Goal: Task Accomplishment & Management: Manage account settings

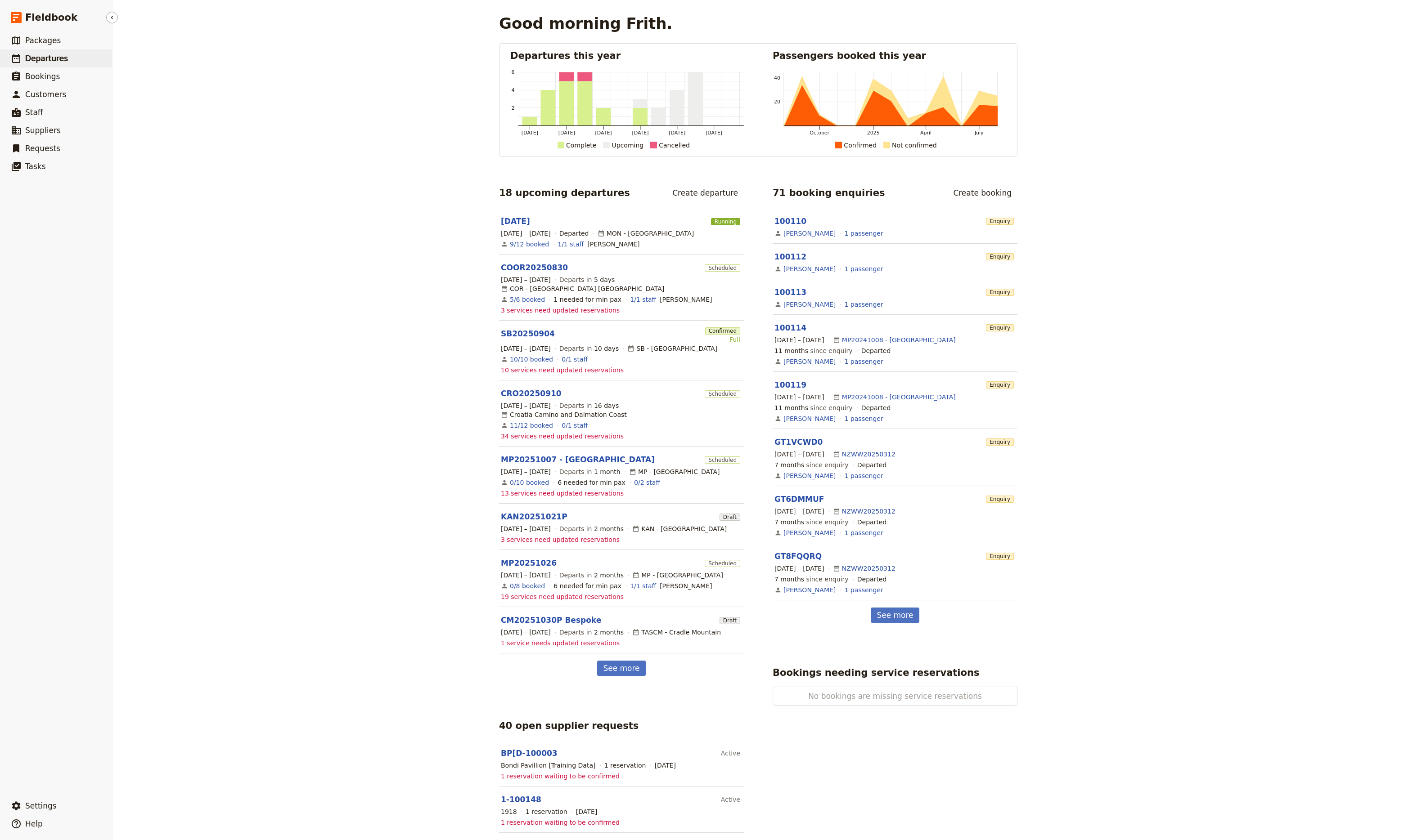
click at [50, 59] on span "Departures" at bounding box center [46, 58] width 43 height 9
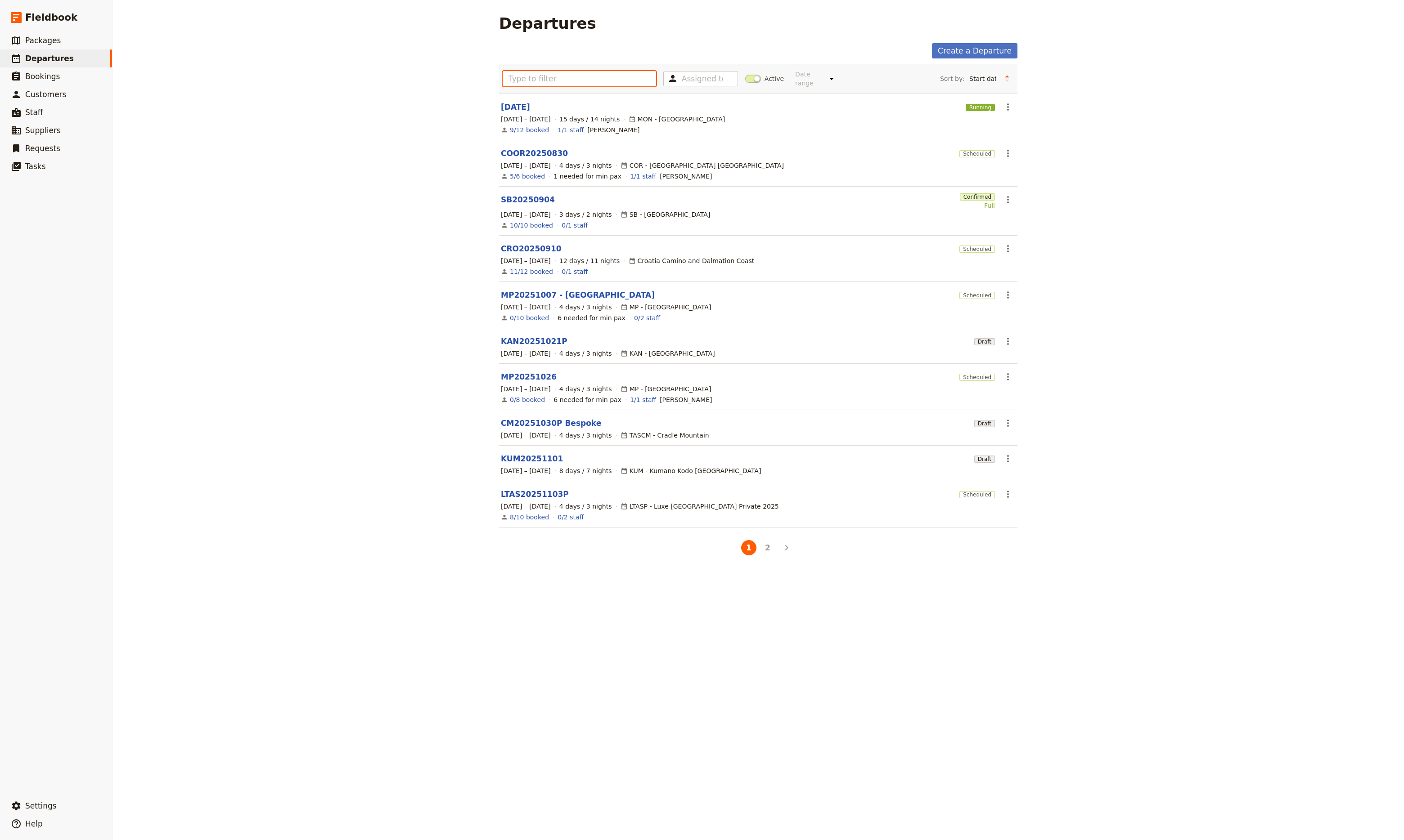
click at [529, 77] on input "text" at bounding box center [579, 78] width 154 height 15
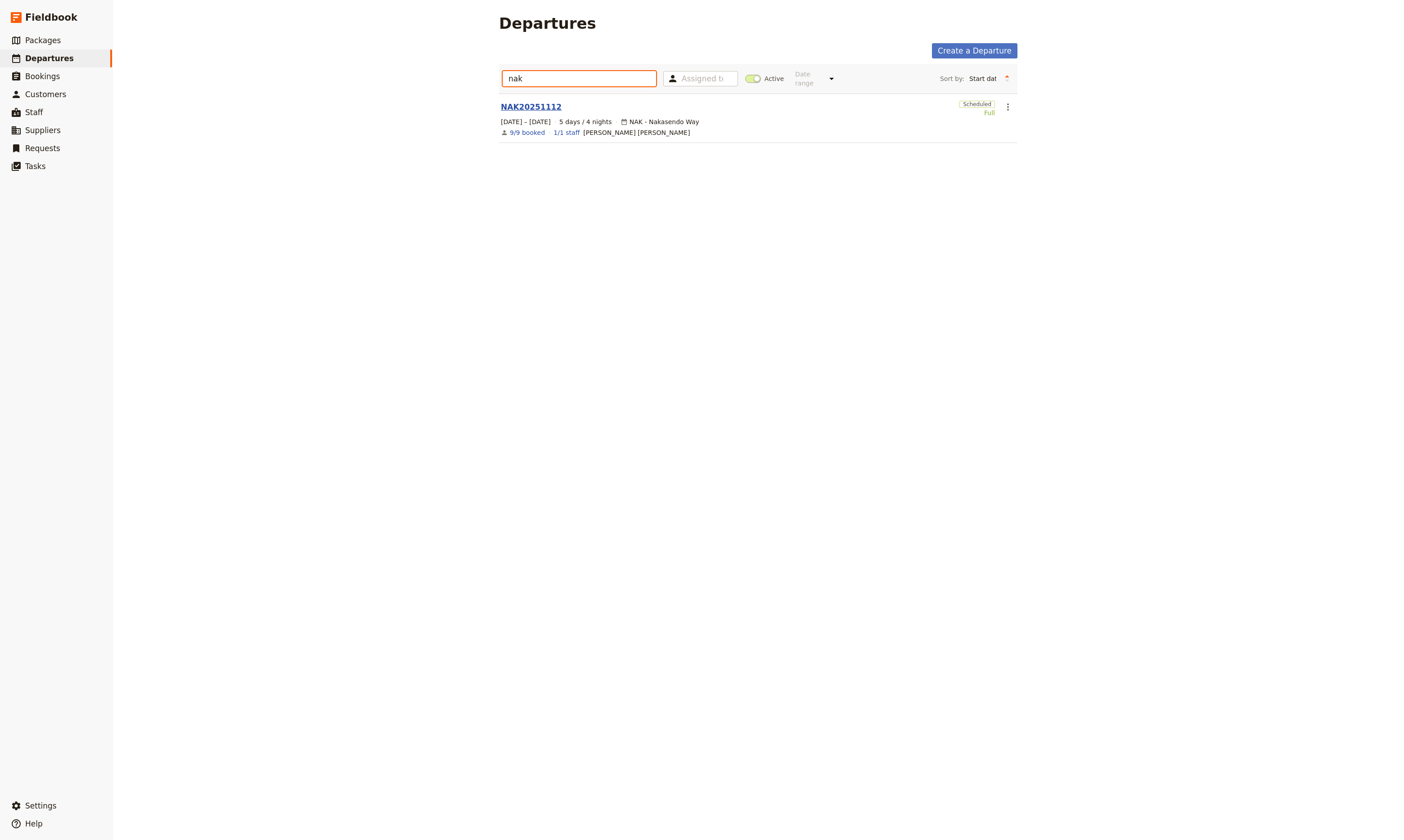
type input "nak"
click at [523, 102] on link "NAK20251112" at bounding box center [531, 107] width 60 height 11
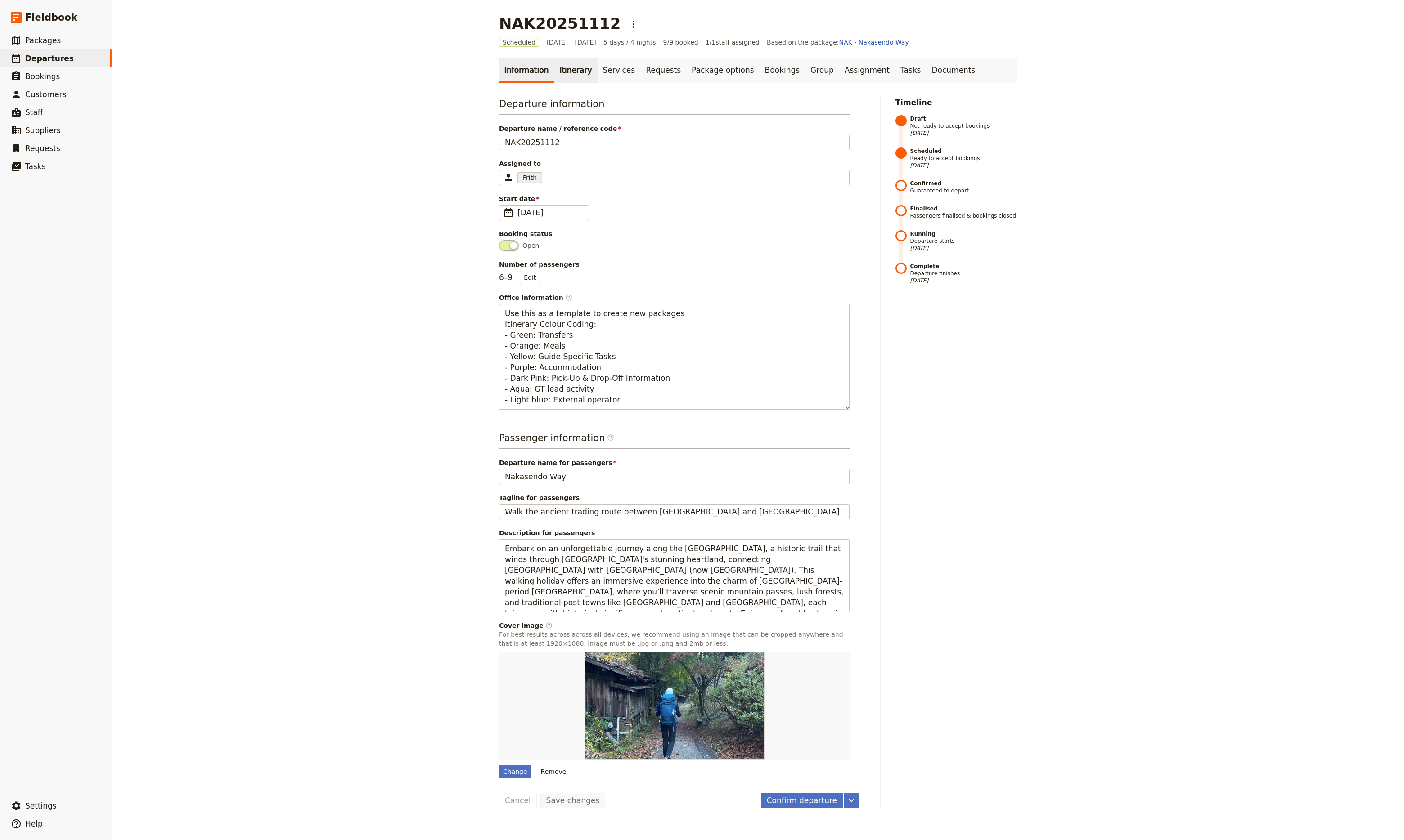
click at [572, 71] on link "Itinerary" at bounding box center [575, 70] width 43 height 25
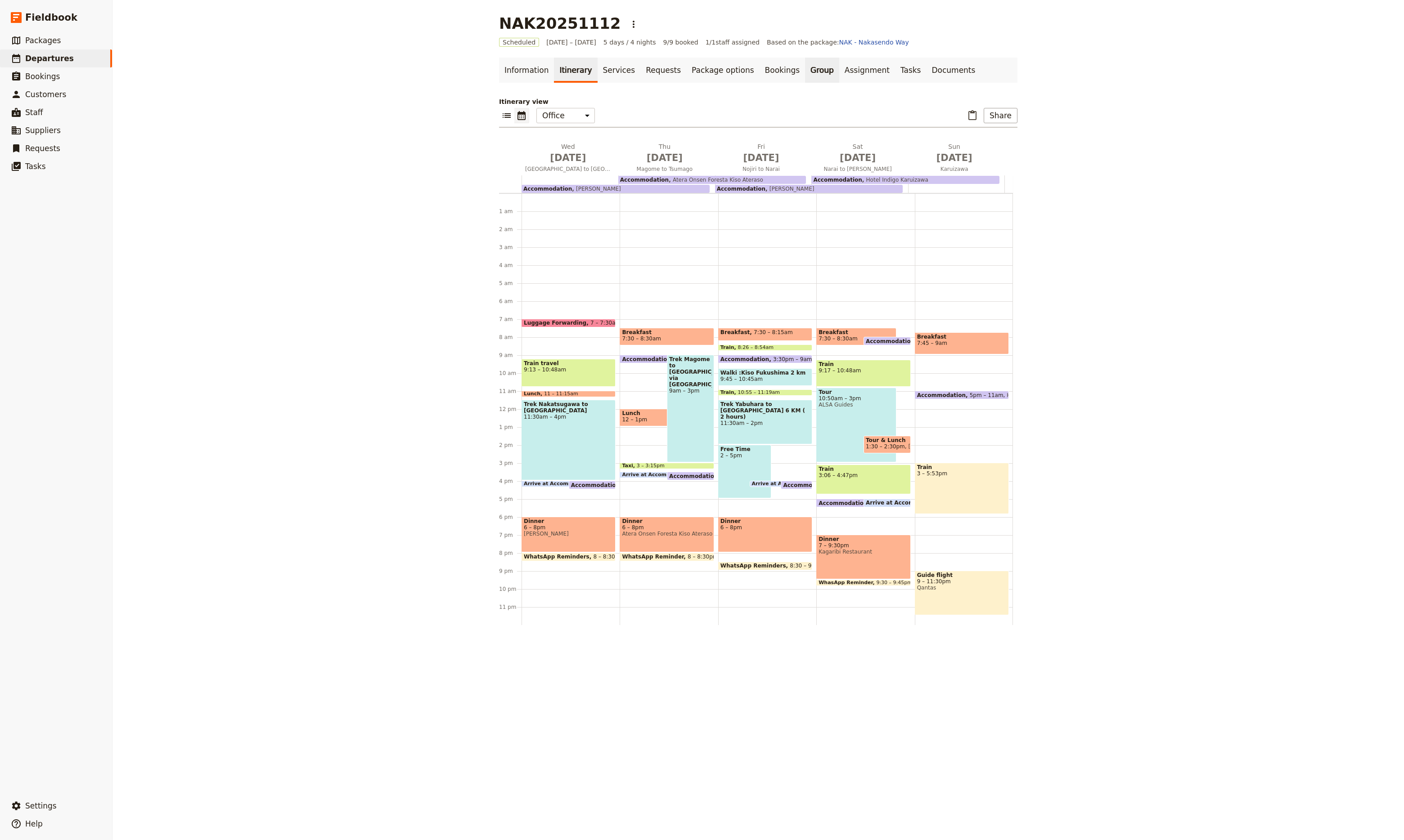
click at [805, 72] on link "Group" at bounding box center [822, 70] width 34 height 25
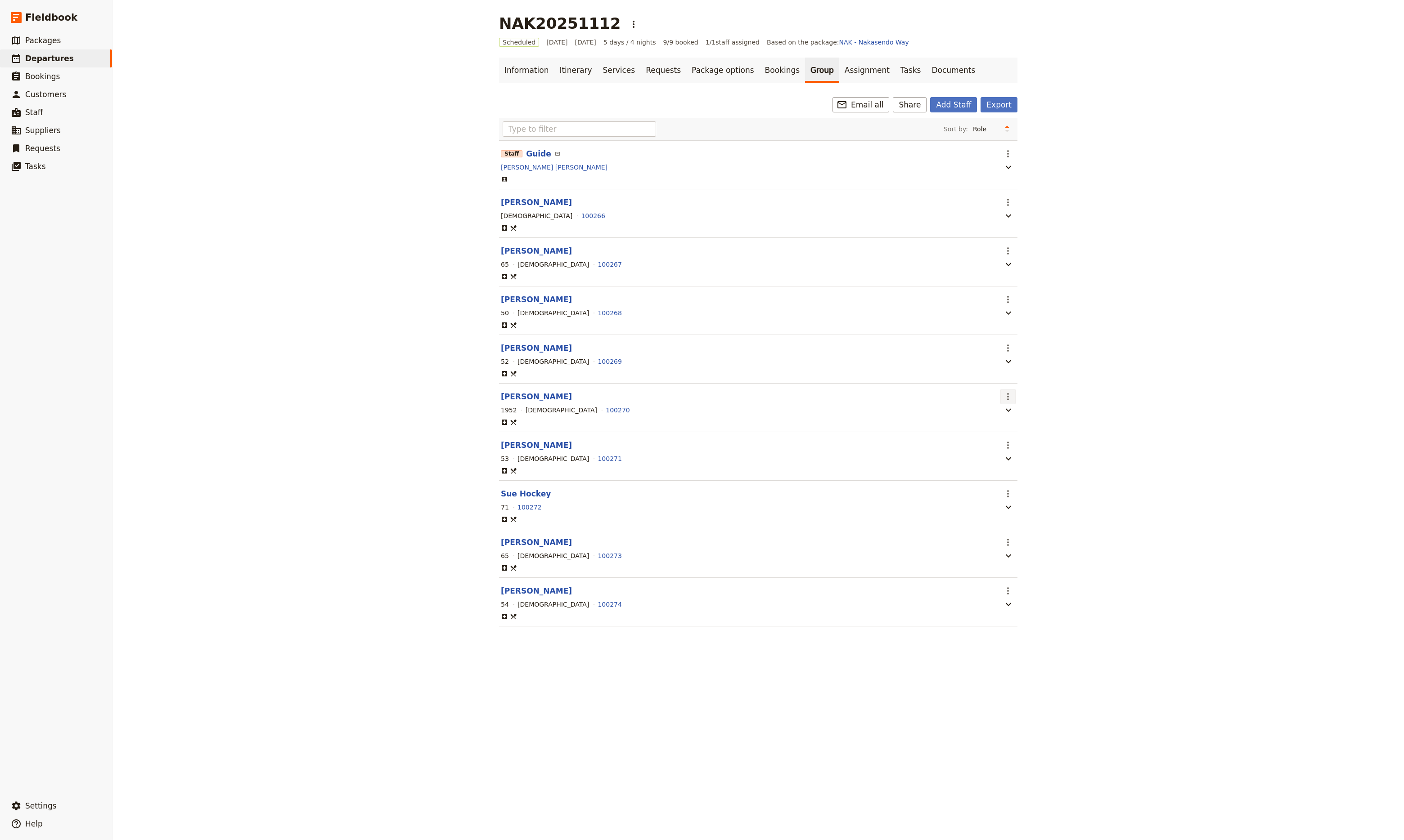
click at [1003, 402] on icon "Actions" at bounding box center [1008, 397] width 11 height 11
click at [1025, 423] on span "Go to passenger profile" at bounding box center [1038, 422] width 74 height 9
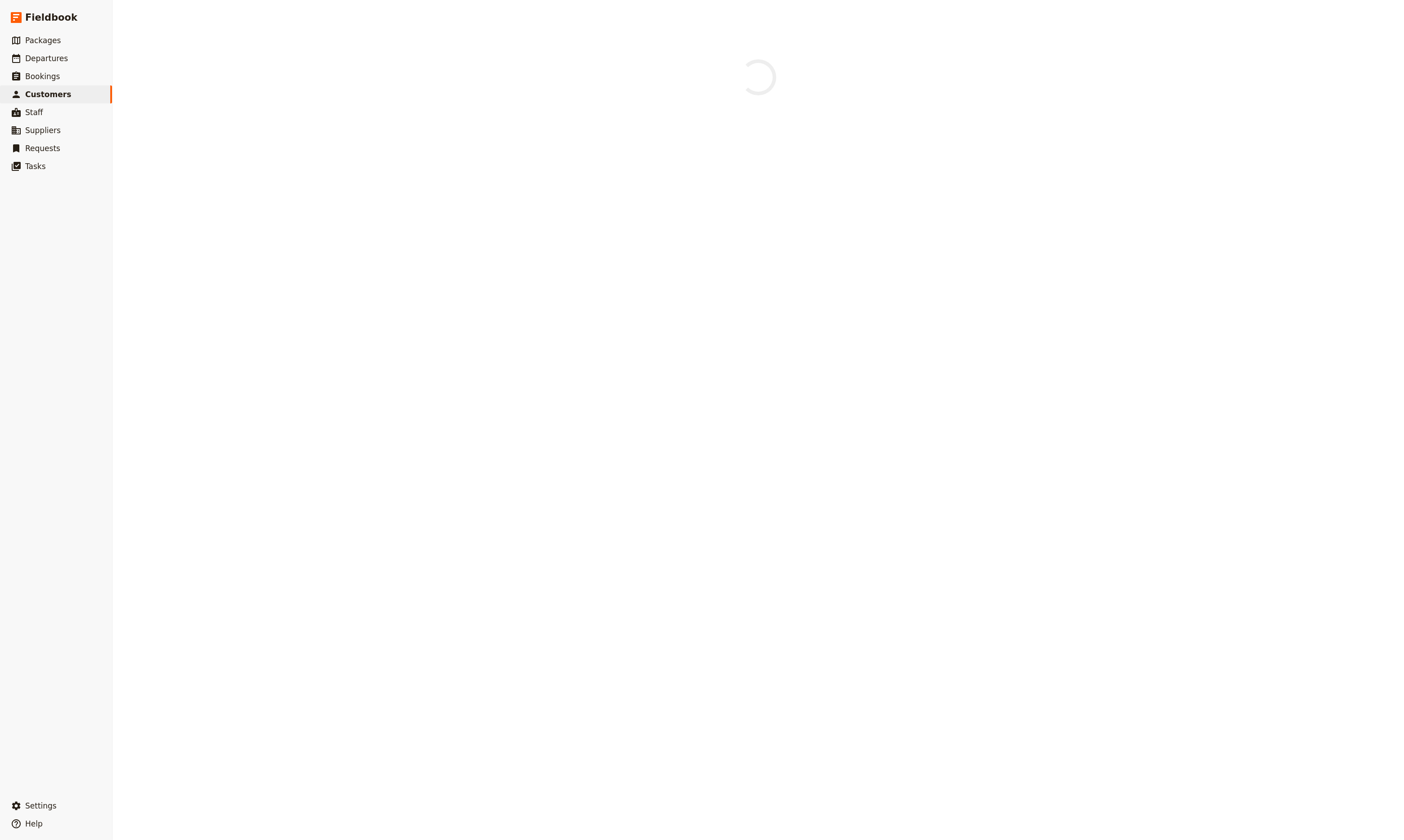
select select "[DEMOGRAPHIC_DATA]"
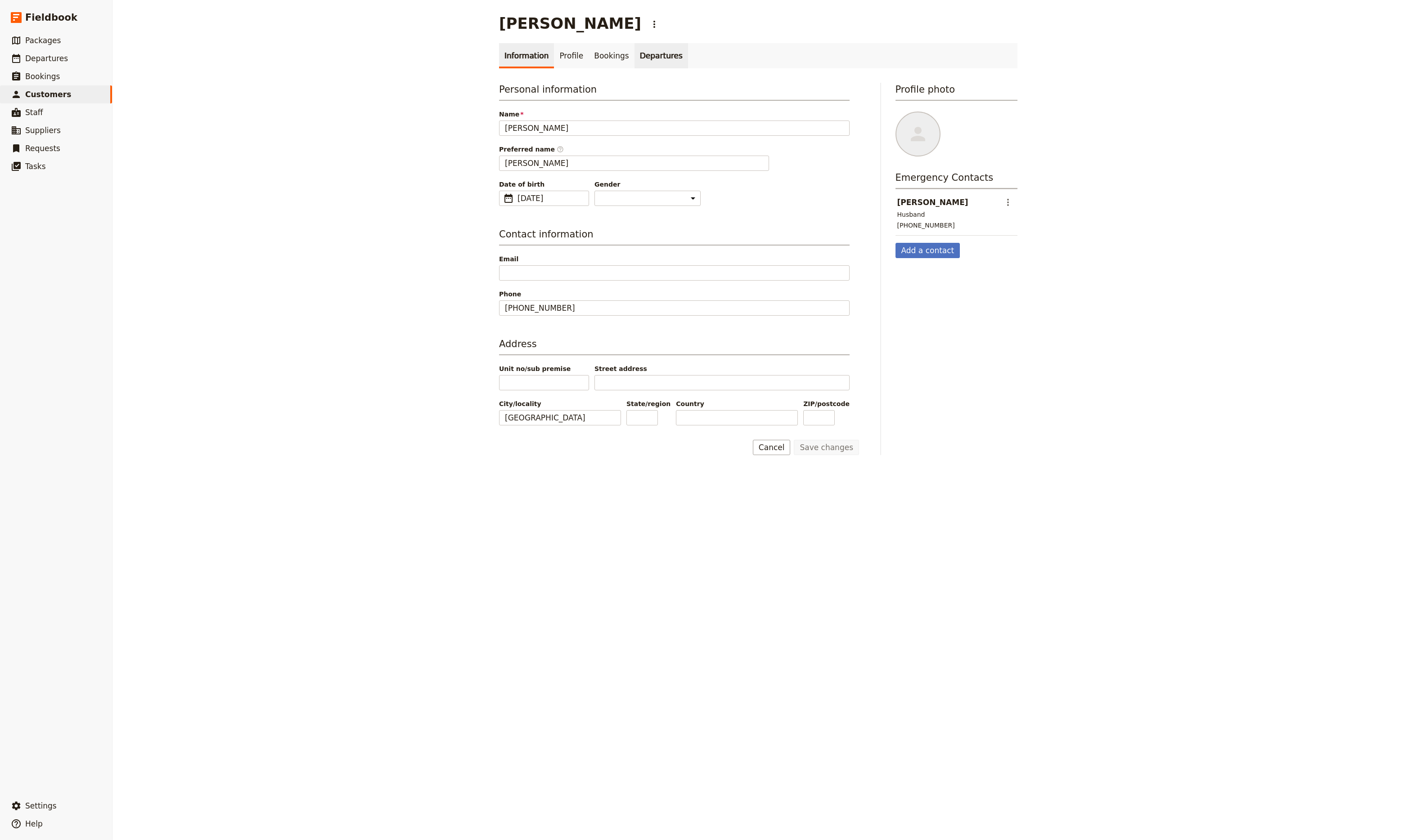
click at [642, 53] on link "Departures" at bounding box center [661, 56] width 53 height 25
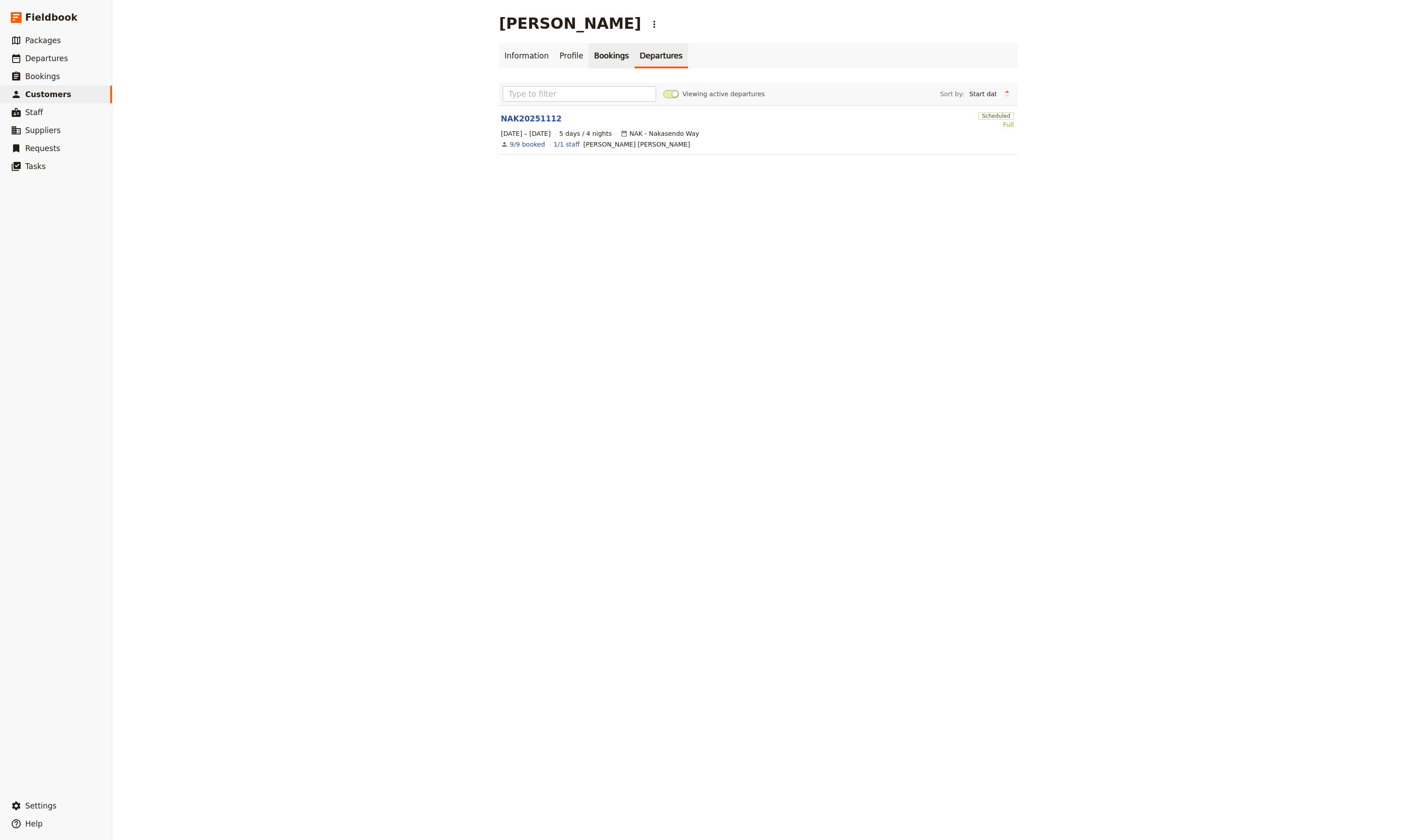
click at [600, 55] on link "Bookings" at bounding box center [611, 56] width 45 height 25
click at [658, 58] on link "Departures" at bounding box center [661, 56] width 53 height 25
click at [527, 57] on link "Information" at bounding box center [526, 56] width 55 height 25
select select "[DEMOGRAPHIC_DATA]"
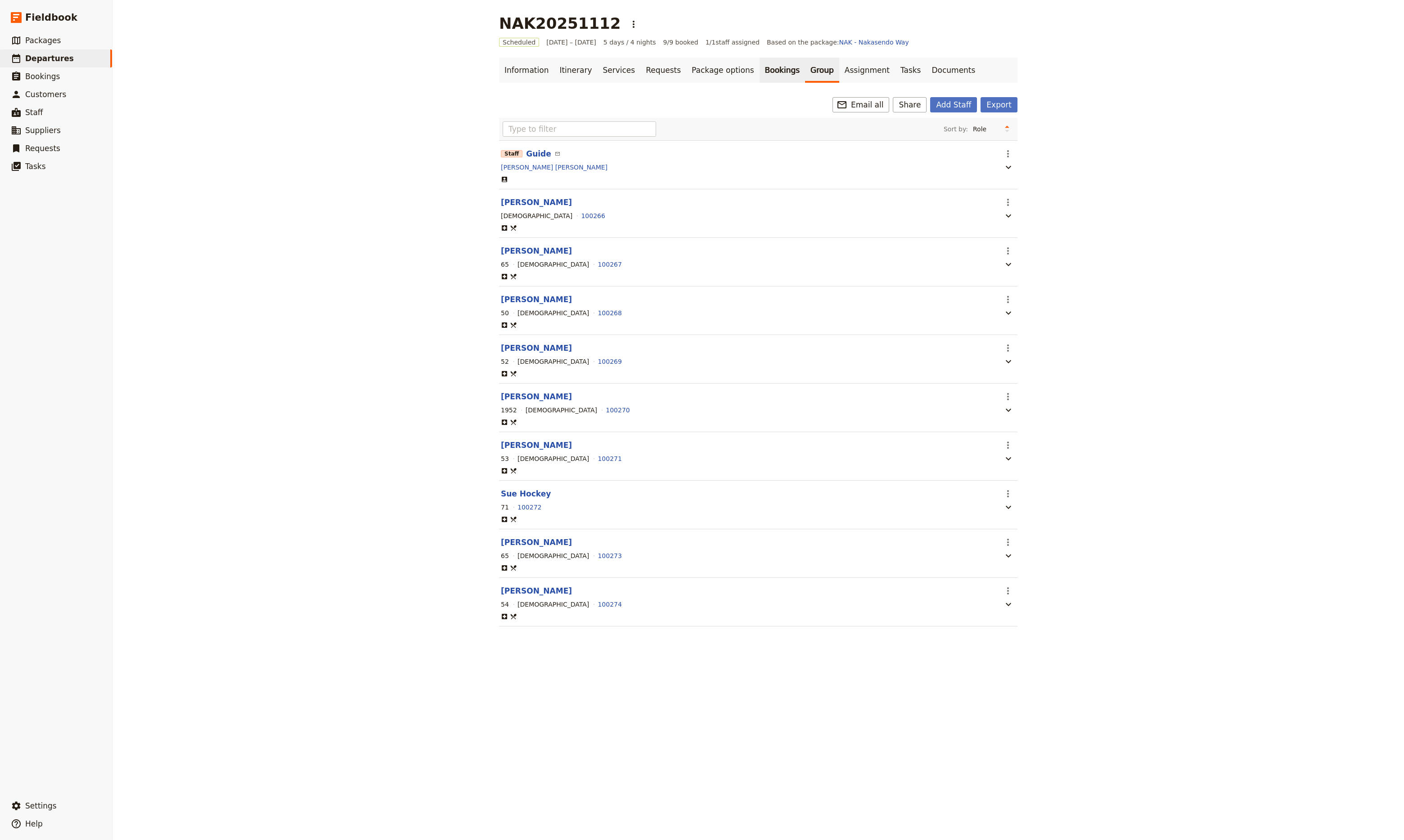
click at [760, 75] on link "Bookings" at bounding box center [782, 70] width 45 height 25
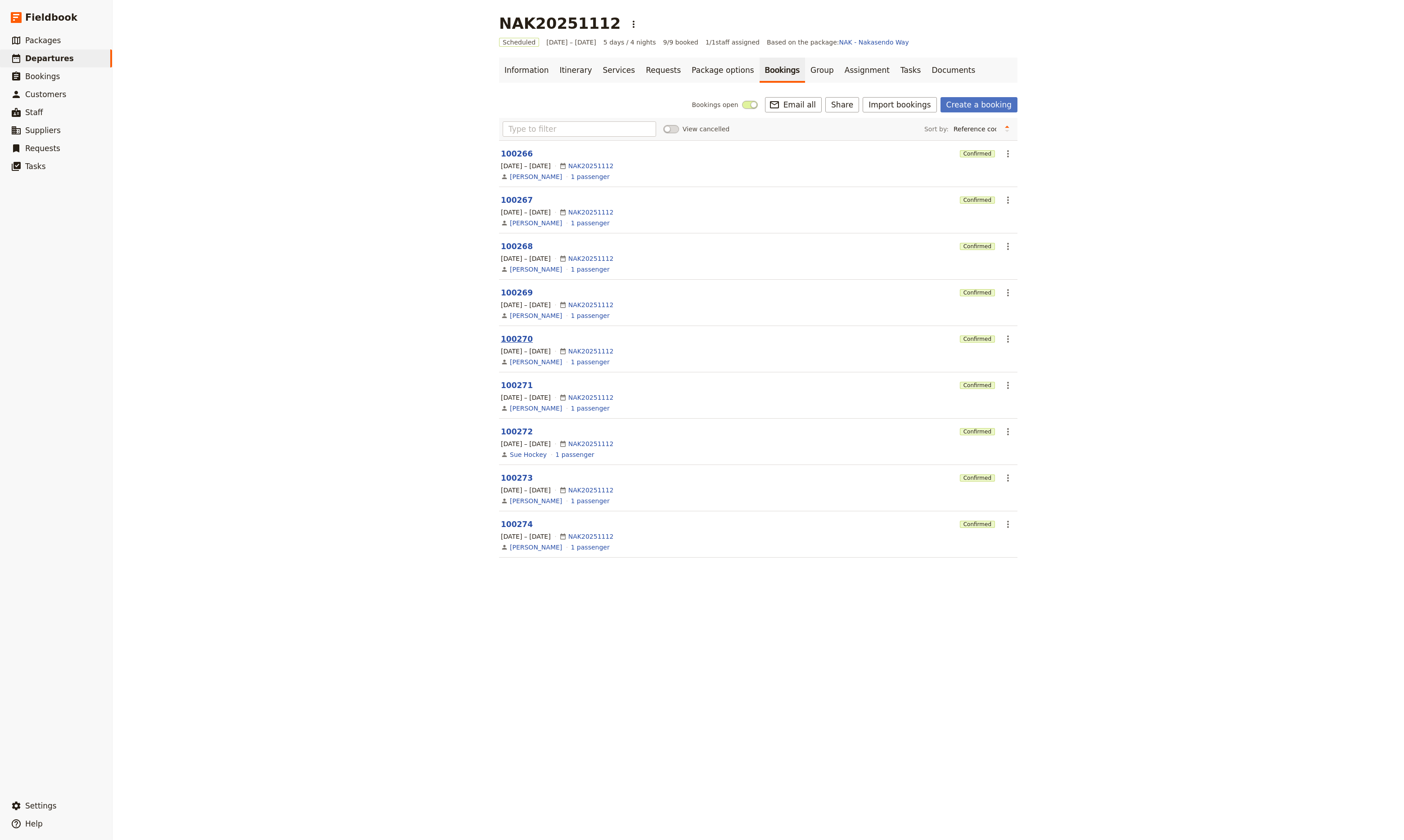
click at [510, 339] on button "100270" at bounding box center [517, 339] width 32 height 11
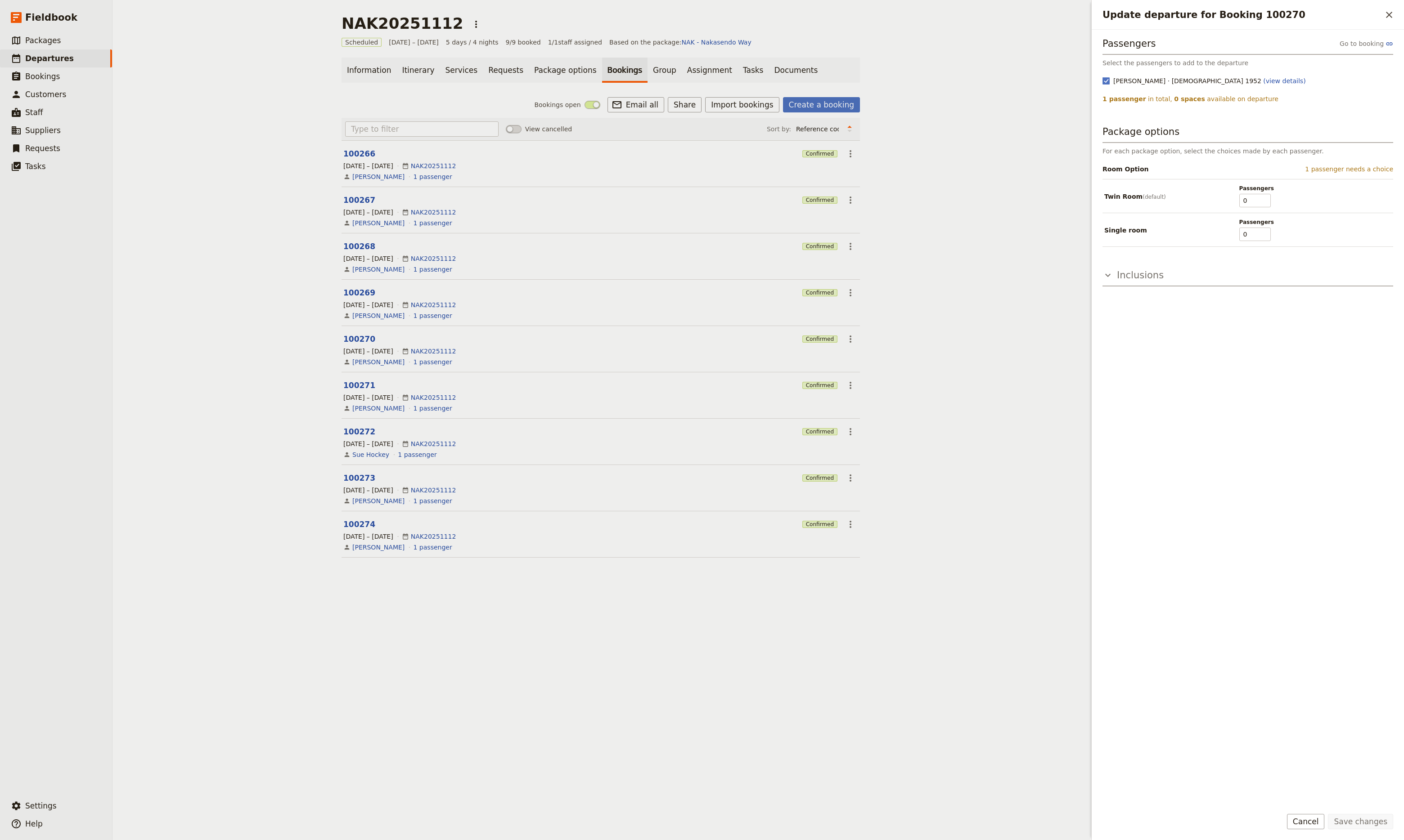
click at [1108, 275] on icon "Update departure for Booking 100270" at bounding box center [1108, 275] width 11 height 11
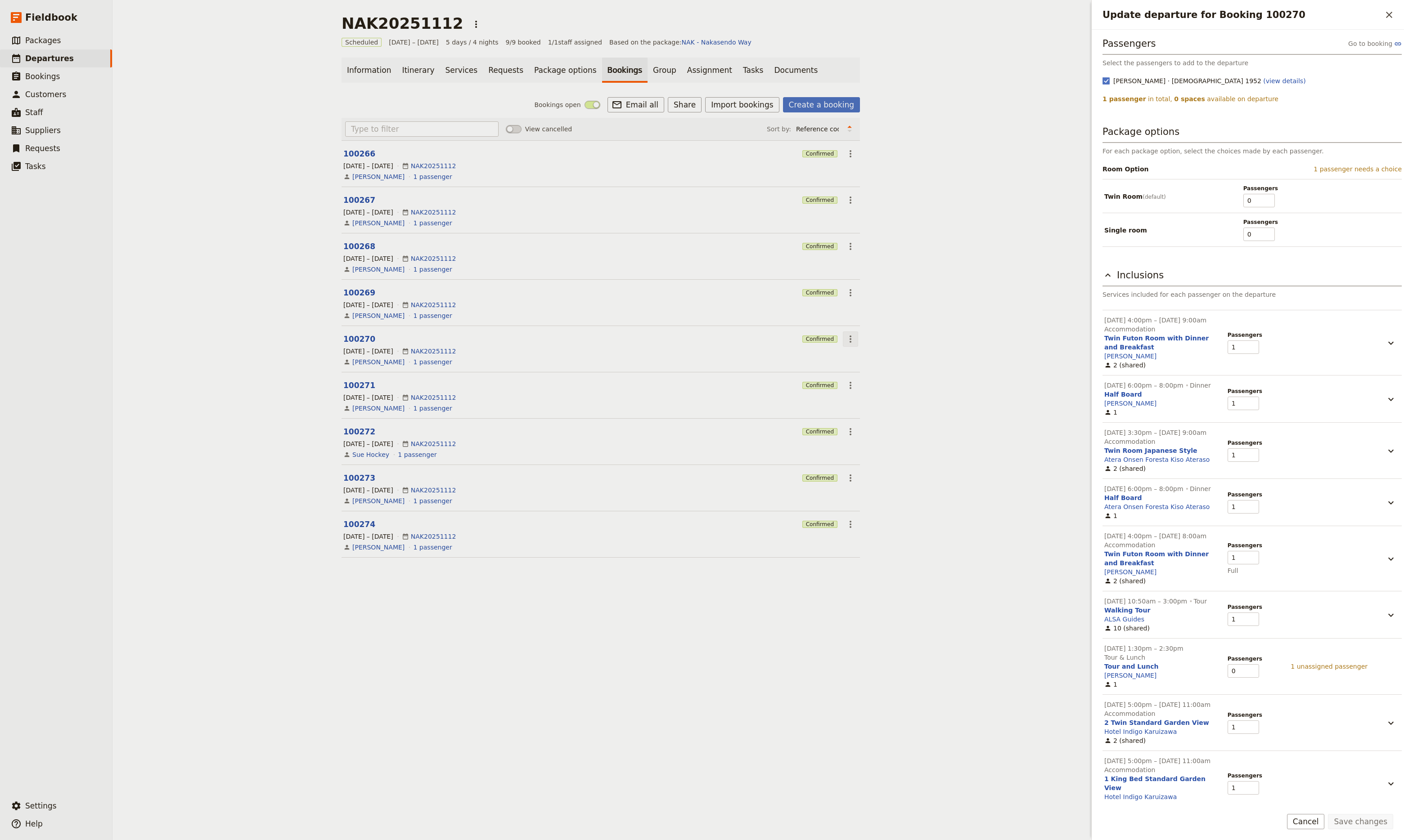
click at [845, 339] on icon "Actions" at bounding box center [851, 339] width 11 height 11
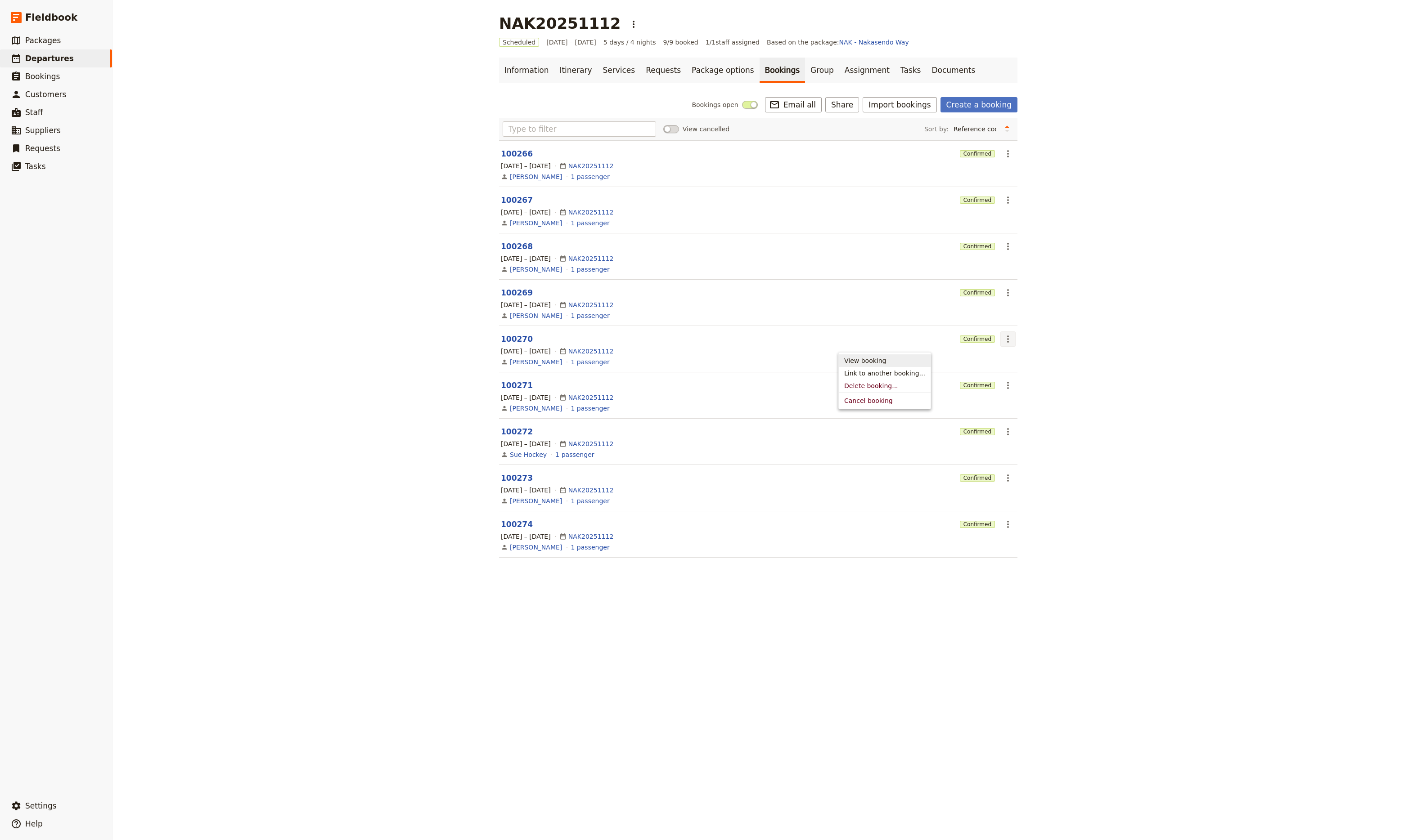
click at [860, 361] on span "View booking" at bounding box center [865, 361] width 42 height 9
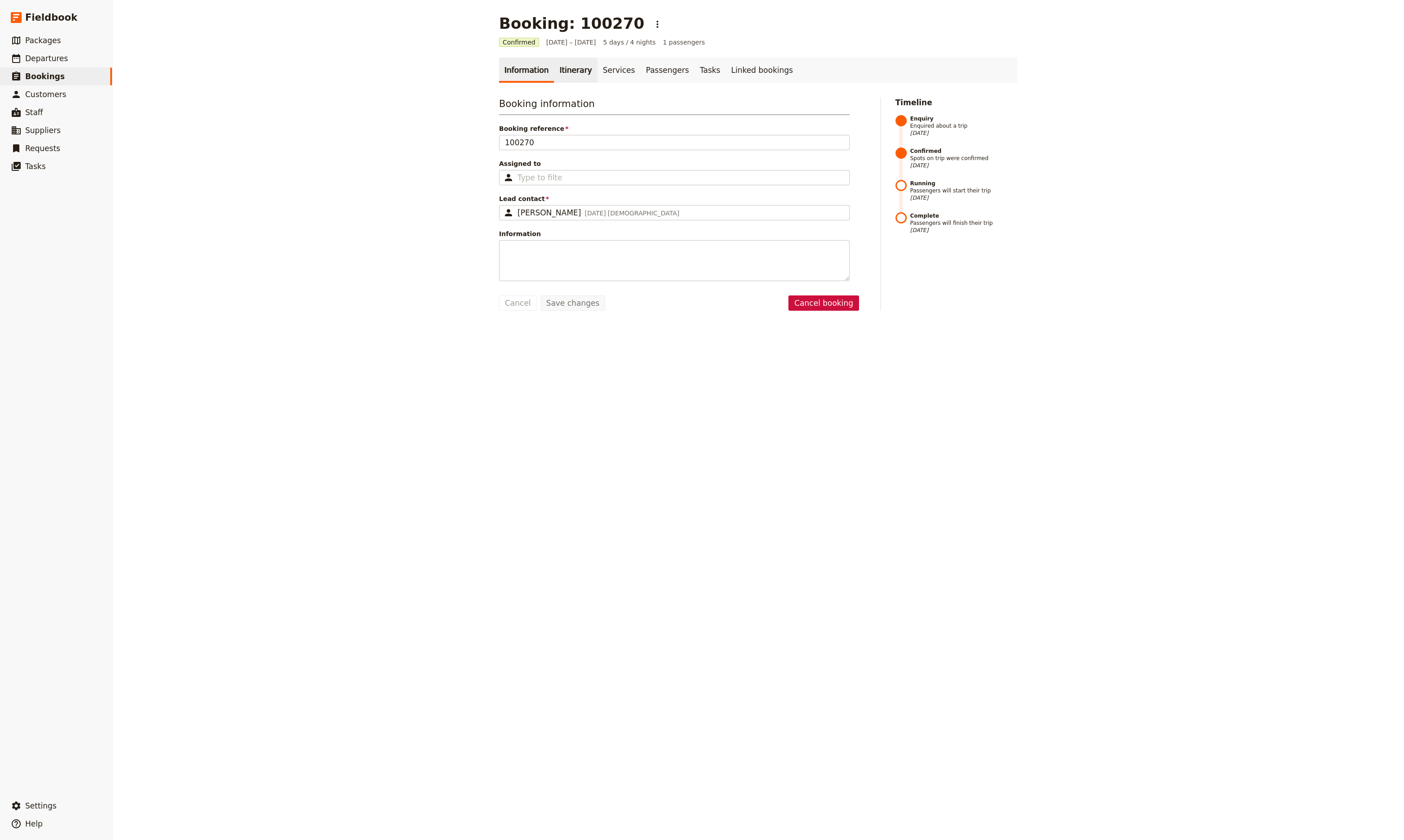
click at [570, 72] on link "Itinerary" at bounding box center [575, 70] width 43 height 25
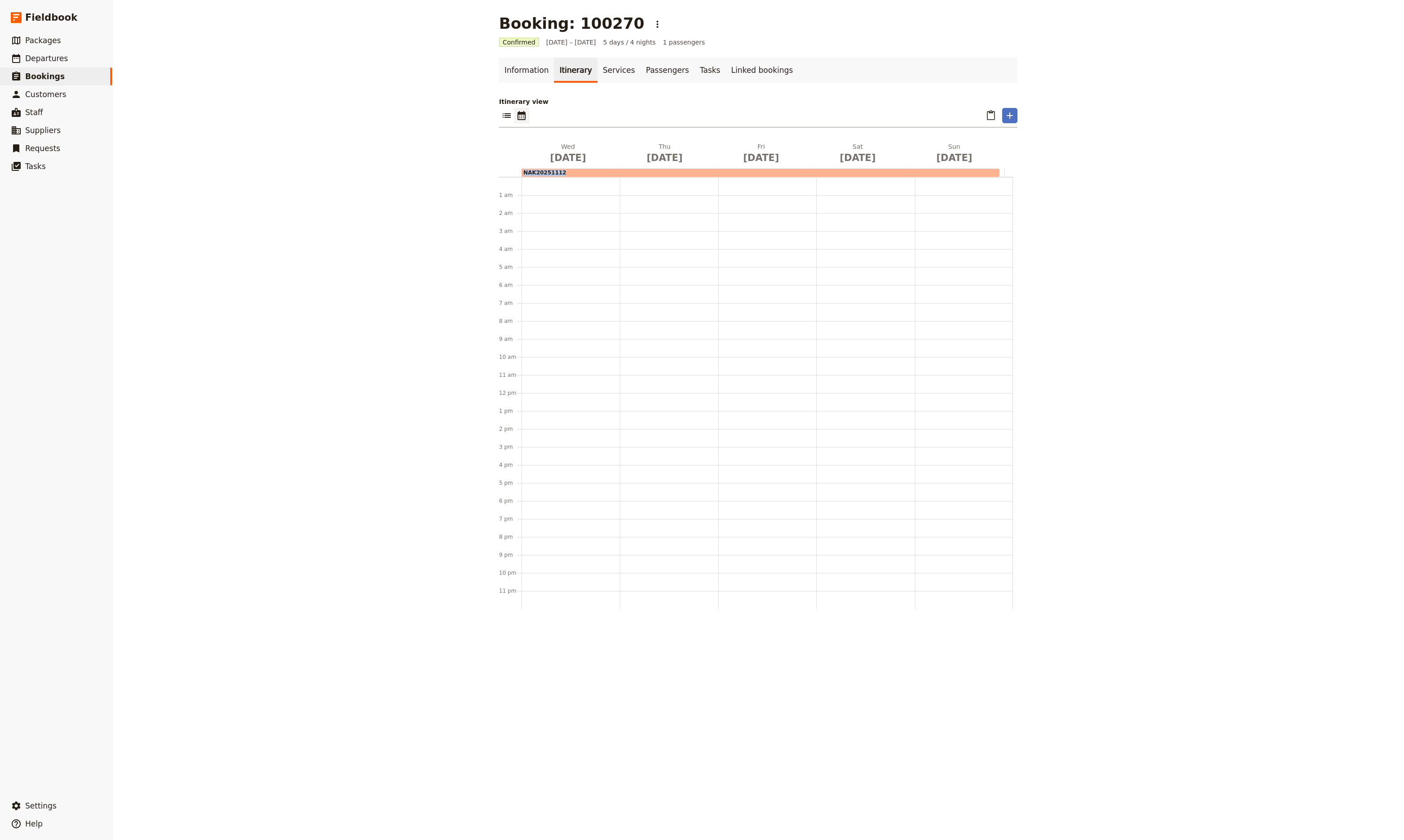
drag, startPoint x: 982, startPoint y: 167, endPoint x: 990, endPoint y: 167, distance: 8.0
click at [990, 167] on div "[DATE] [DATE] [DATE] [DATE] [DATE] NAK20251112 1 am 2 am 3 am 4 am 5 am 6 am 7 …" at bounding box center [758, 375] width 518 height 467
click at [1007, 116] on icon "Add" at bounding box center [1010, 115] width 7 height 7
click at [925, 57] on main "Booking: 100270 ​ Confirmed [DATE] – [DATE] 5 days / 4 nights 1 passengers Info…" at bounding box center [758, 420] width 540 height 841
click at [606, 76] on link "Services" at bounding box center [619, 70] width 43 height 25
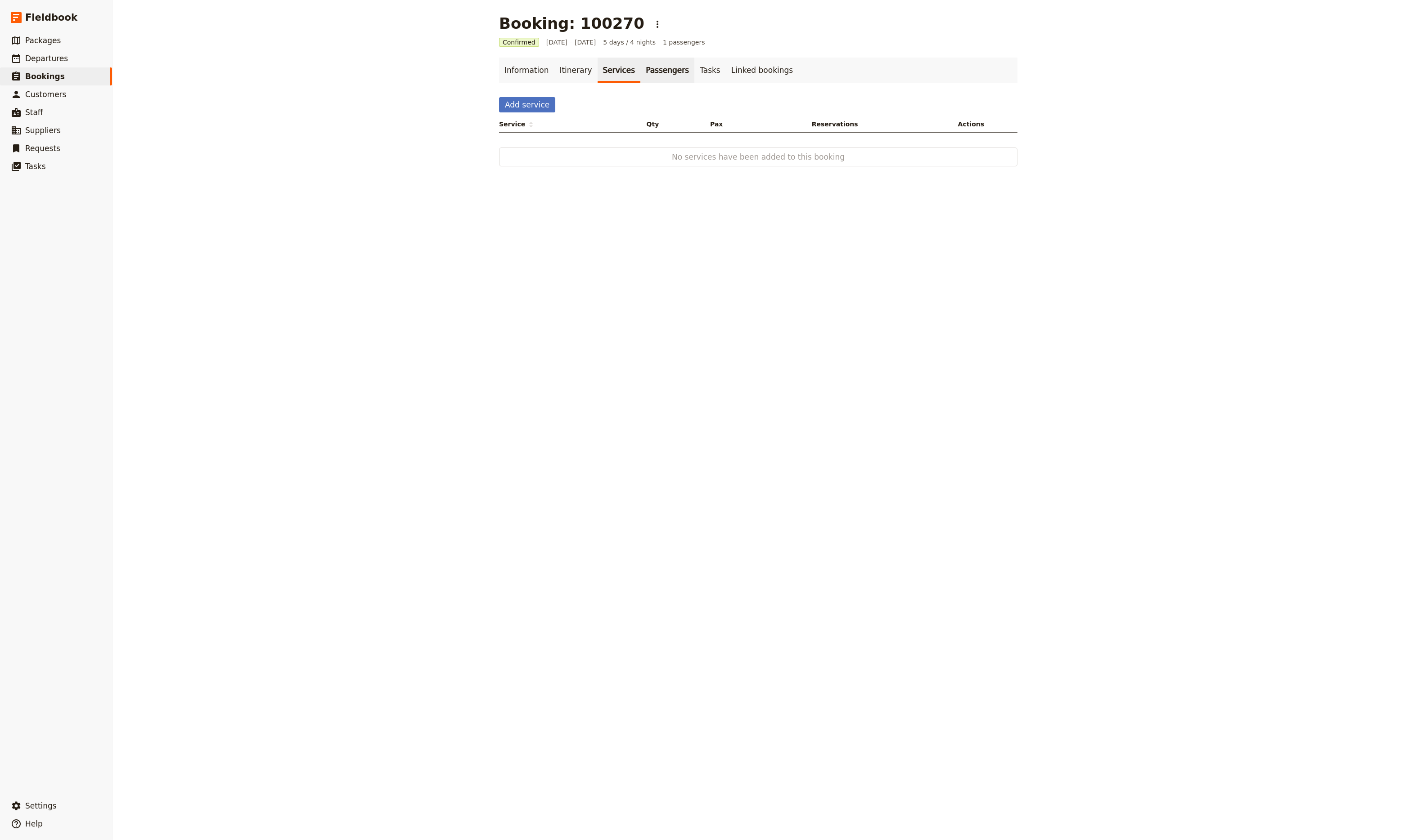
click at [642, 73] on link "Passengers" at bounding box center [667, 70] width 54 height 25
click at [1001, 163] on button "button" at bounding box center [1008, 167] width 14 height 11
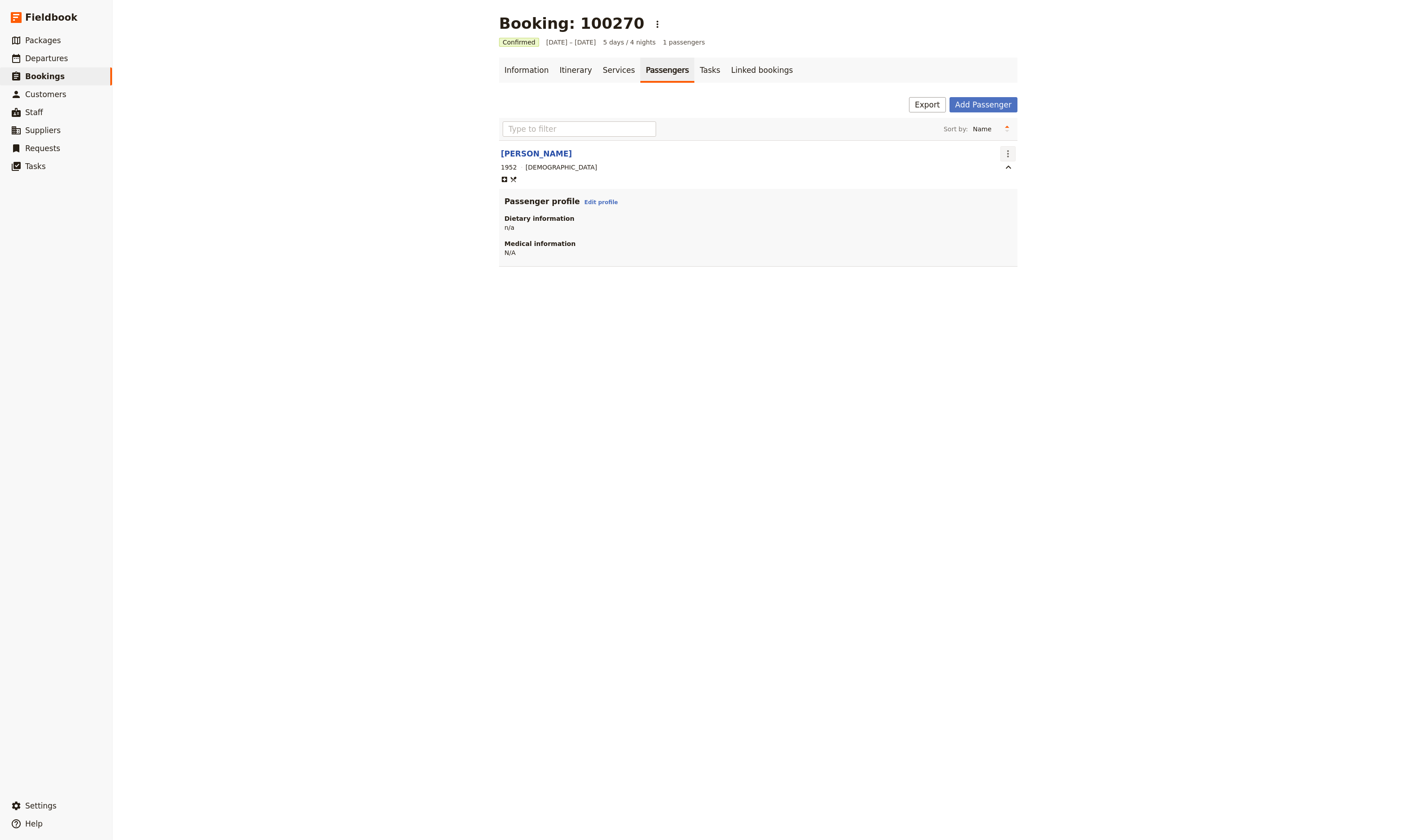
click at [1003, 160] on button "​" at bounding box center [1008, 154] width 15 height 15
click at [1008, 178] on span "Go to passenger" at bounding box center [1027, 174] width 52 height 9
select select "[DEMOGRAPHIC_DATA]"
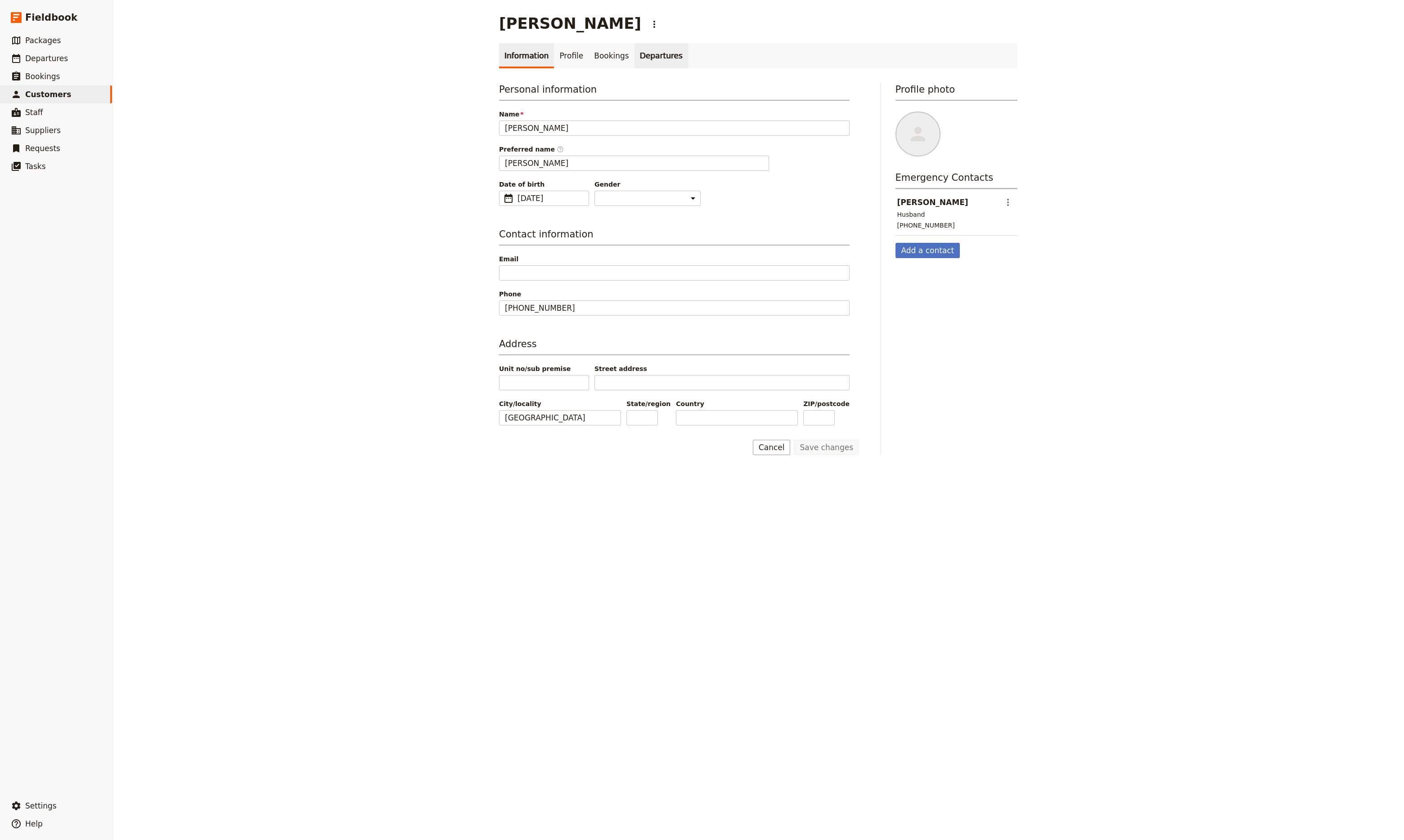
click at [645, 58] on link "Departures" at bounding box center [661, 56] width 53 height 25
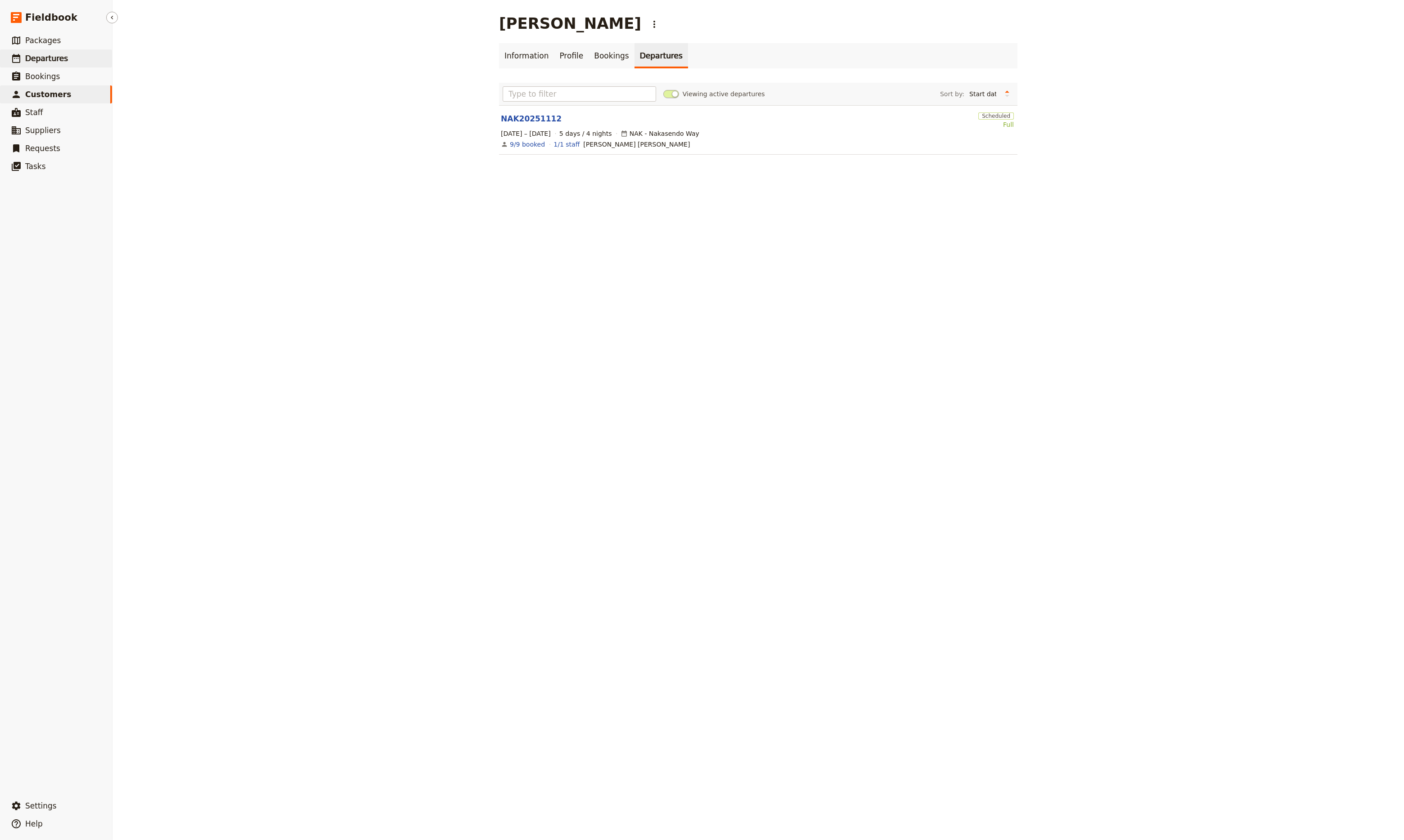
click at [56, 60] on span "Departures" at bounding box center [46, 58] width 43 height 9
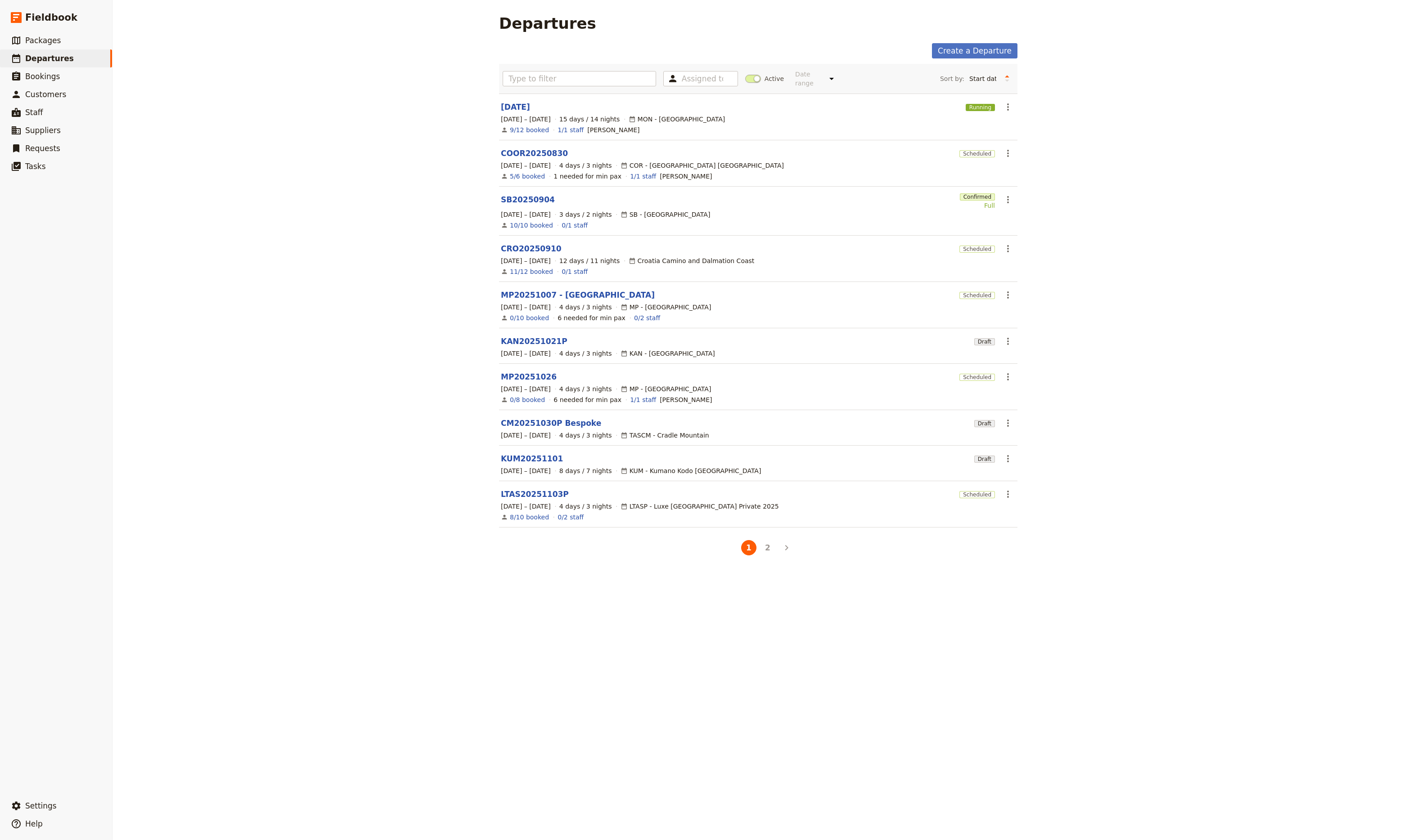
click at [546, 86] on div "Assigned to Active Date range This week Next week This month Next month This ye…" at bounding box center [758, 78] width 518 height 29
click at [547, 78] on input "text" at bounding box center [579, 78] width 154 height 15
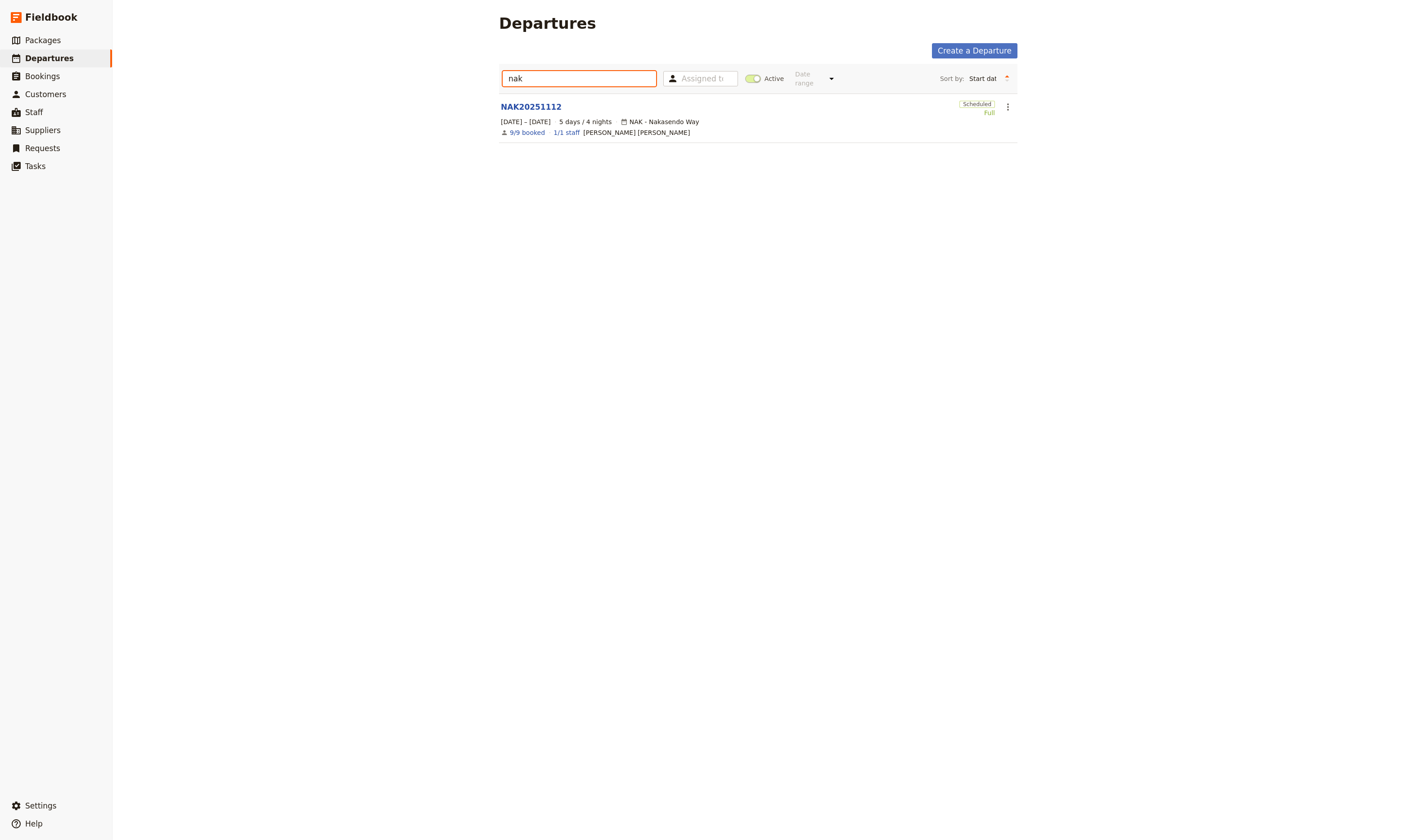
type input "nak"
click at [520, 102] on link "NAK20251112" at bounding box center [531, 107] width 60 height 11
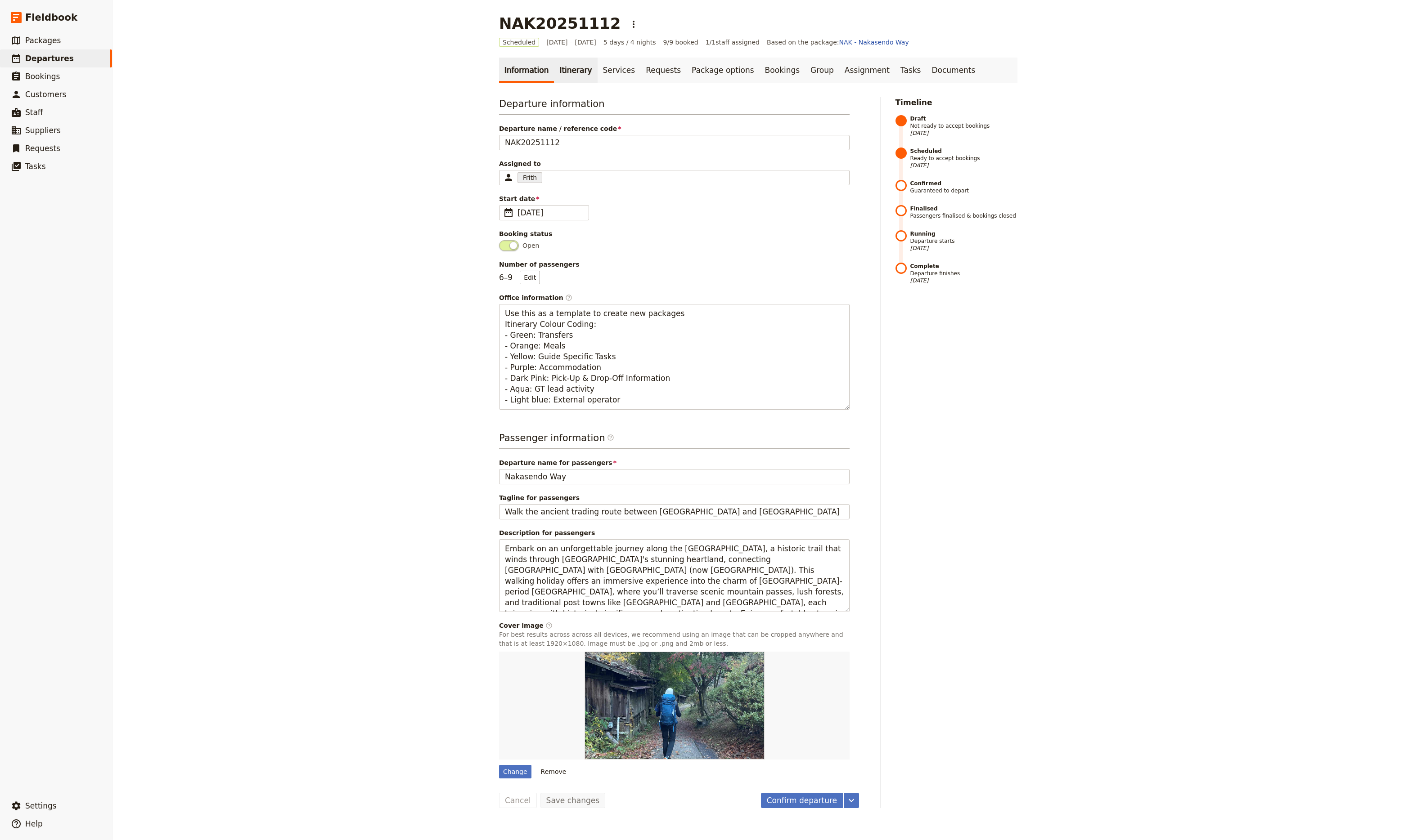
click at [561, 74] on link "Itinerary" at bounding box center [575, 70] width 43 height 25
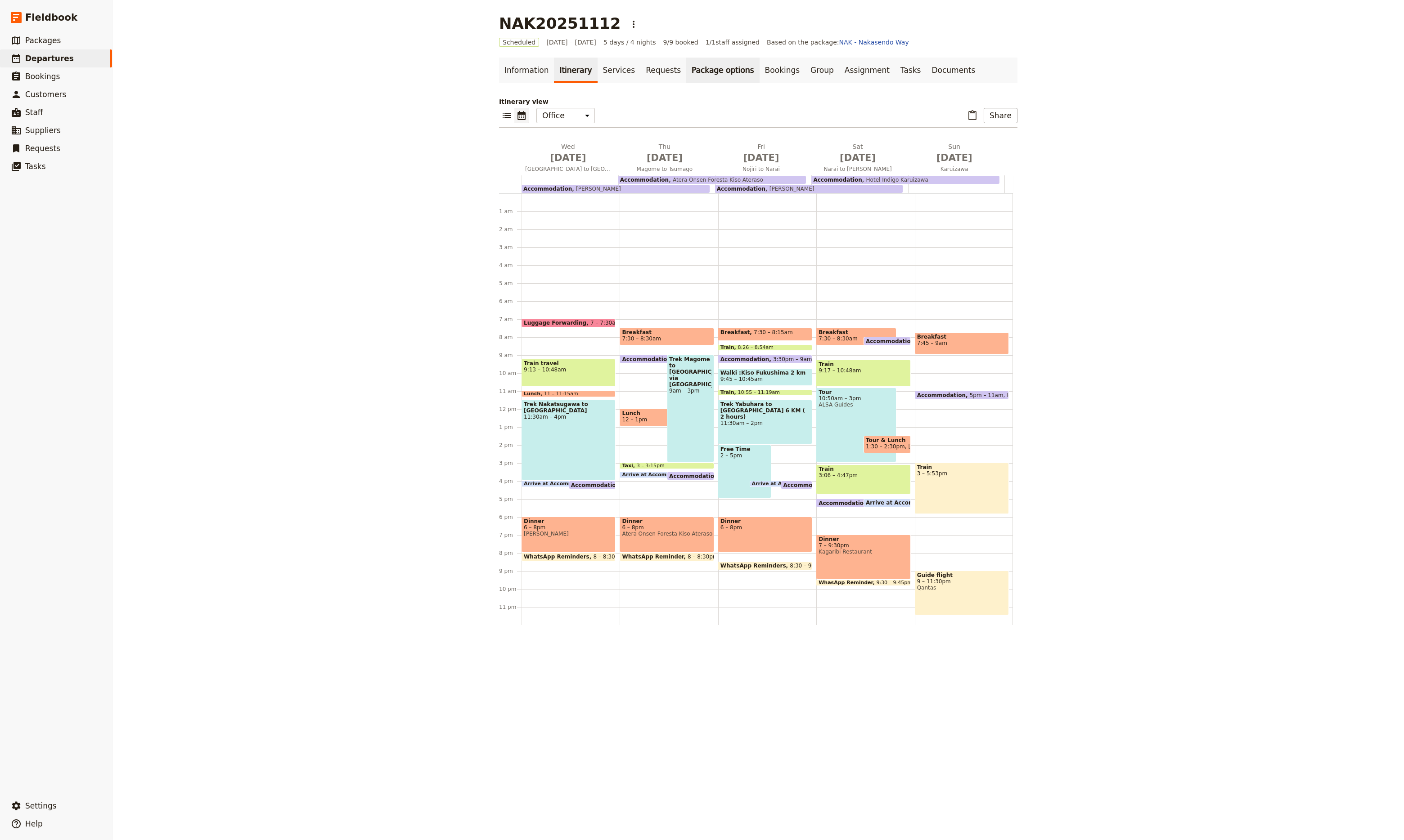
click at [692, 74] on link "Package options" at bounding box center [723, 70] width 73 height 25
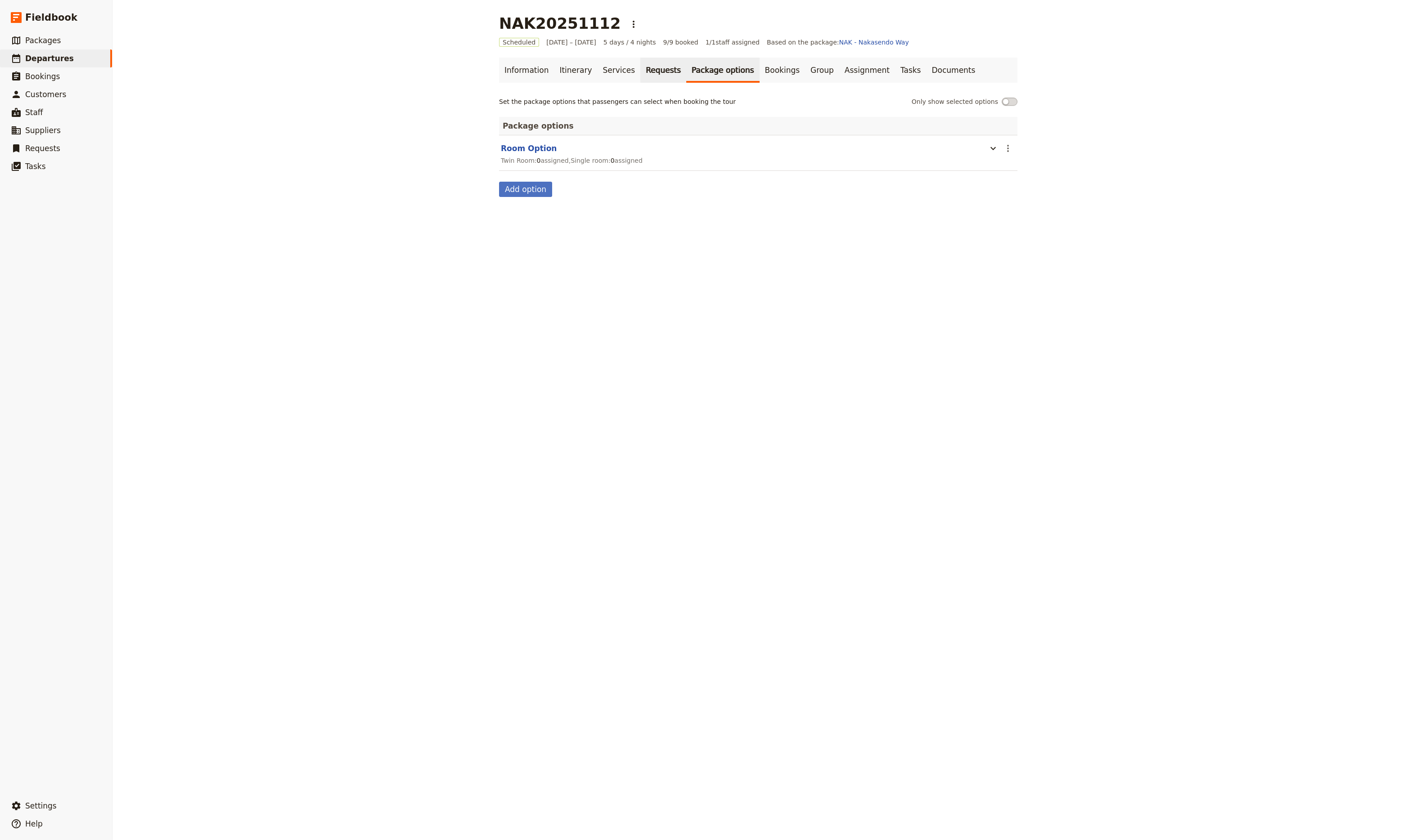
click at [646, 74] on link "Requests" at bounding box center [663, 70] width 46 height 25
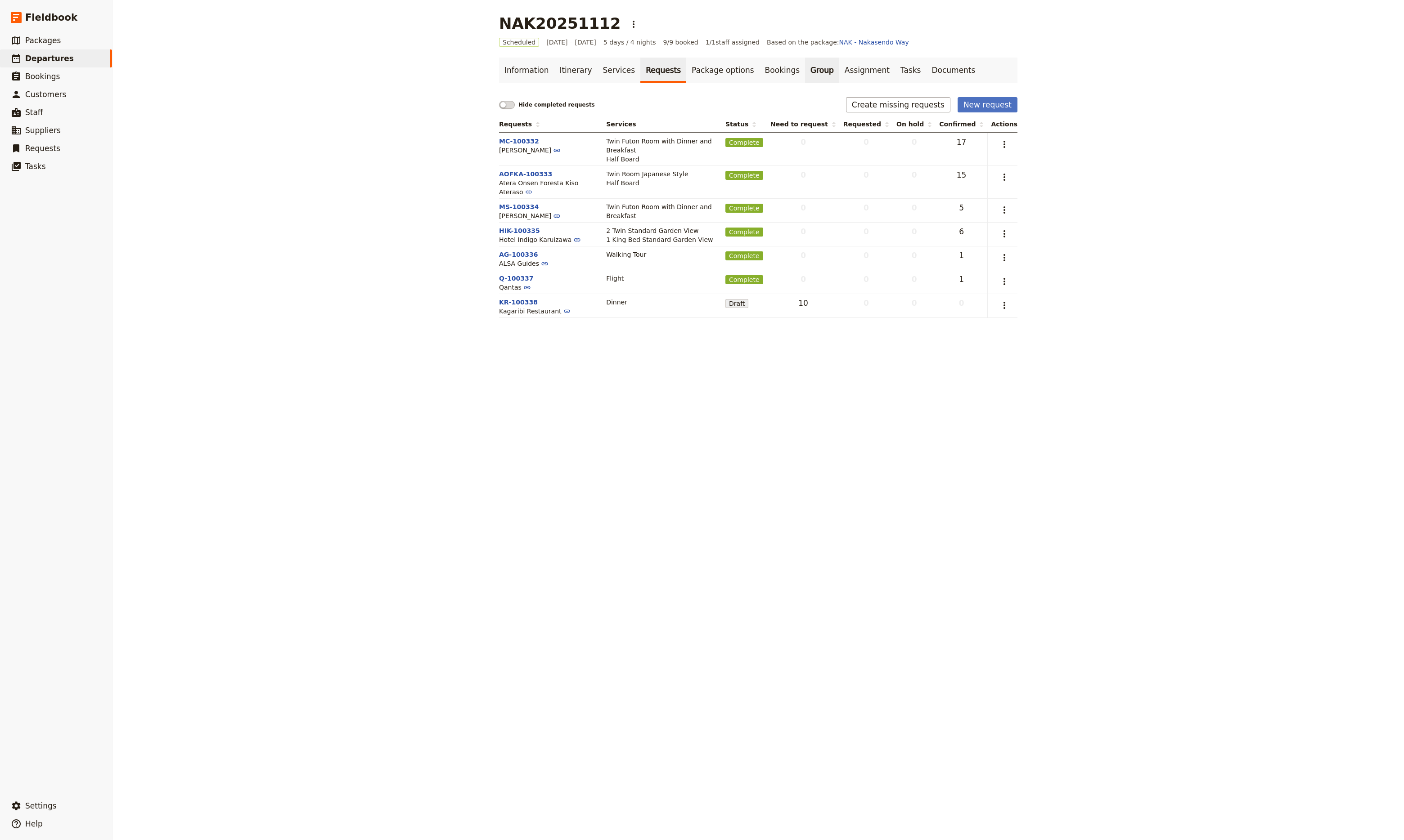
click at [805, 74] on link "Group" at bounding box center [822, 70] width 34 height 25
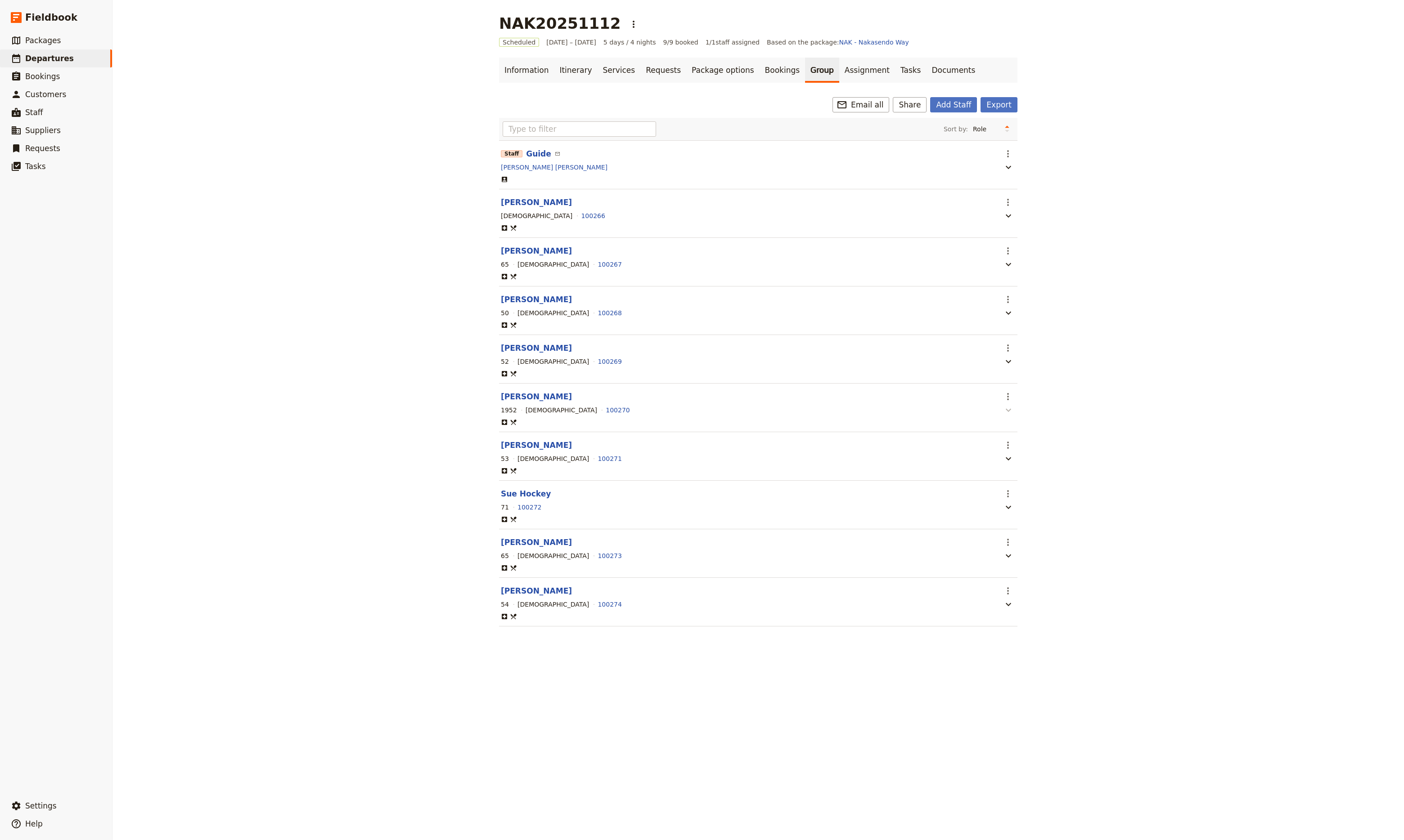
click at [1003, 416] on icon "button" at bounding box center [1008, 410] width 11 height 11
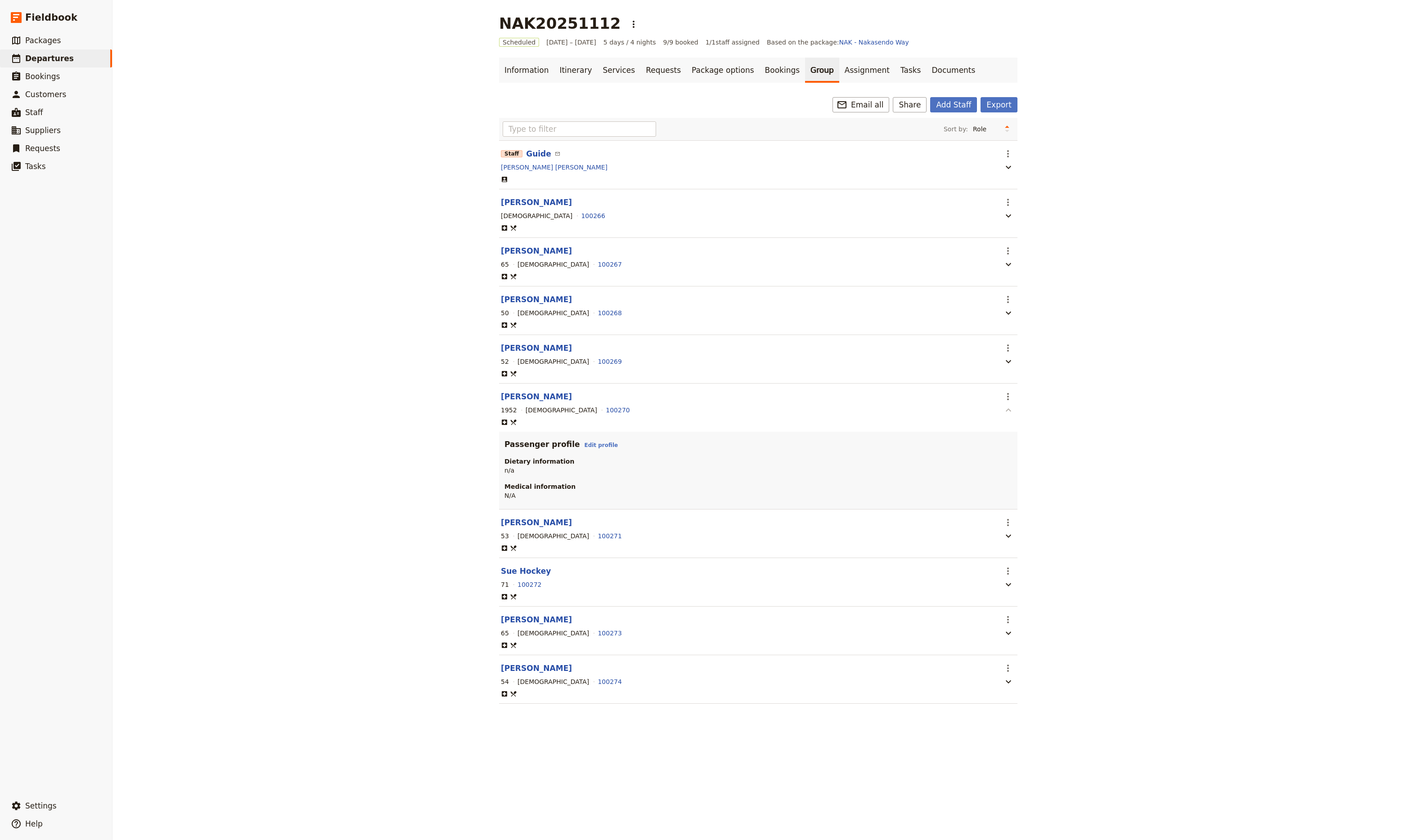
click at [1003, 416] on icon "button" at bounding box center [1008, 410] width 11 height 11
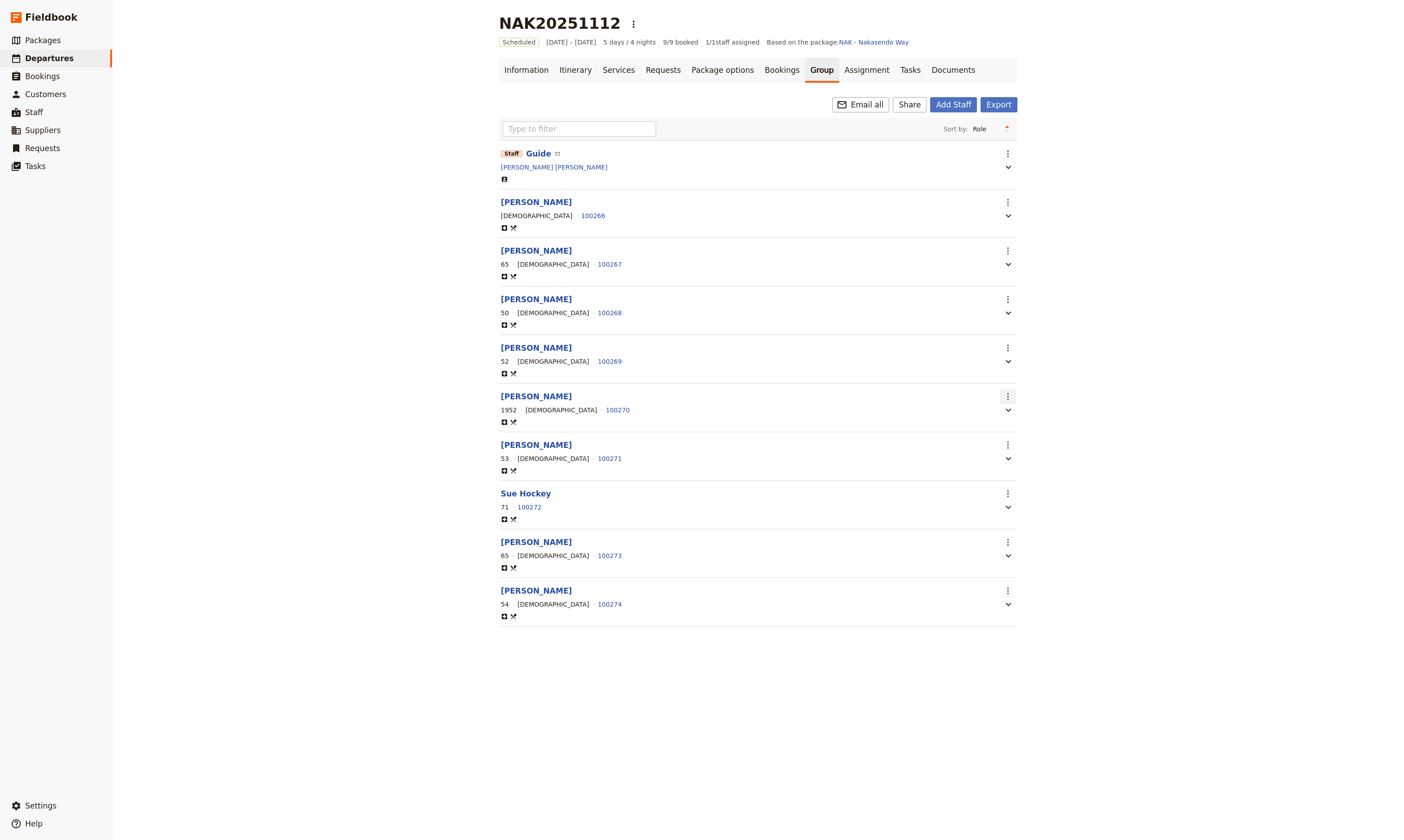
click at [1007, 400] on icon "Actions" at bounding box center [1008, 397] width 2 height 7
click at [1137, 473] on div "NAK20251112 ​ Scheduled [DATE] – [DATE] 5 days / 4 nights 9/9 booked 1 / 1 staf…" at bounding box center [758, 420] width 1292 height 840
click at [1009, 404] on button "​" at bounding box center [1008, 397] width 15 height 15
click at [760, 70] on link "Bookings" at bounding box center [782, 70] width 45 height 25
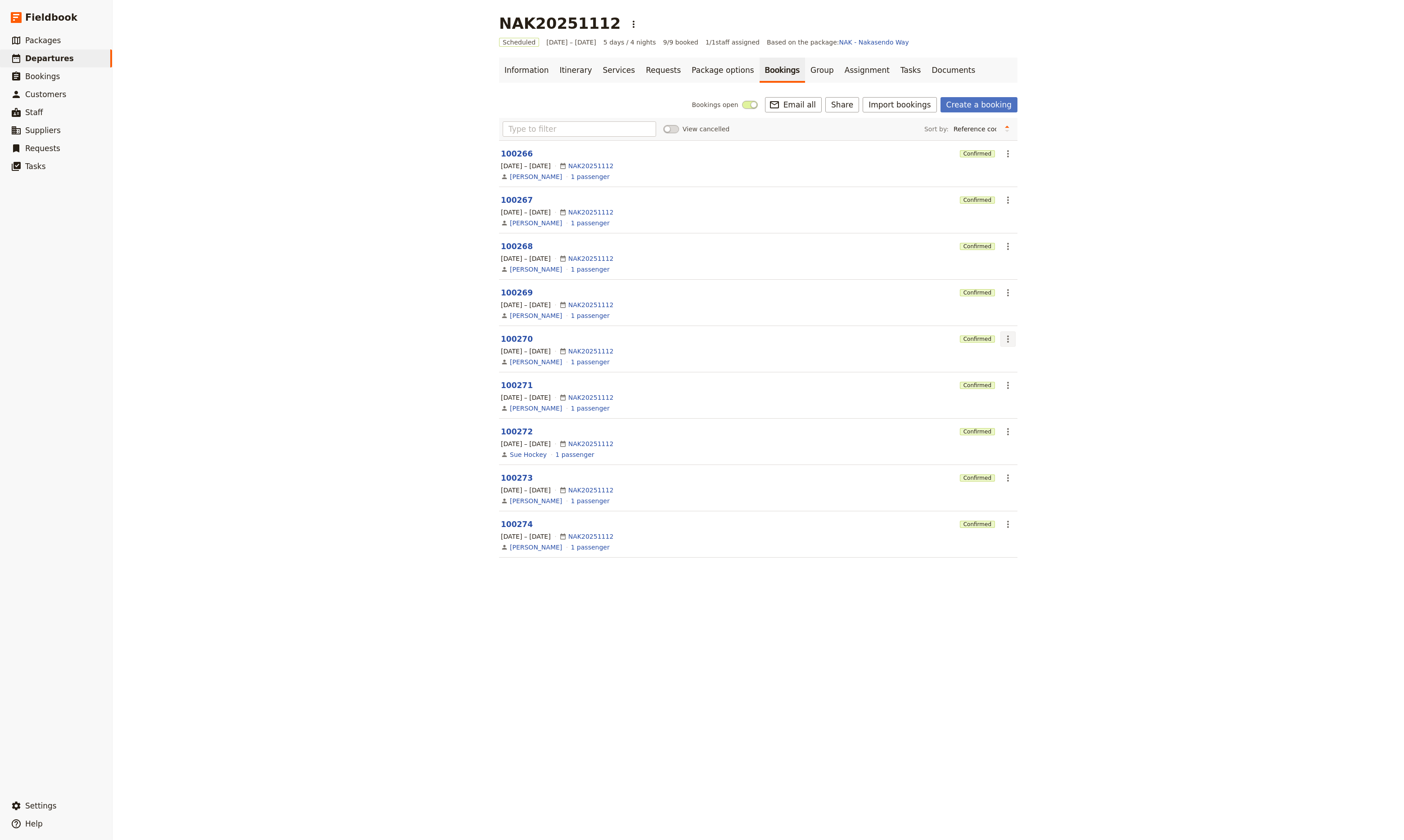
click at [1008, 344] on icon "Actions" at bounding box center [1008, 339] width 11 height 11
click at [1022, 361] on span "View booking" at bounding box center [1022, 361] width 42 height 9
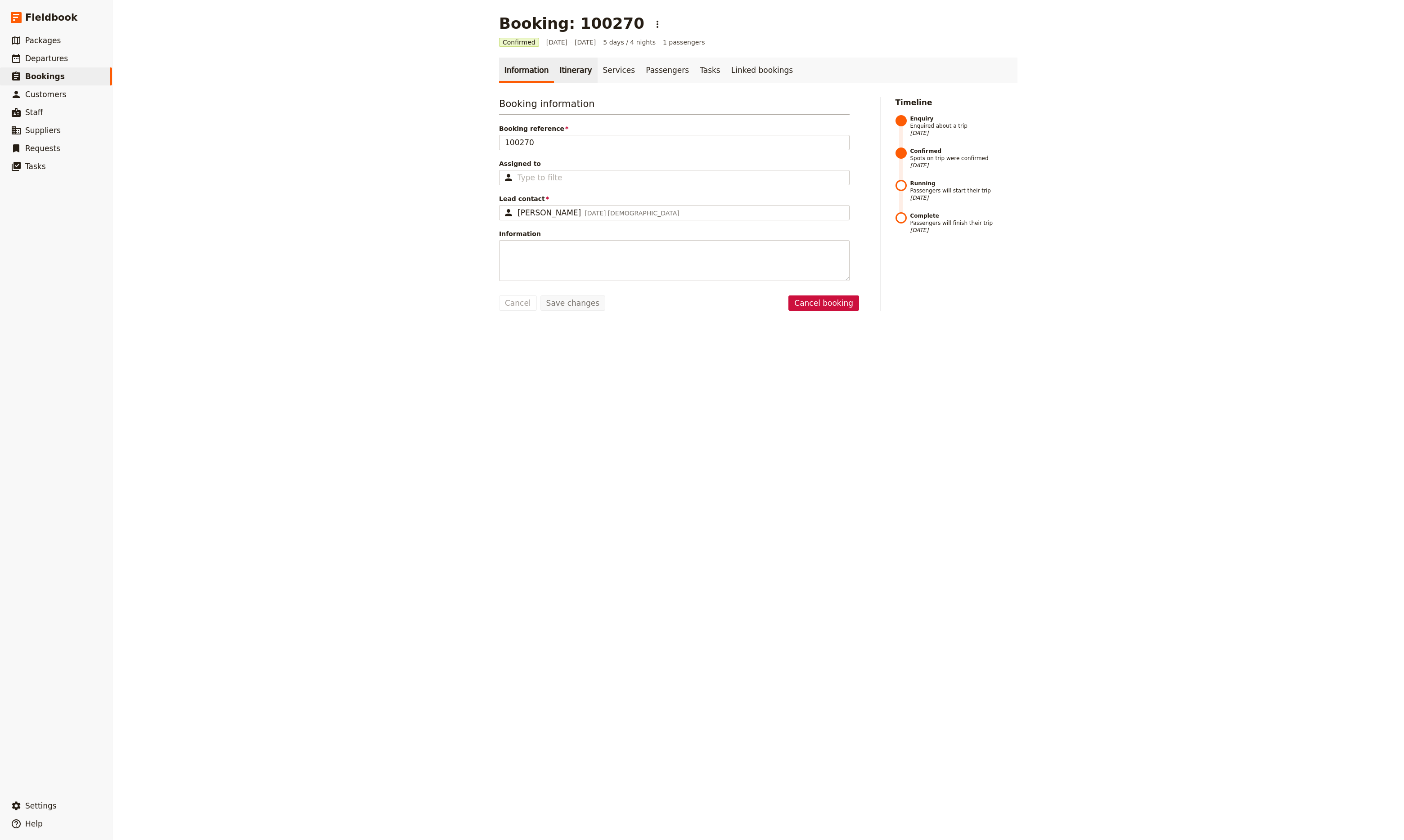
click at [570, 78] on link "Itinerary" at bounding box center [575, 70] width 43 height 25
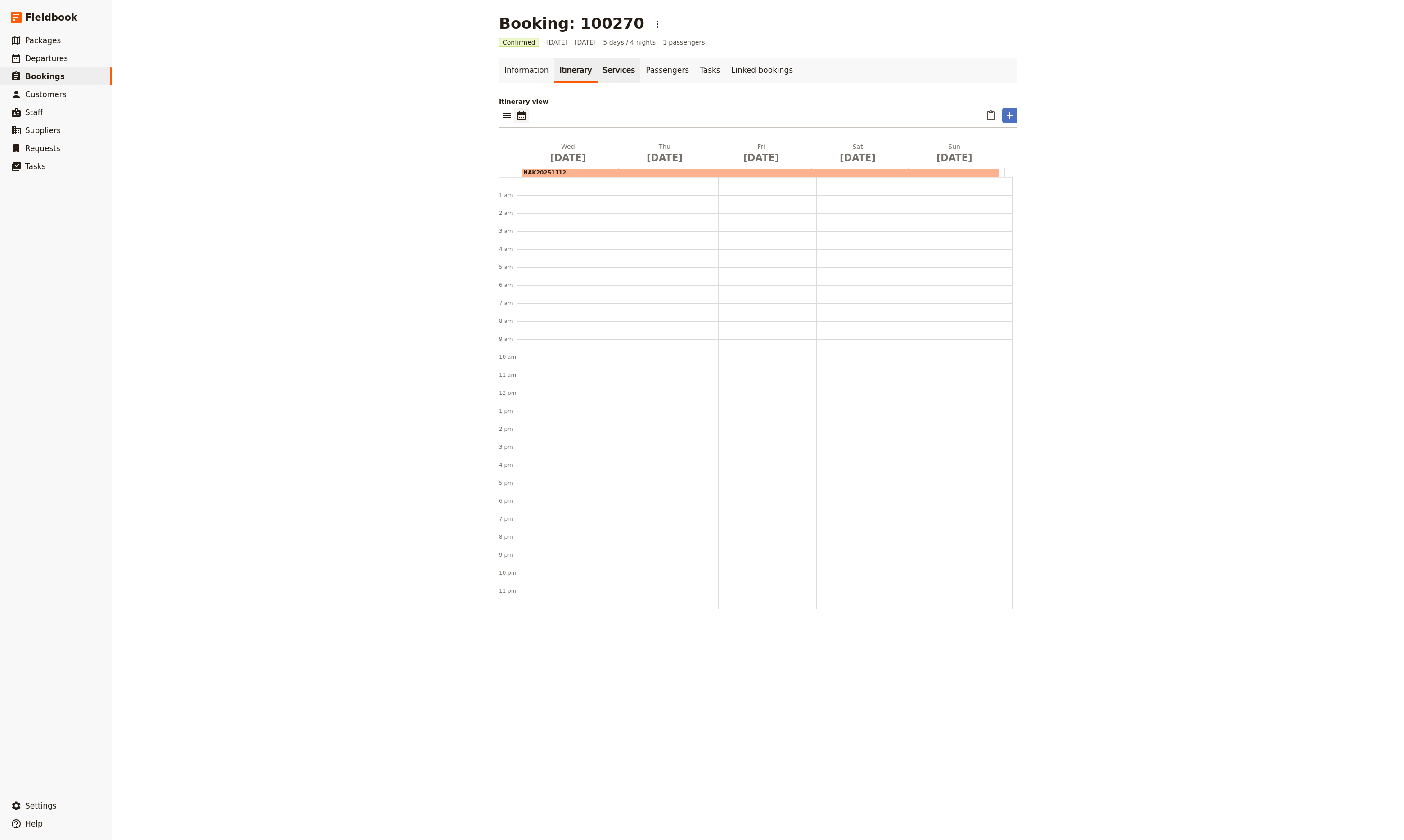
click at [597, 72] on link "Services" at bounding box center [619, 70] width 43 height 25
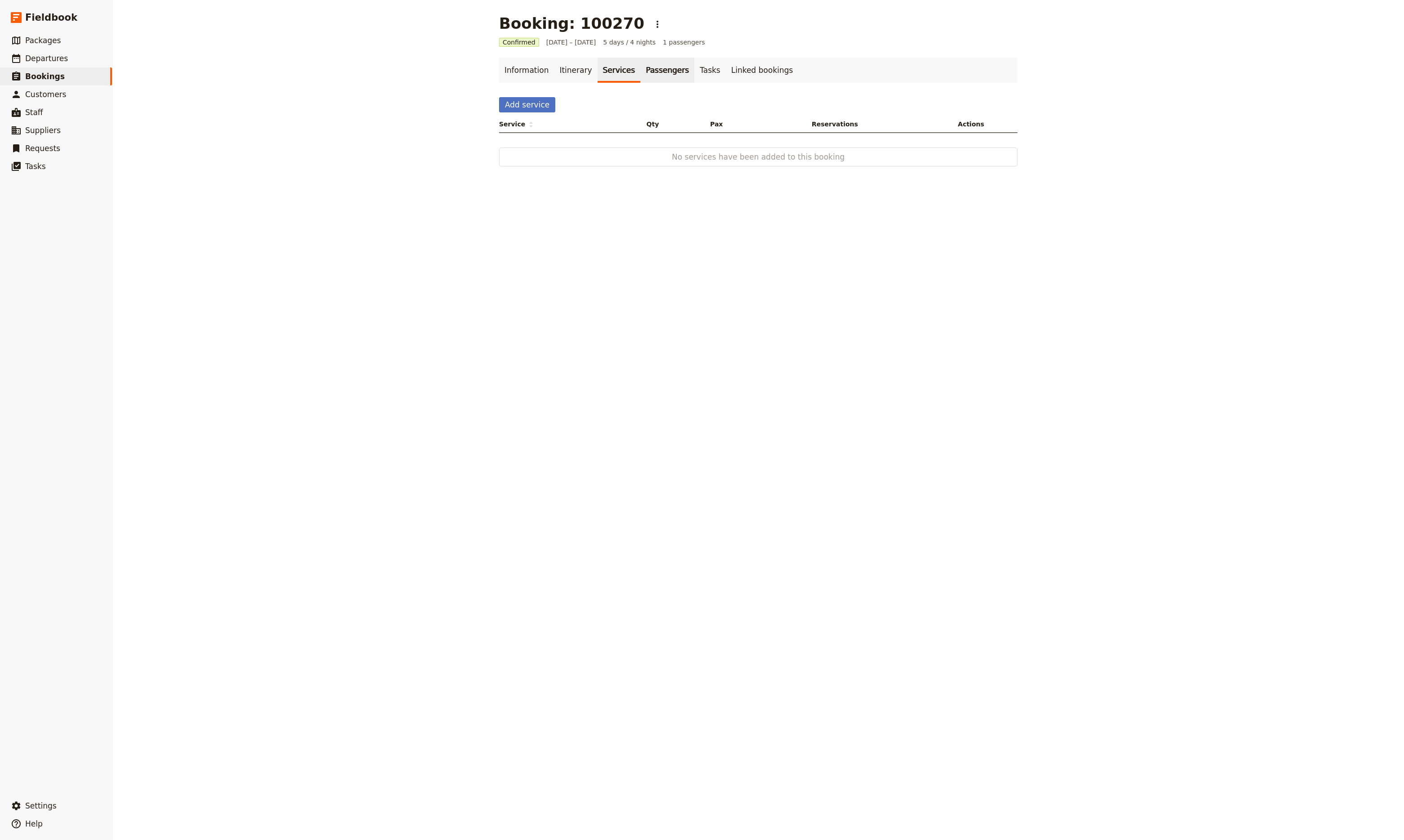
click at [640, 71] on link "Passengers" at bounding box center [667, 70] width 54 height 25
click at [694, 68] on link "Tasks" at bounding box center [710, 70] width 32 height 25
click at [726, 71] on link "Linked bookings" at bounding box center [762, 70] width 72 height 25
click at [560, 72] on link "Itinerary" at bounding box center [575, 70] width 43 height 25
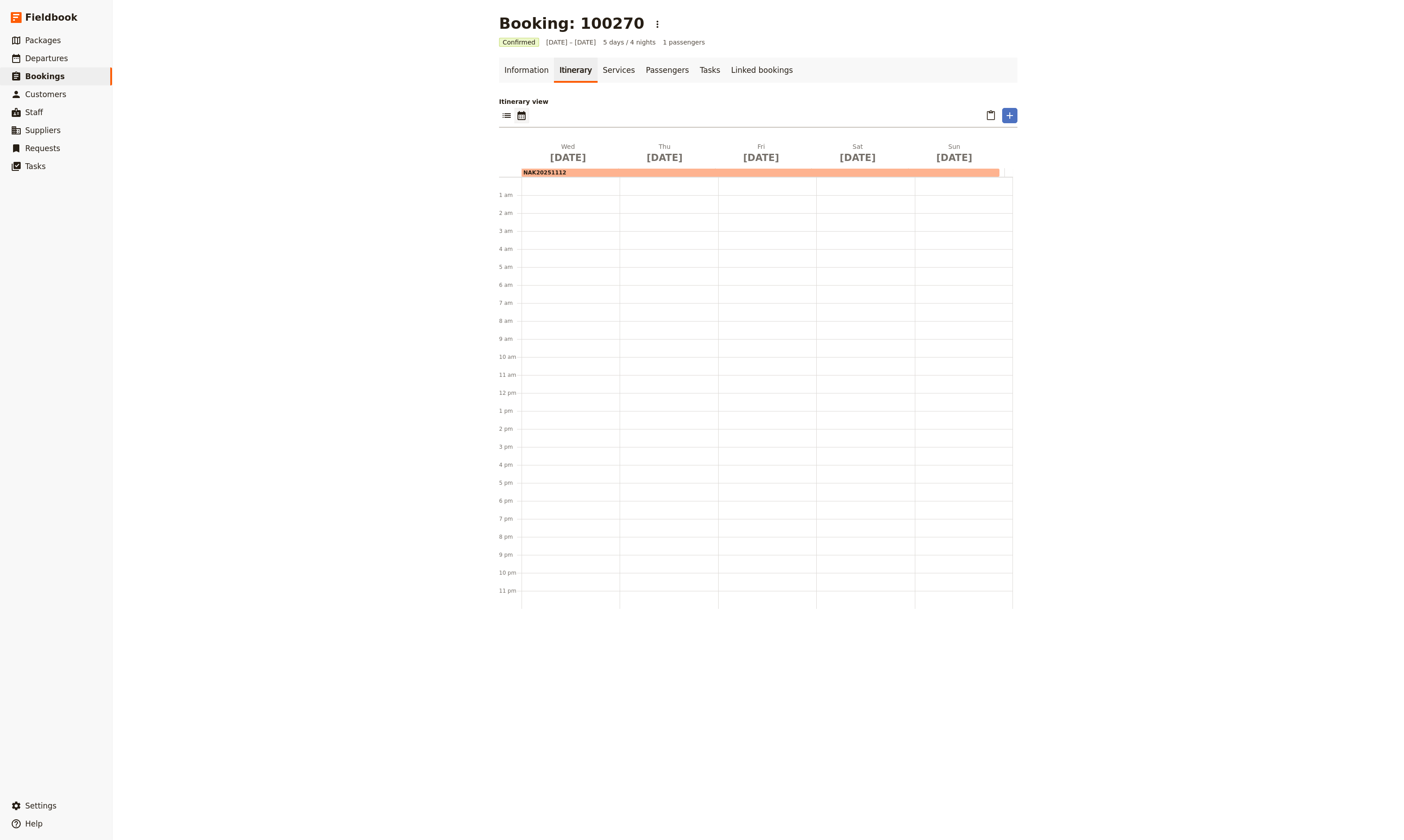
click at [712, 174] on div "NAK20251112" at bounding box center [760, 173] width 478 height 8
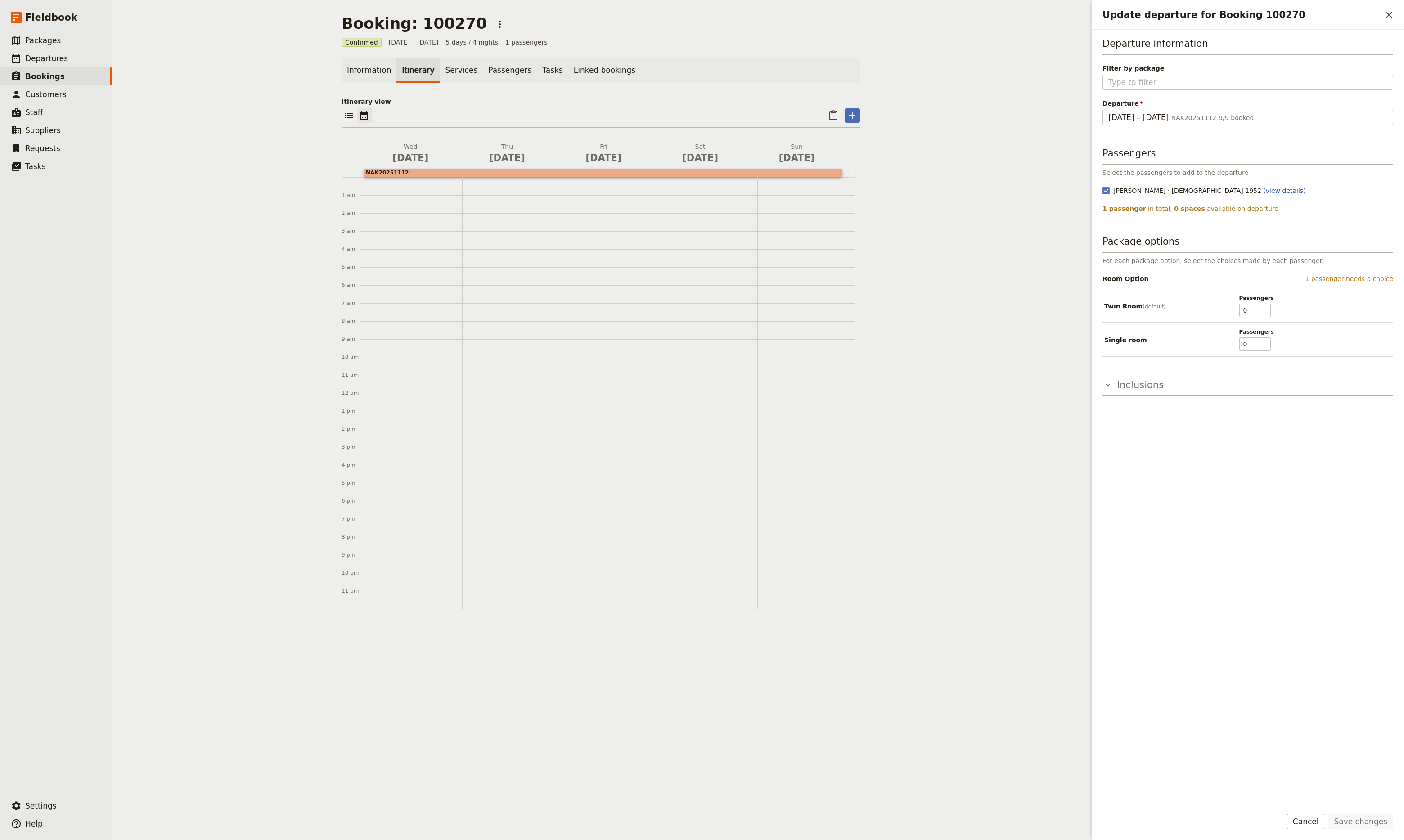
click at [1108, 387] on icon "Update departure for Booking 100270" at bounding box center [1108, 385] width 5 height 3
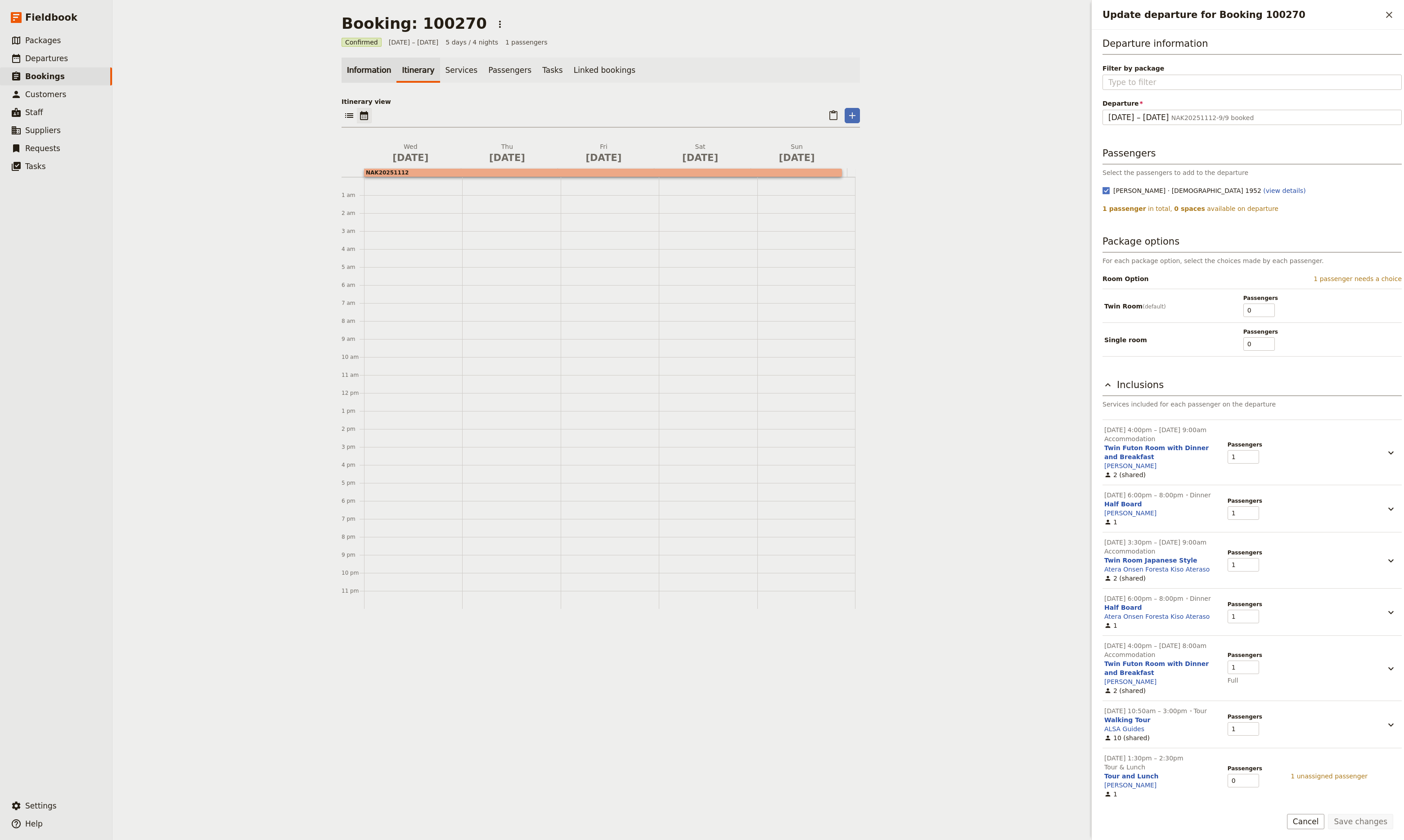
click at [352, 70] on link "Information" at bounding box center [369, 70] width 55 height 25
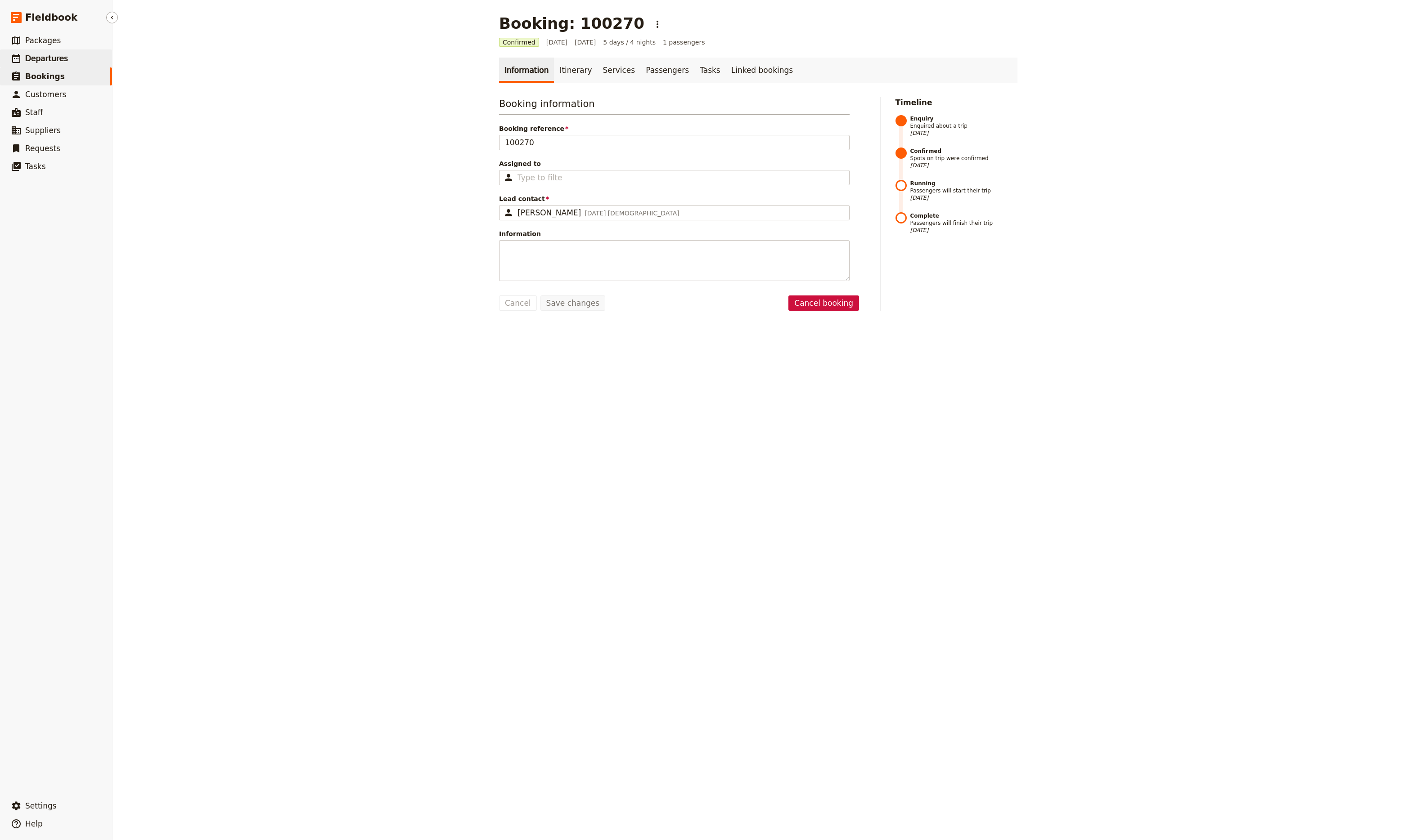
click at [50, 63] on span "Departures" at bounding box center [46, 58] width 43 height 11
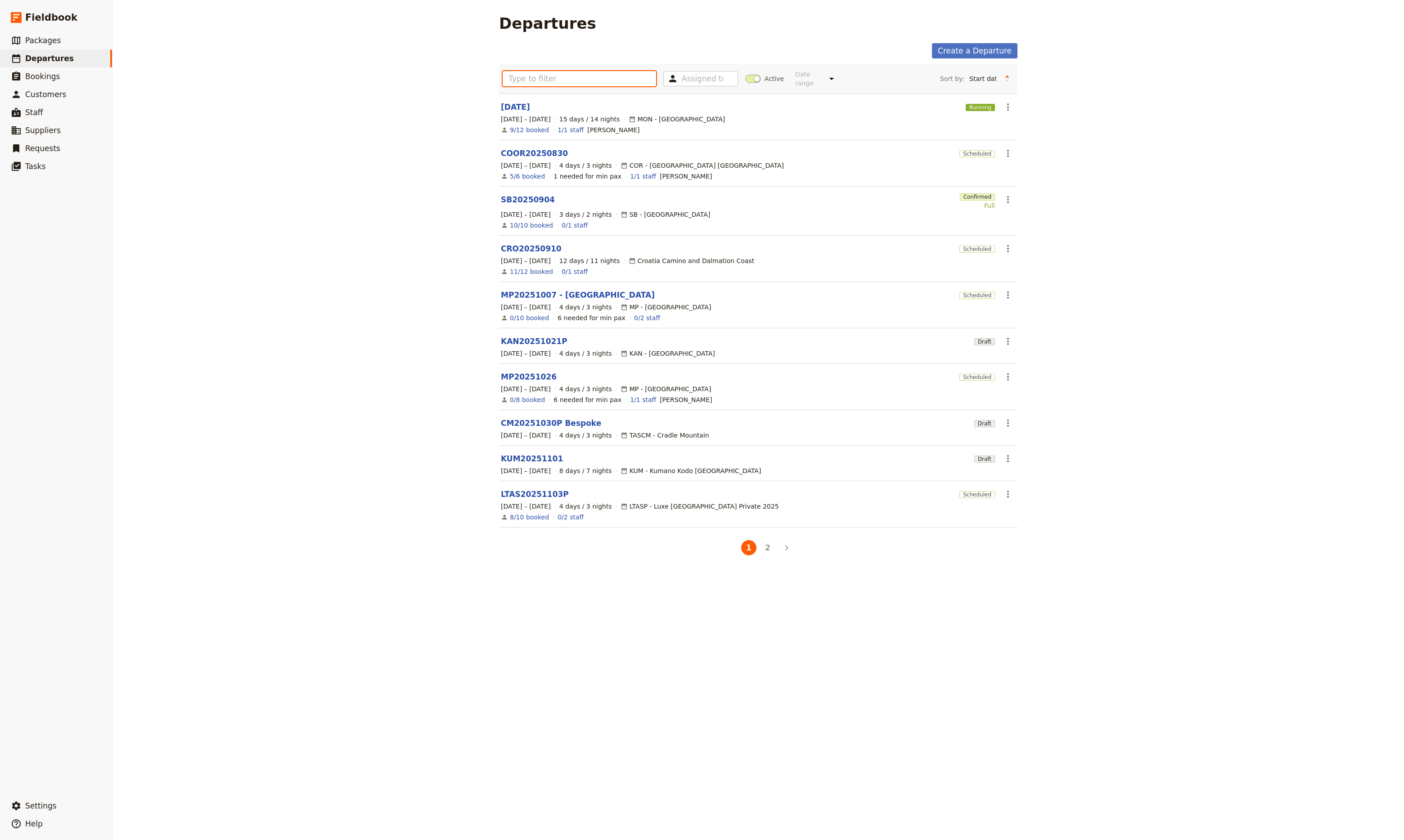
click at [523, 80] on input "text" at bounding box center [579, 78] width 154 height 15
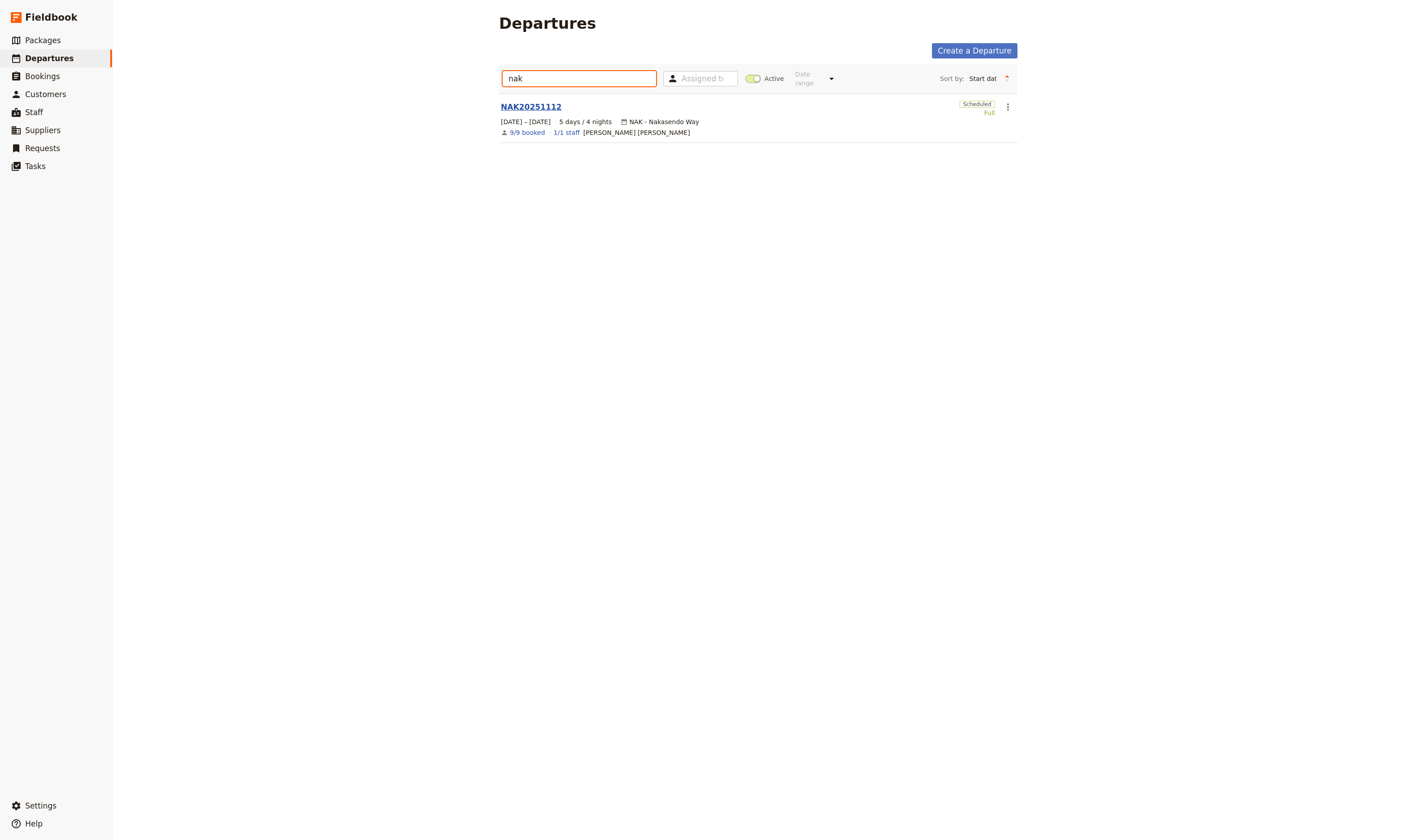
type input "nak"
click at [517, 102] on link "NAK20251112" at bounding box center [531, 107] width 60 height 11
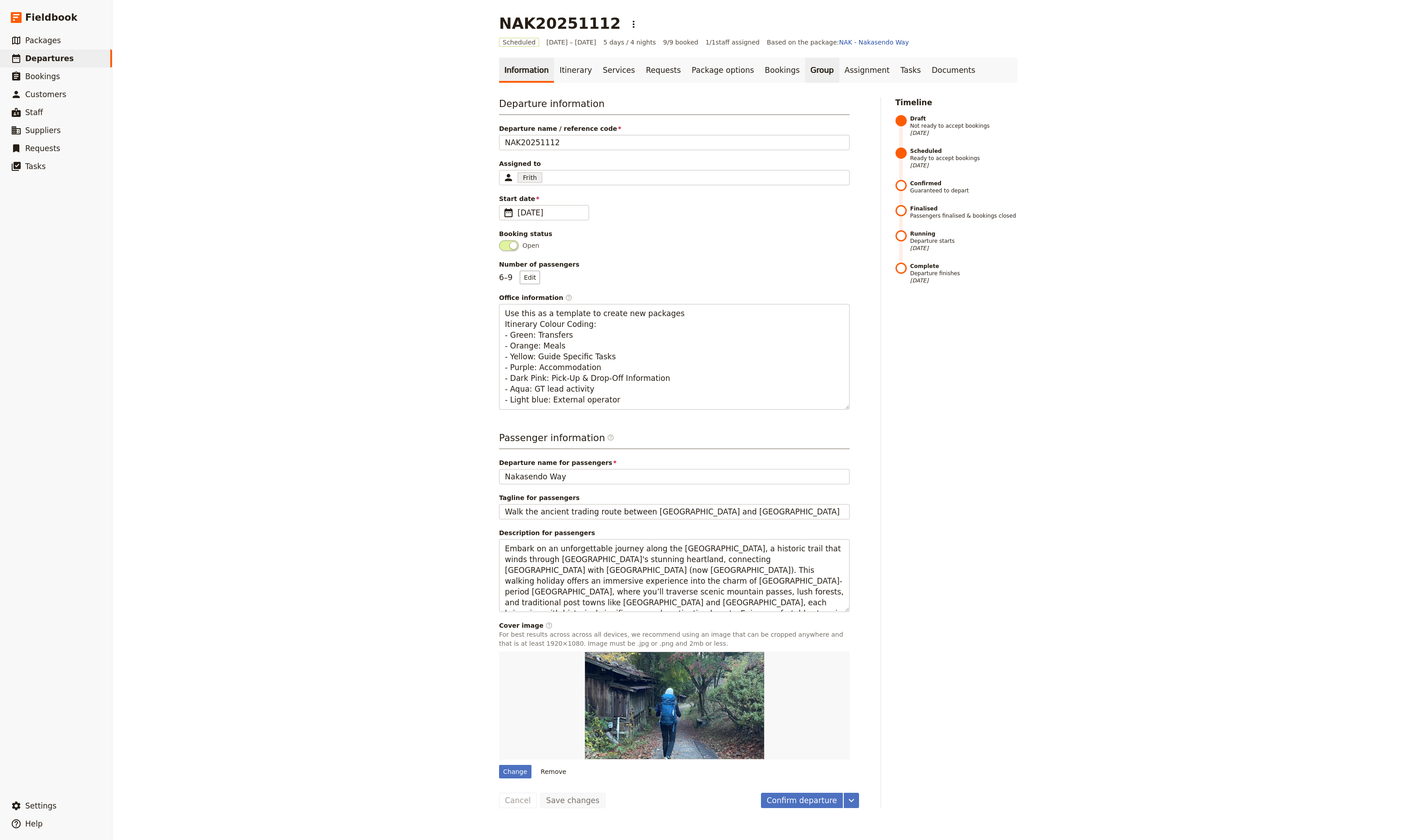
click at [805, 74] on link "Group" at bounding box center [822, 70] width 34 height 25
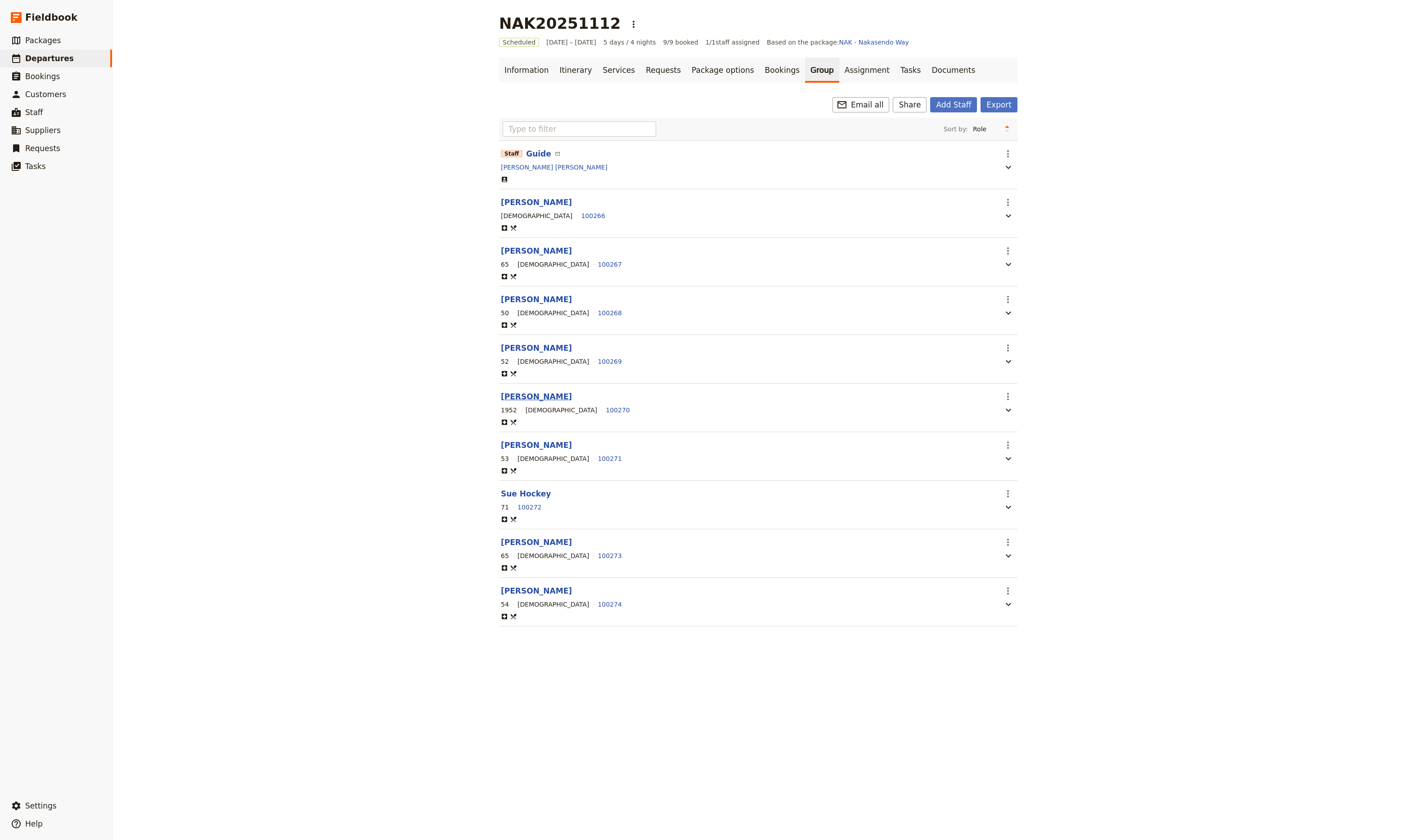
click at [512, 401] on button "[PERSON_NAME]" at bounding box center [536, 397] width 71 height 11
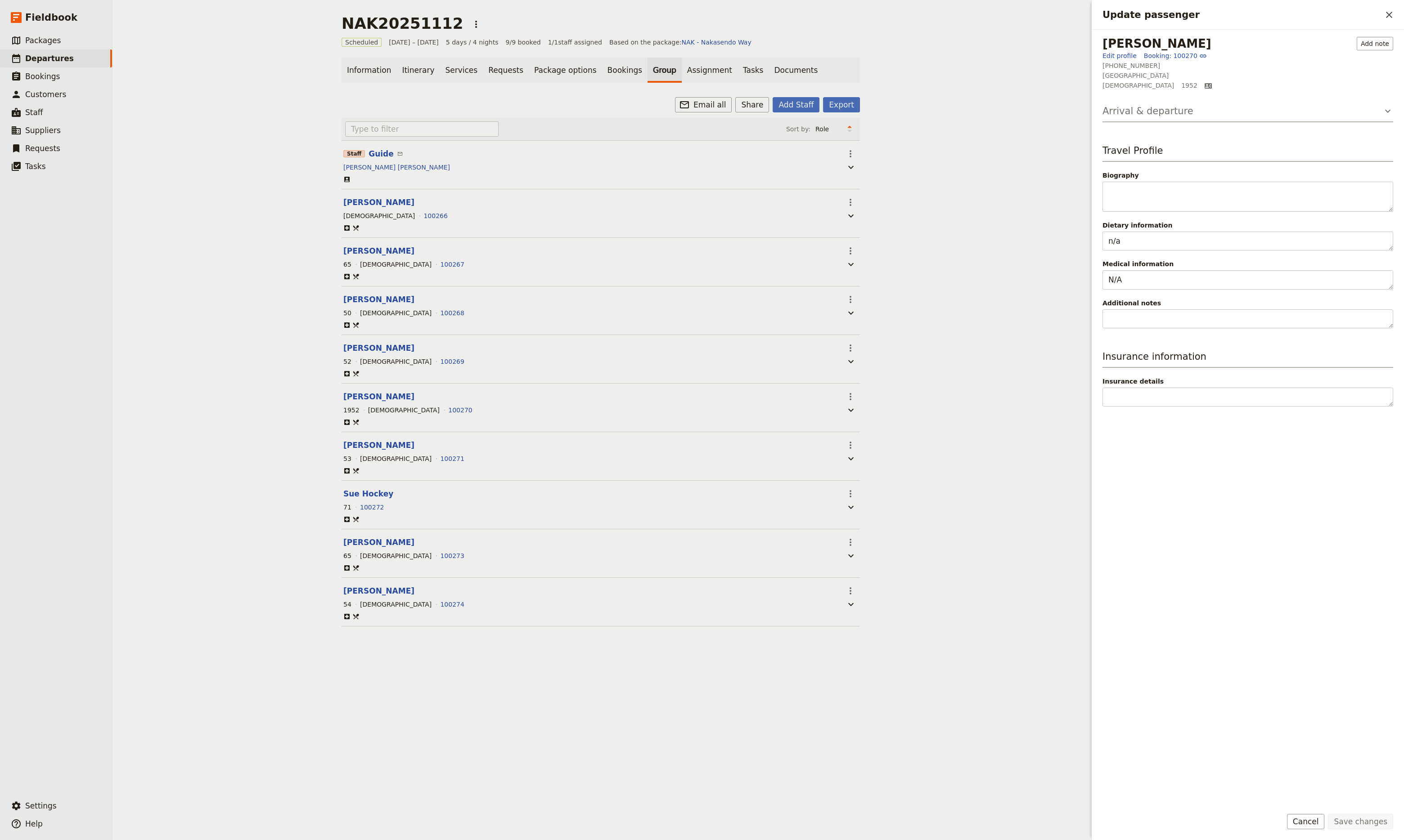
click at [1388, 115] on icon "Update passenger" at bounding box center [1388, 111] width 11 height 11
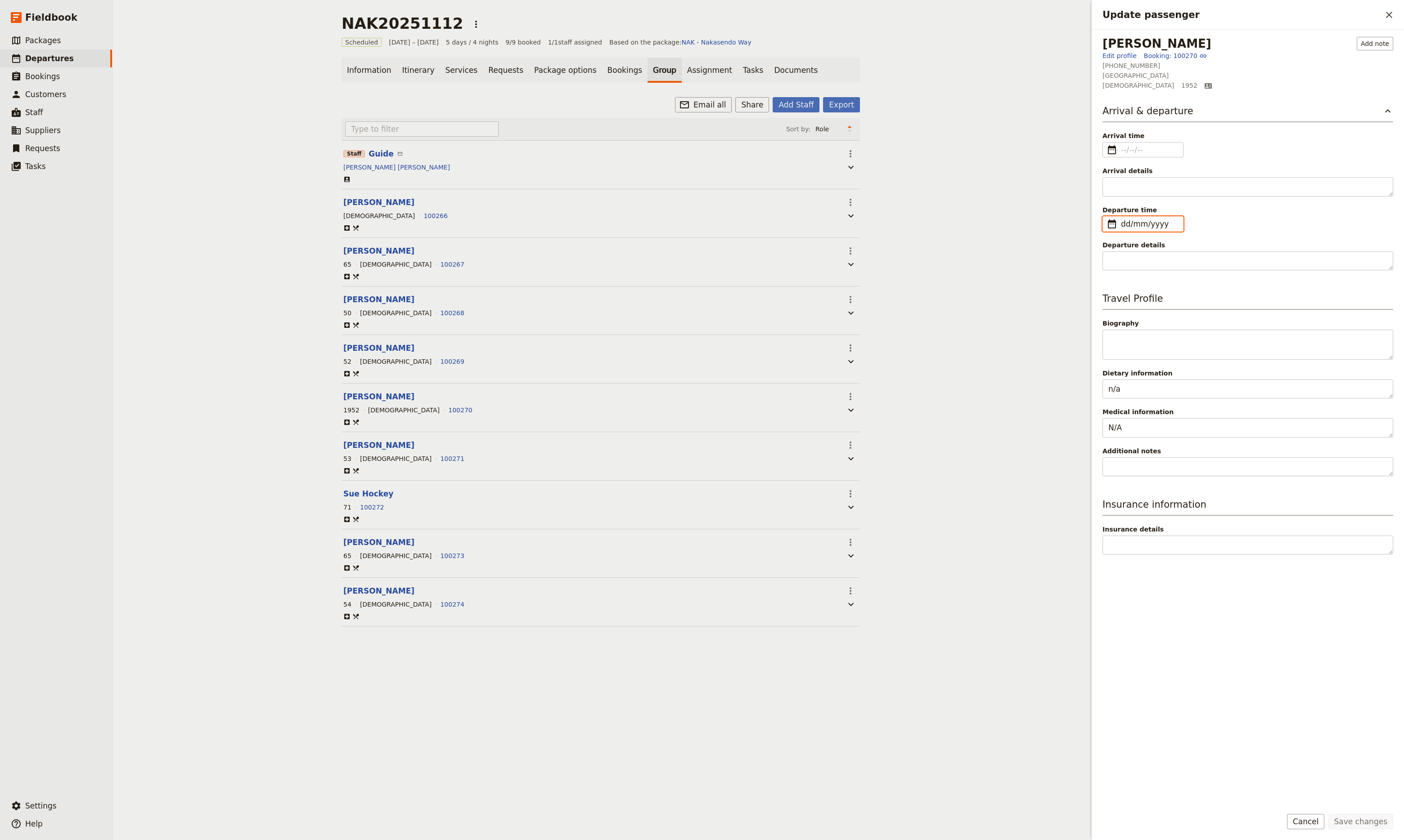
click at [1152, 223] on input "dd/mm/yyyy" at bounding box center [1149, 224] width 57 height 11
click at [1119, 329] on button "17" at bounding box center [1118, 329] width 14 height 14
type input "[DATE]"
click at [1125, 147] on input "Arrival time ​" at bounding box center [1149, 150] width 57 height 11
click at [1207, 241] on button "16" at bounding box center [1209, 240] width 14 height 14
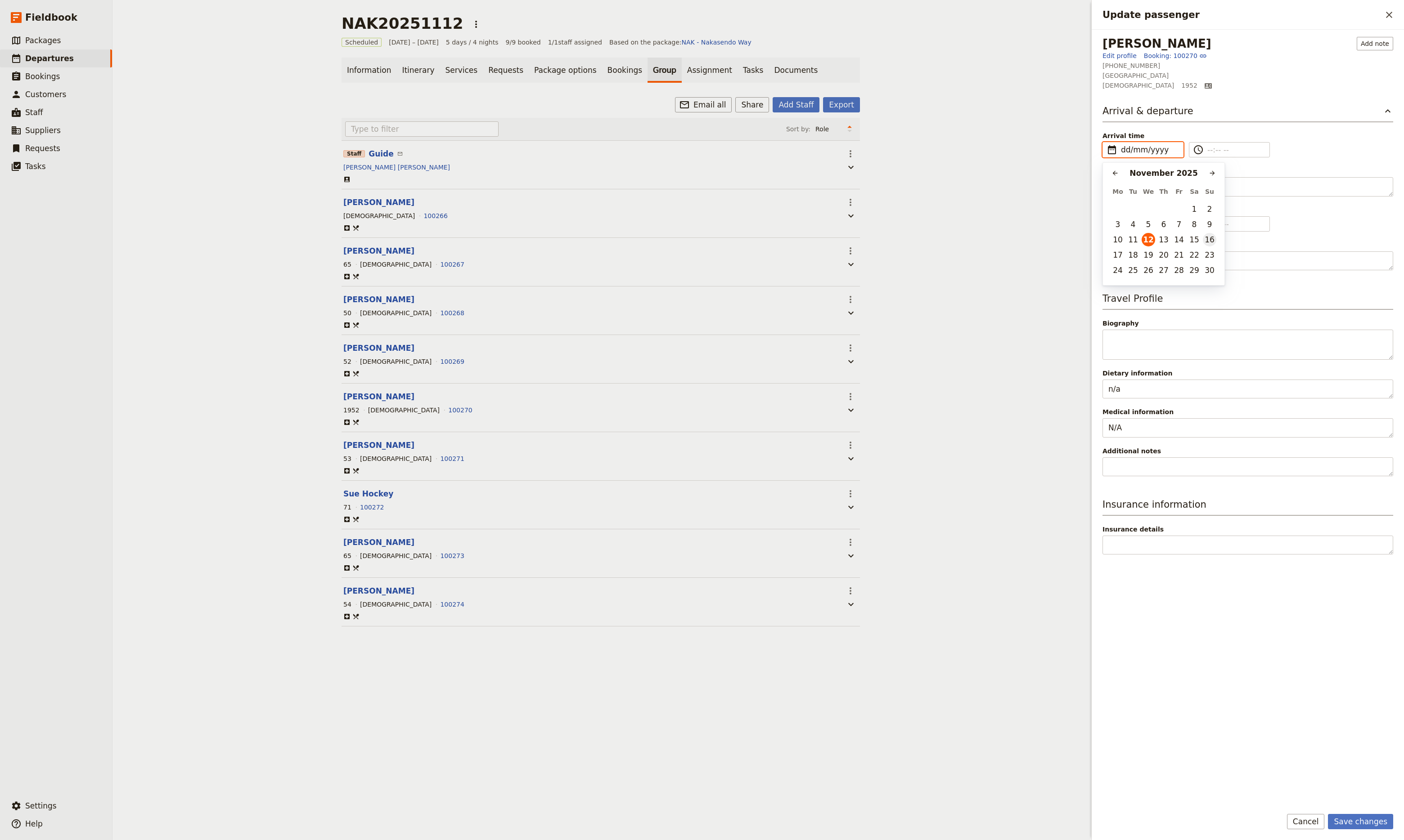
type input "[DATE]"
click at [1152, 259] on textarea "Departure details" at bounding box center [1248, 261] width 291 height 20
click at [1137, 182] on textarea "Arrival details" at bounding box center [1248, 187] width 291 height 20
type textarea "s"
click at [1173, 152] on icon "Clear input" at bounding box center [1173, 150] width 7 height 7
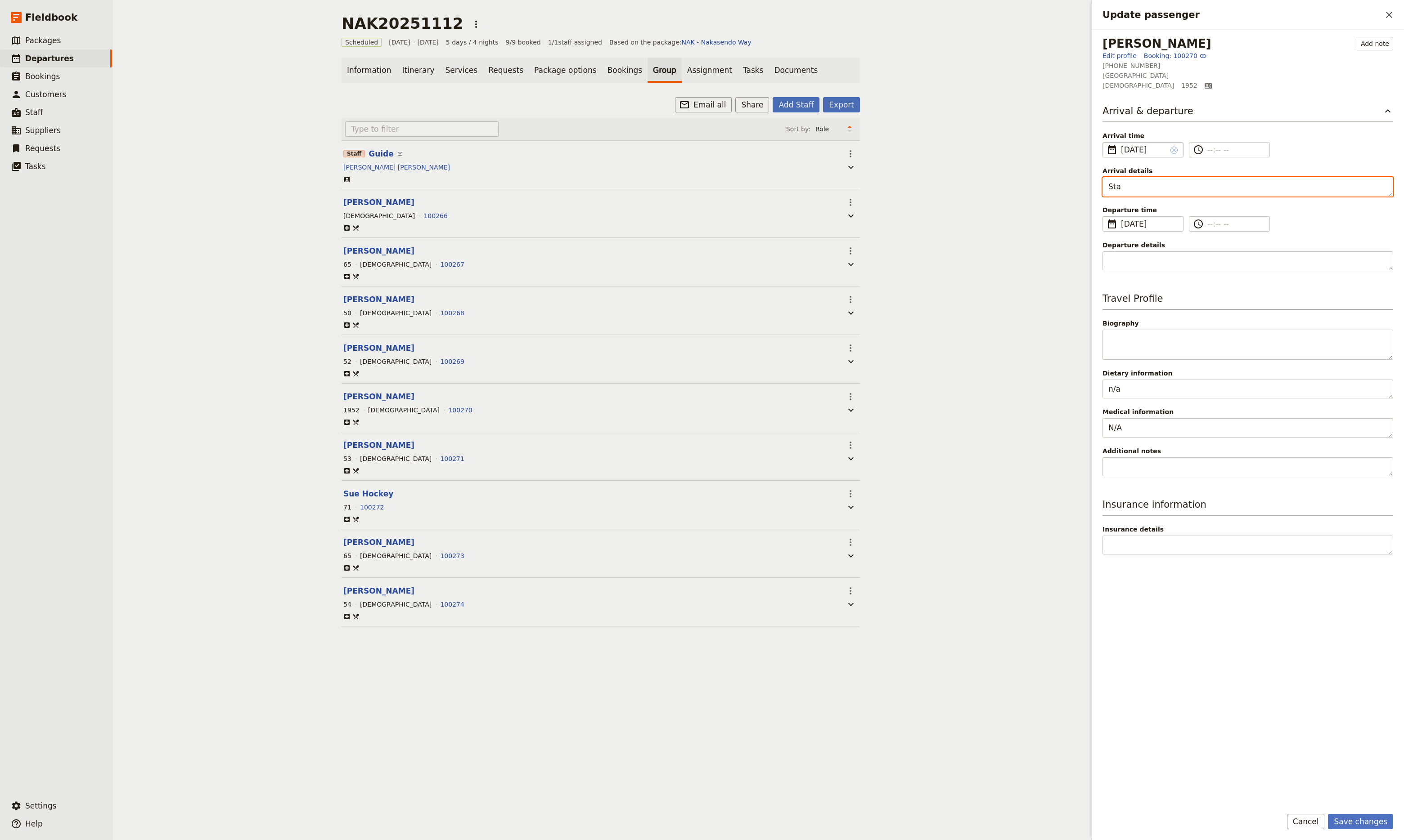
type textarea "Sta"
click at [1106, 143] on input "[DATE]" at bounding box center [1106, 142] width 1 height 1
click at [1151, 239] on button "12" at bounding box center [1148, 240] width 14 height 14
type input "[DATE]"
click at [1163, 270] on textarea "Departure details" at bounding box center [1248, 261] width 291 height 20
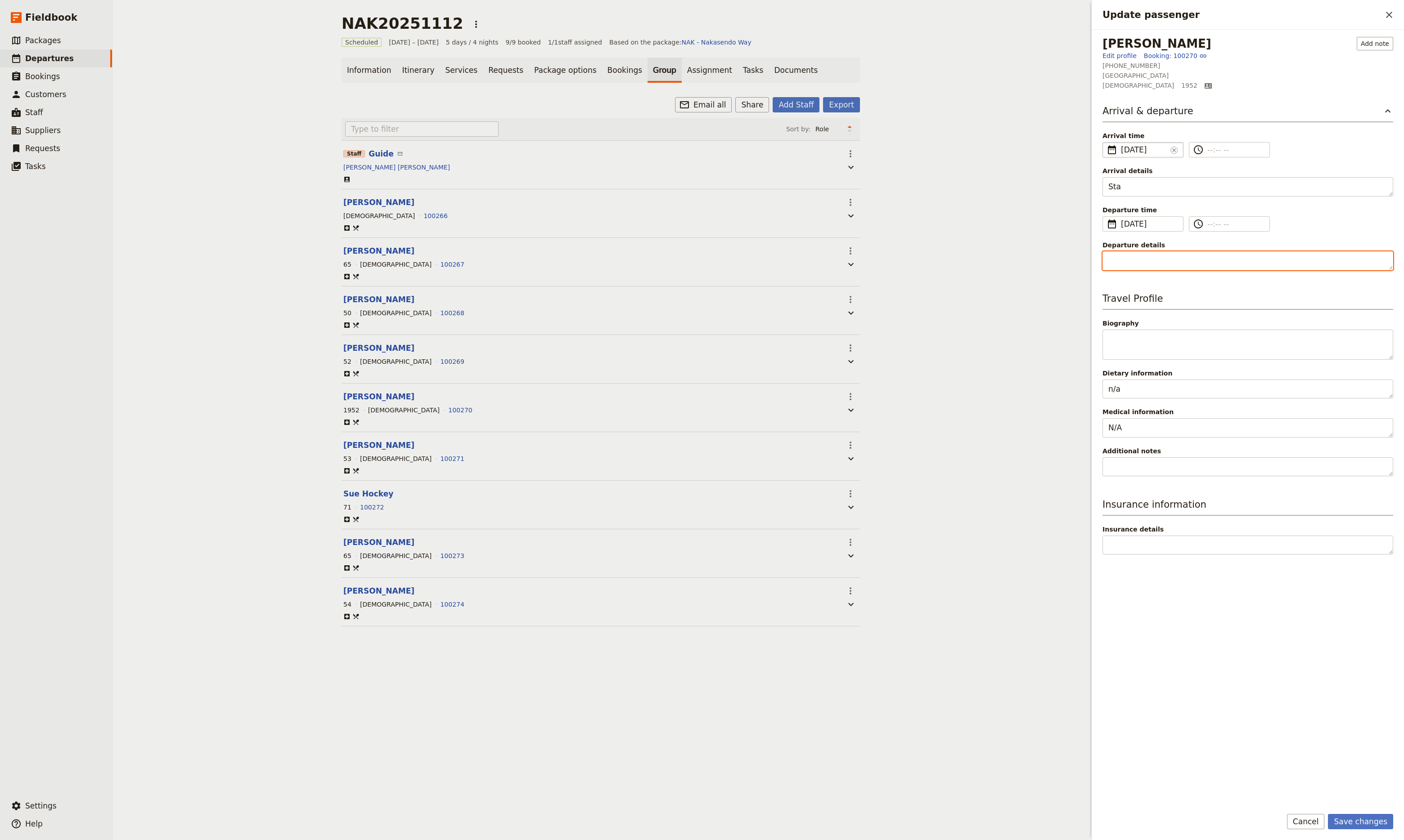
click at [1158, 261] on textarea "Departure details" at bounding box center [1248, 261] width 291 height 20
type textarea "E"
paste textarea "Confirmation number: 45304963"
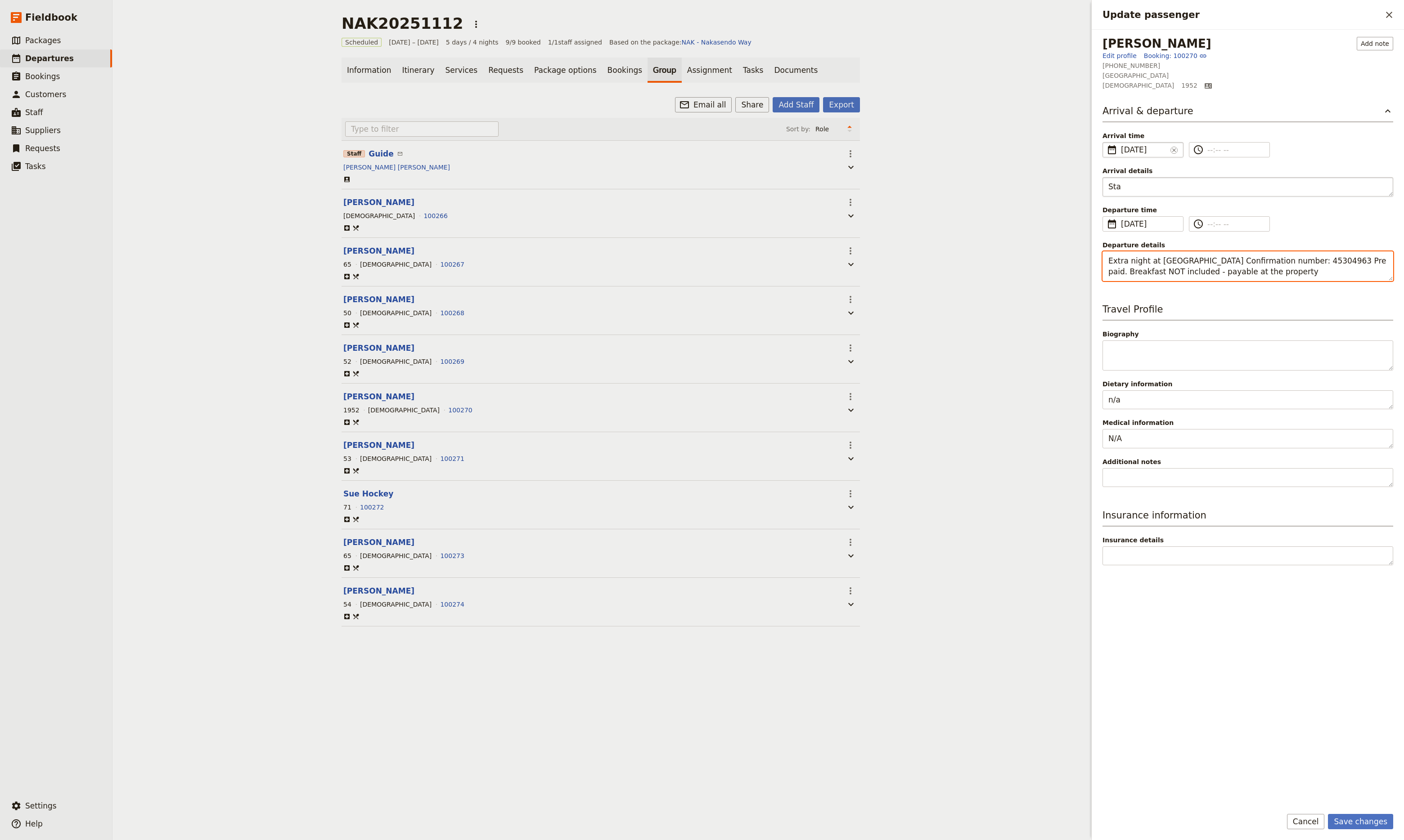
type textarea "Extra night at [GEOGRAPHIC_DATA] Confirmation number: 45304963 Pre paid. Breakf…"
click at [1137, 183] on textarea "Sta" at bounding box center [1248, 187] width 291 height 20
type textarea "S"
click at [1368, 824] on button "Save changes" at bounding box center [1360, 821] width 65 height 15
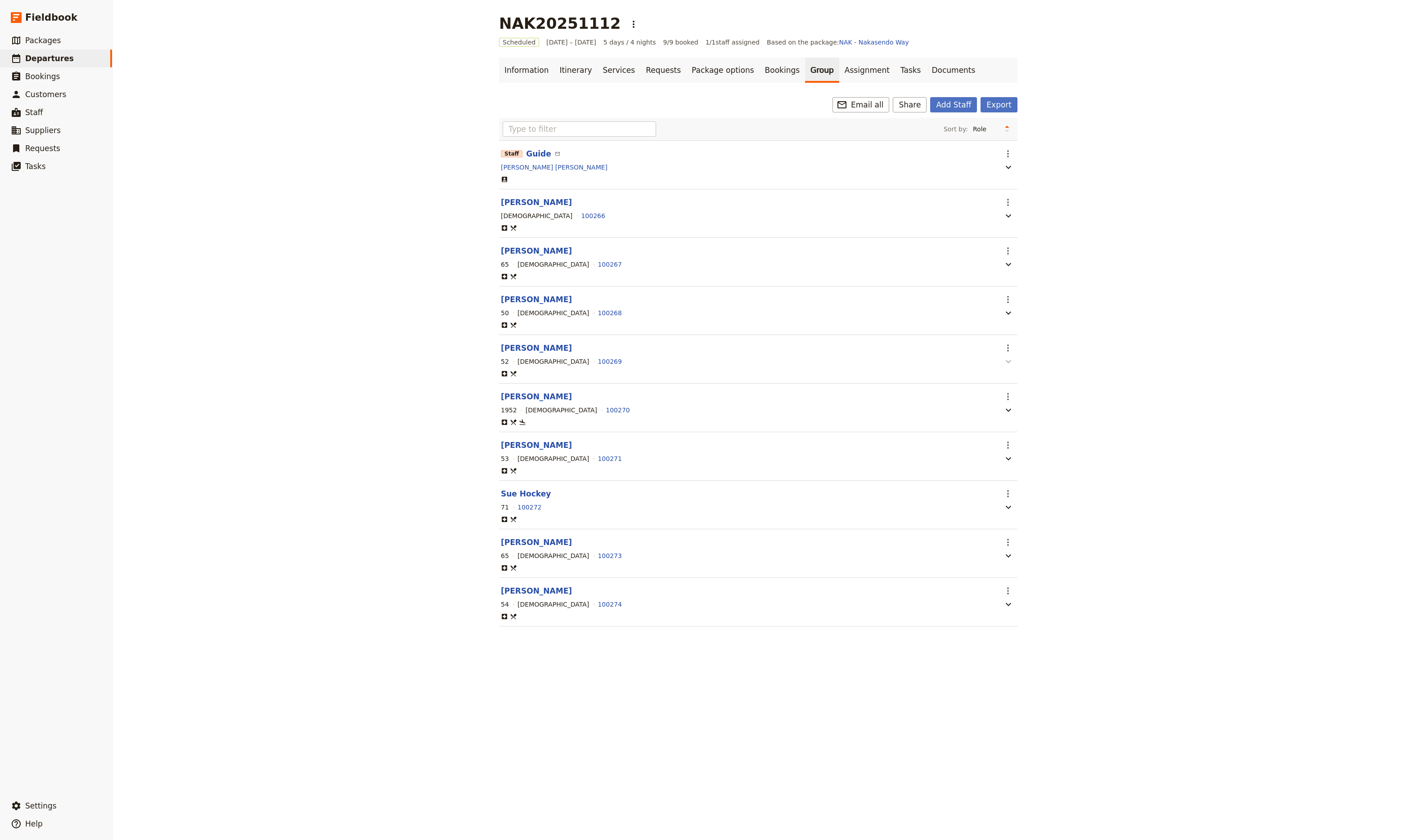
click at [1006, 363] on icon "button" at bounding box center [1008, 362] width 5 height 3
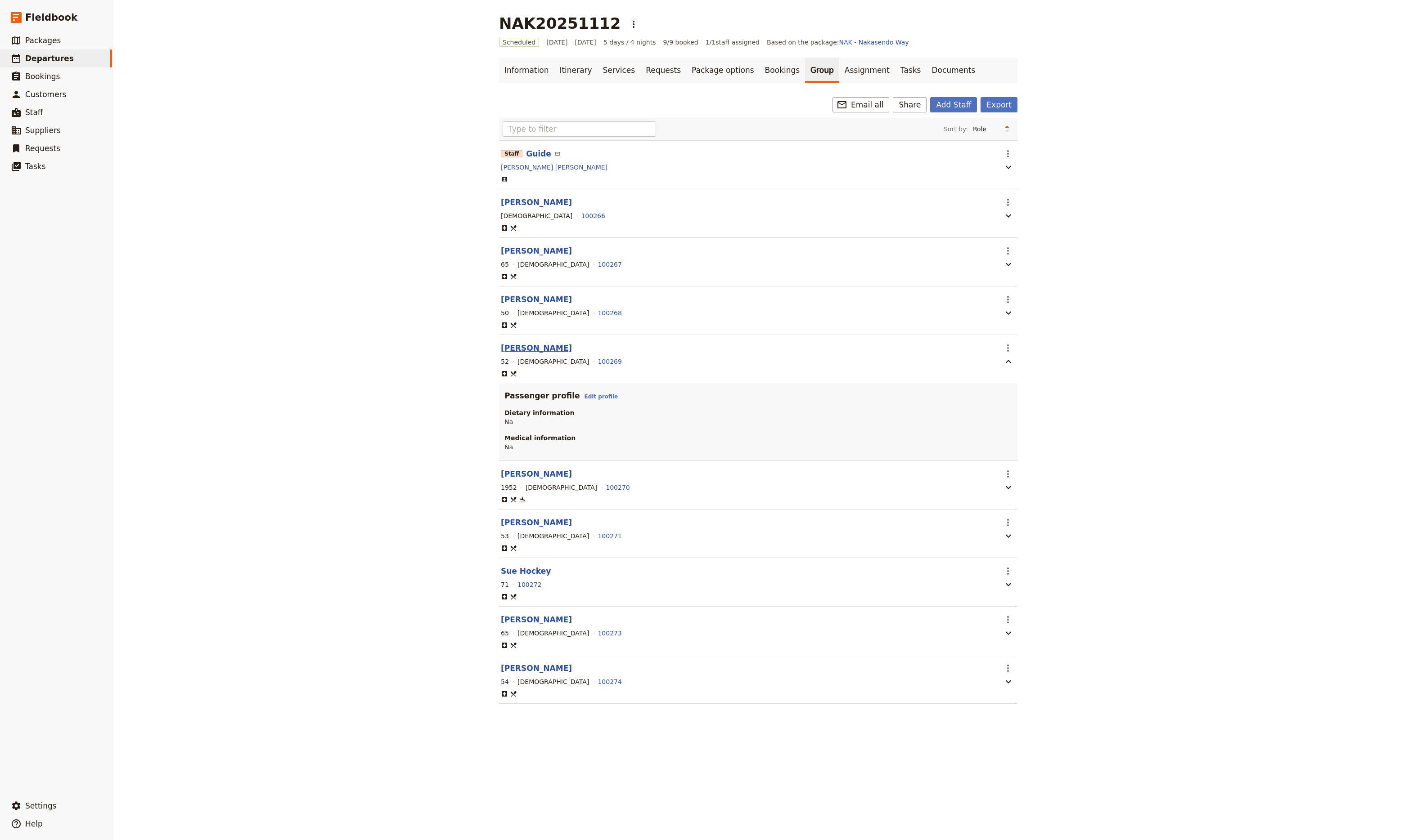
click at [513, 354] on button "[PERSON_NAME]" at bounding box center [536, 348] width 71 height 11
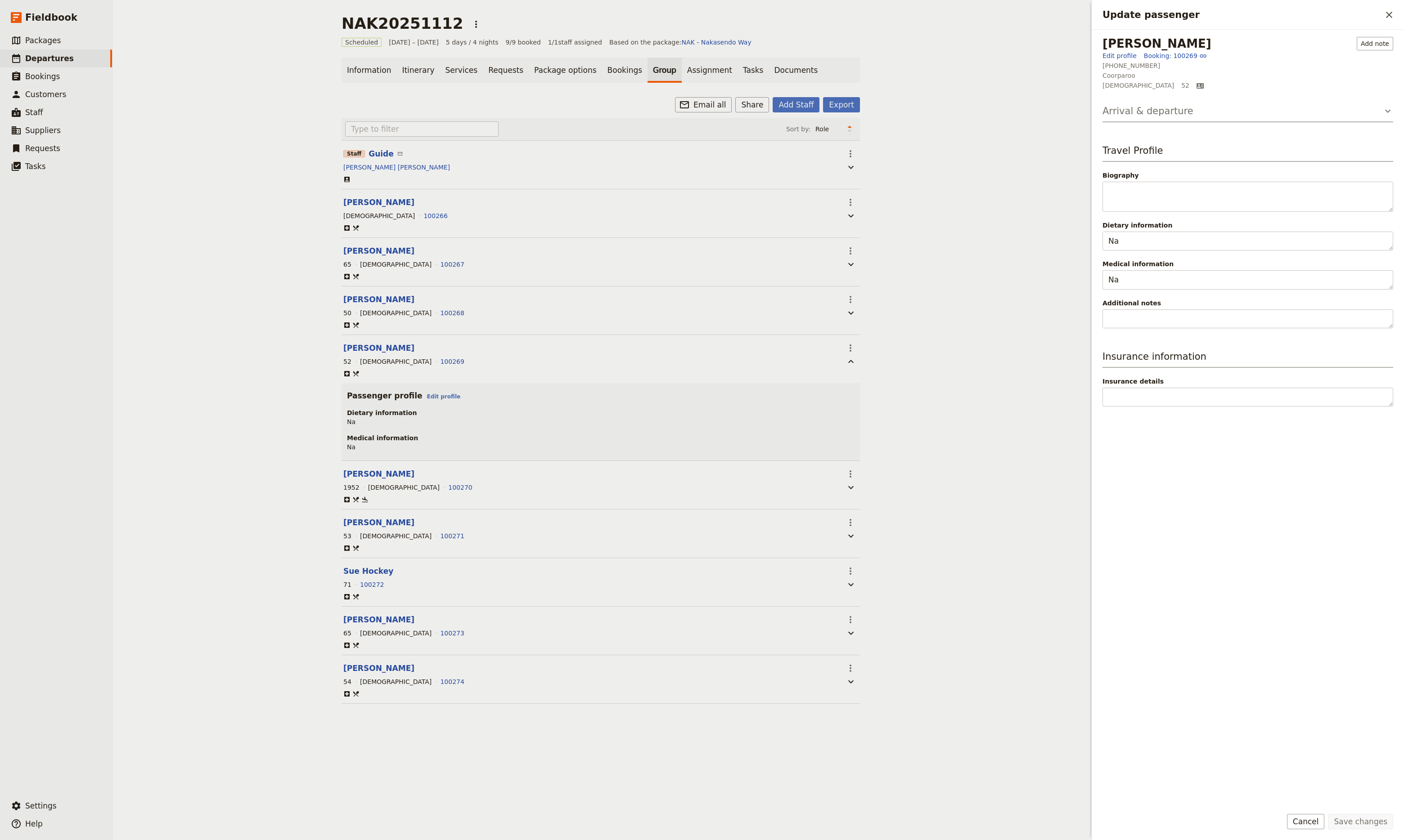
click at [1389, 112] on icon "Update passenger" at bounding box center [1388, 111] width 5 height 3
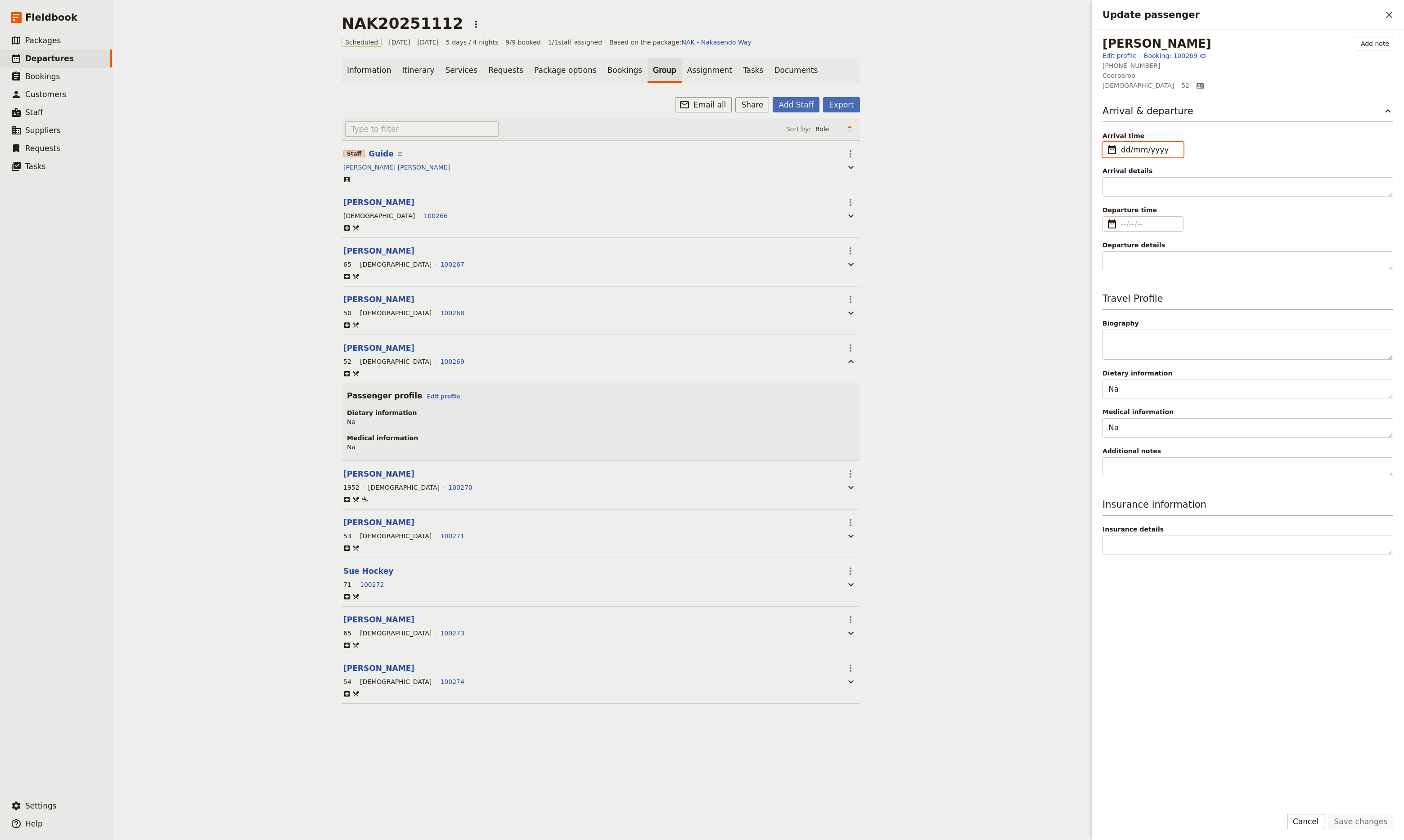
click at [1157, 155] on input "dd/mm/yyyy" at bounding box center [1149, 150] width 57 height 11
click at [1150, 241] on button "12" at bounding box center [1148, 240] width 14 height 14
type input "[DATE]"
click at [1140, 221] on input "Departure time ​" at bounding box center [1149, 224] width 57 height 11
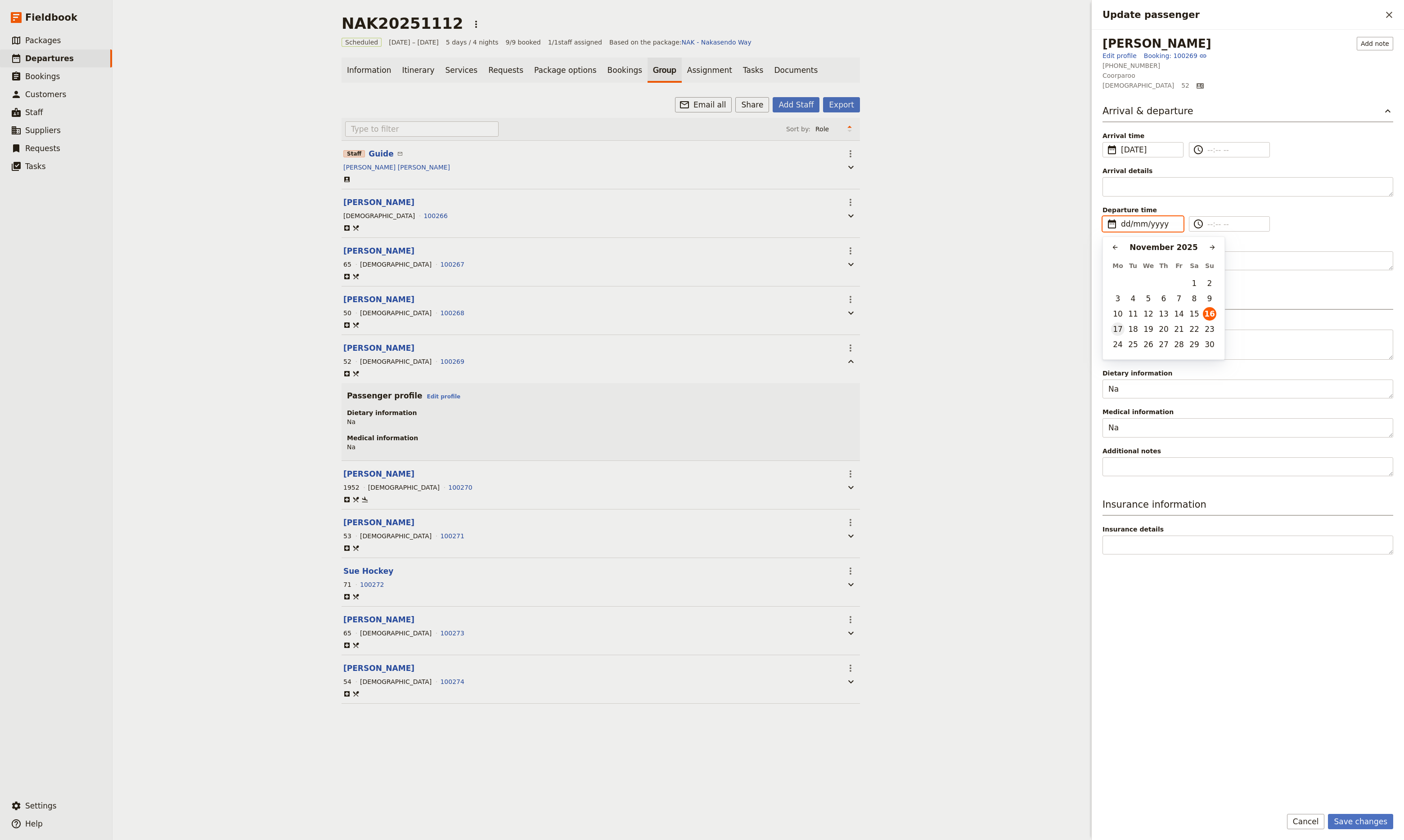
click at [1115, 327] on button "17" at bounding box center [1118, 329] width 14 height 14
type input "[DATE]"
click at [1137, 261] on textarea "Departure details" at bounding box center [1248, 261] width 291 height 20
click at [1135, 257] on textarea "Departure details" at bounding box center [1248, 261] width 291 height 20
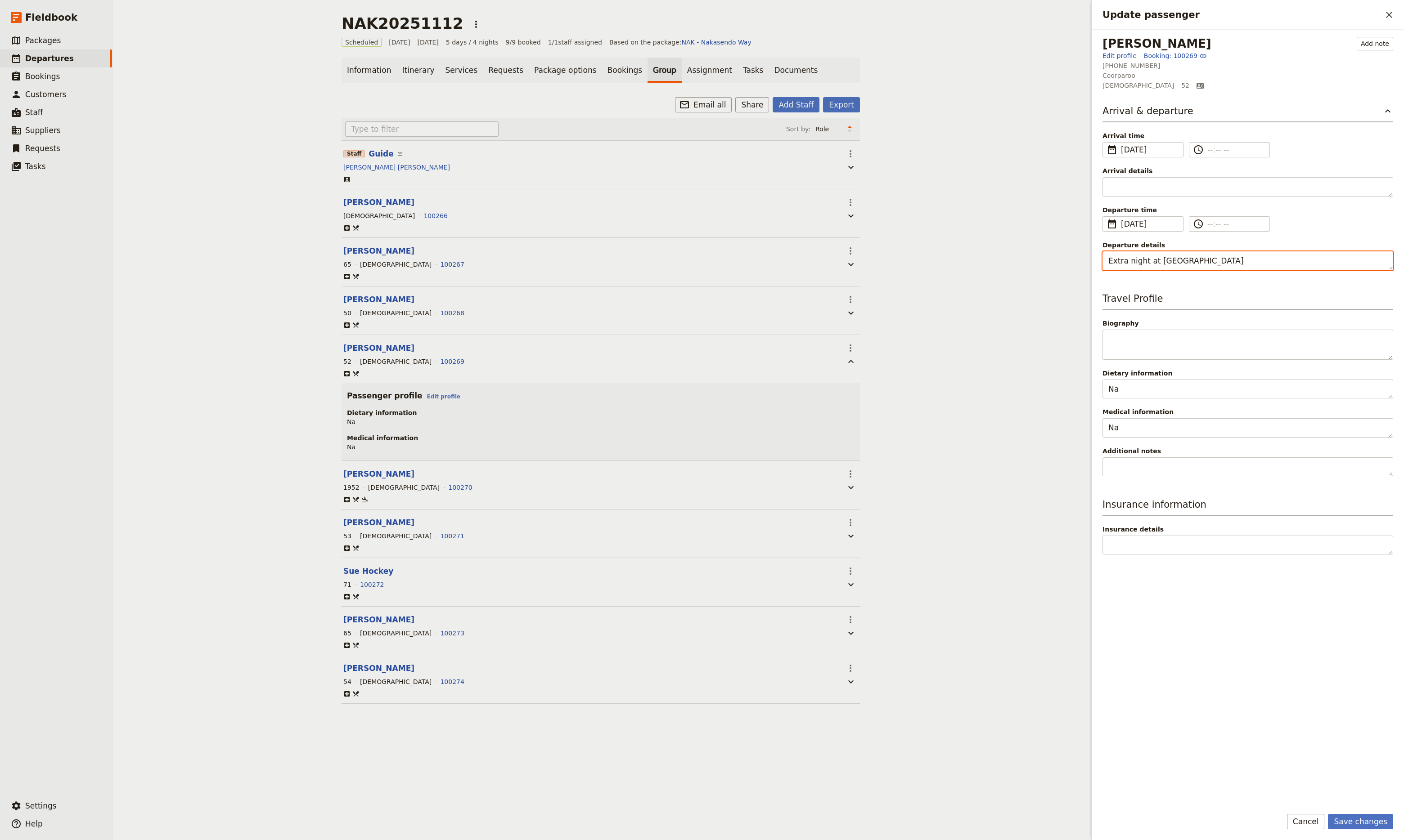
paste textarea "Confirmation number: 45304963"
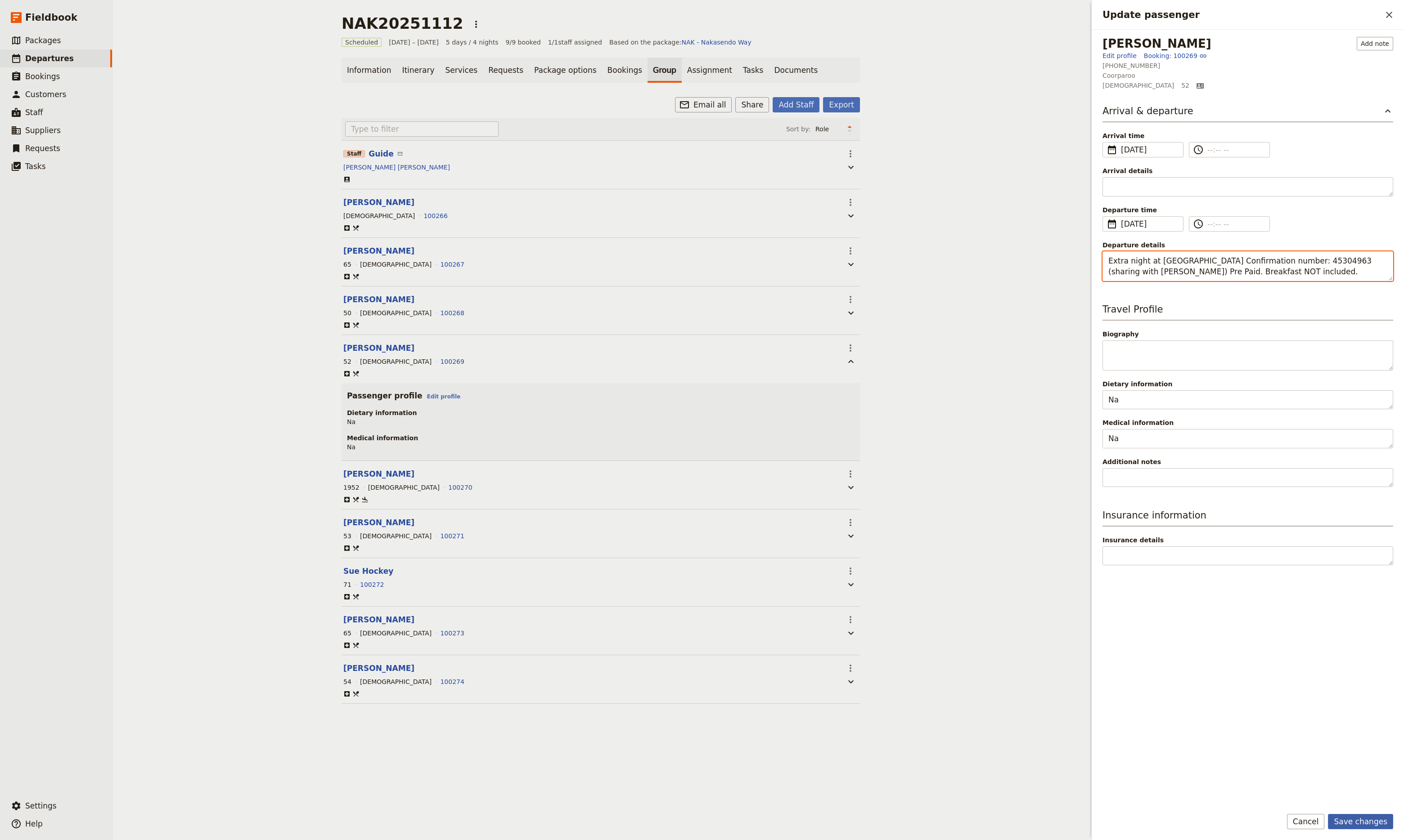
type textarea "Extra night at [GEOGRAPHIC_DATA] Confirmation number: 45304963 (sharing with [P…"
click at [1360, 824] on button "Save changes" at bounding box center [1360, 821] width 65 height 15
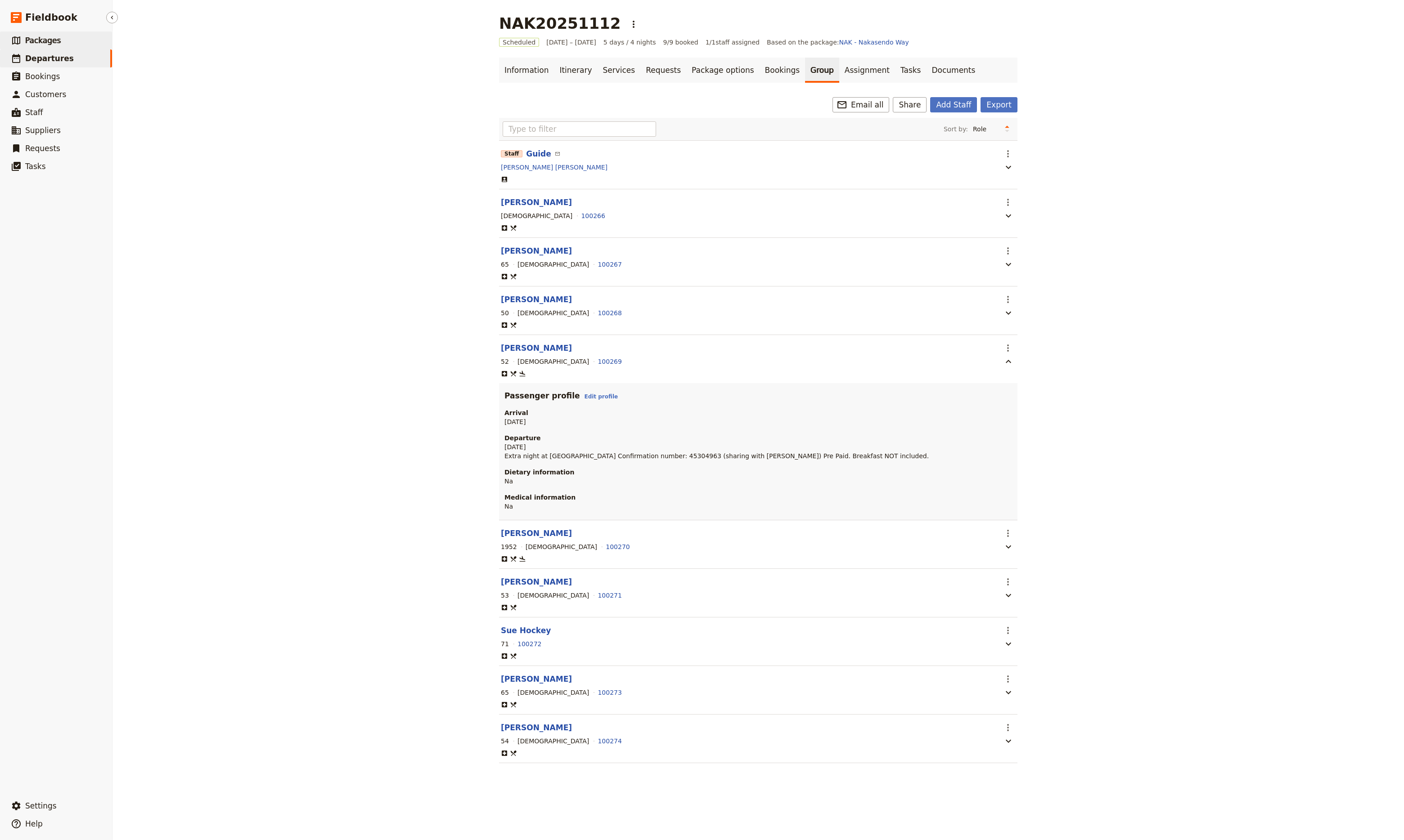
click at [37, 39] on span "Packages" at bounding box center [43, 40] width 35 height 9
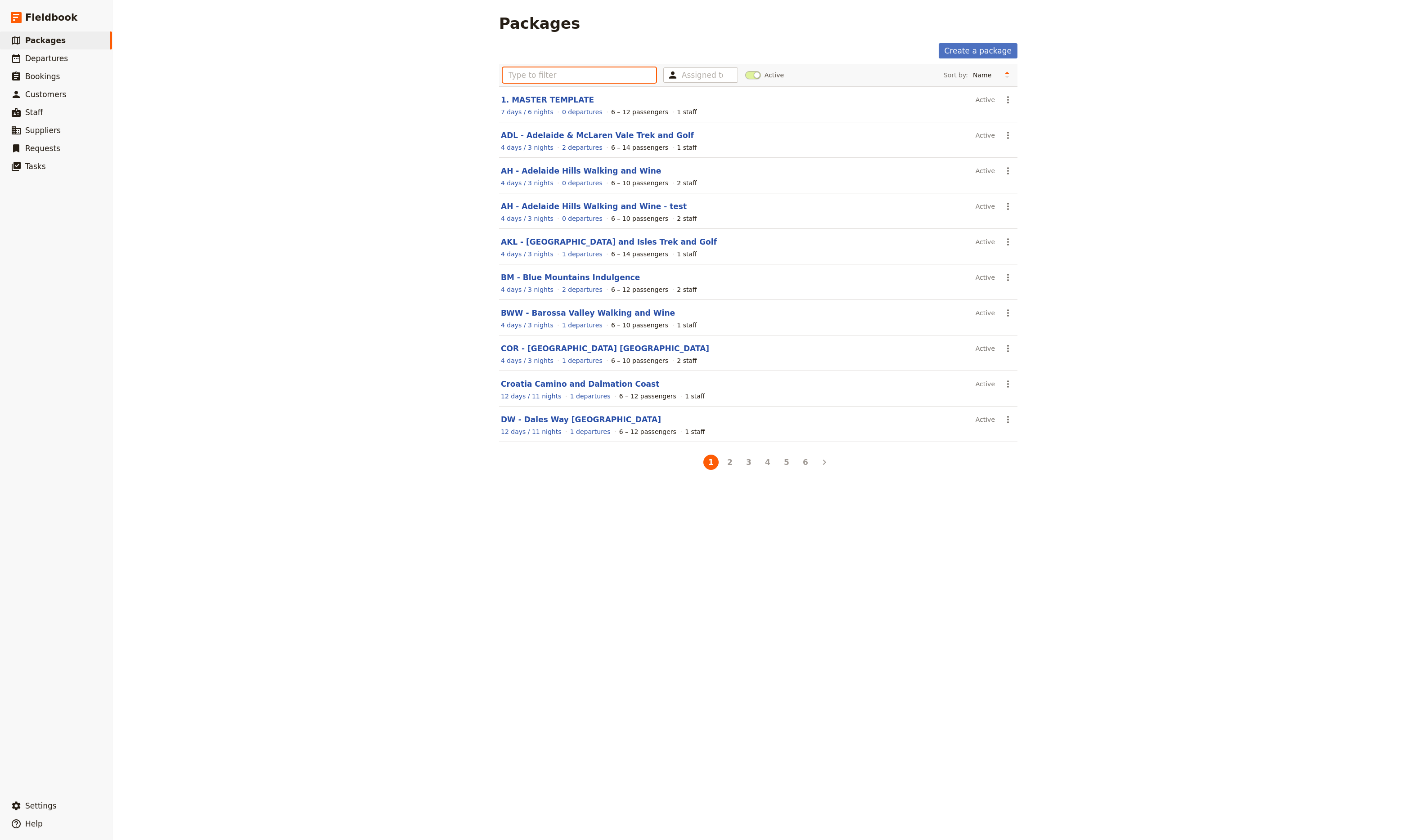
click at [572, 78] on input "text" at bounding box center [579, 75] width 154 height 15
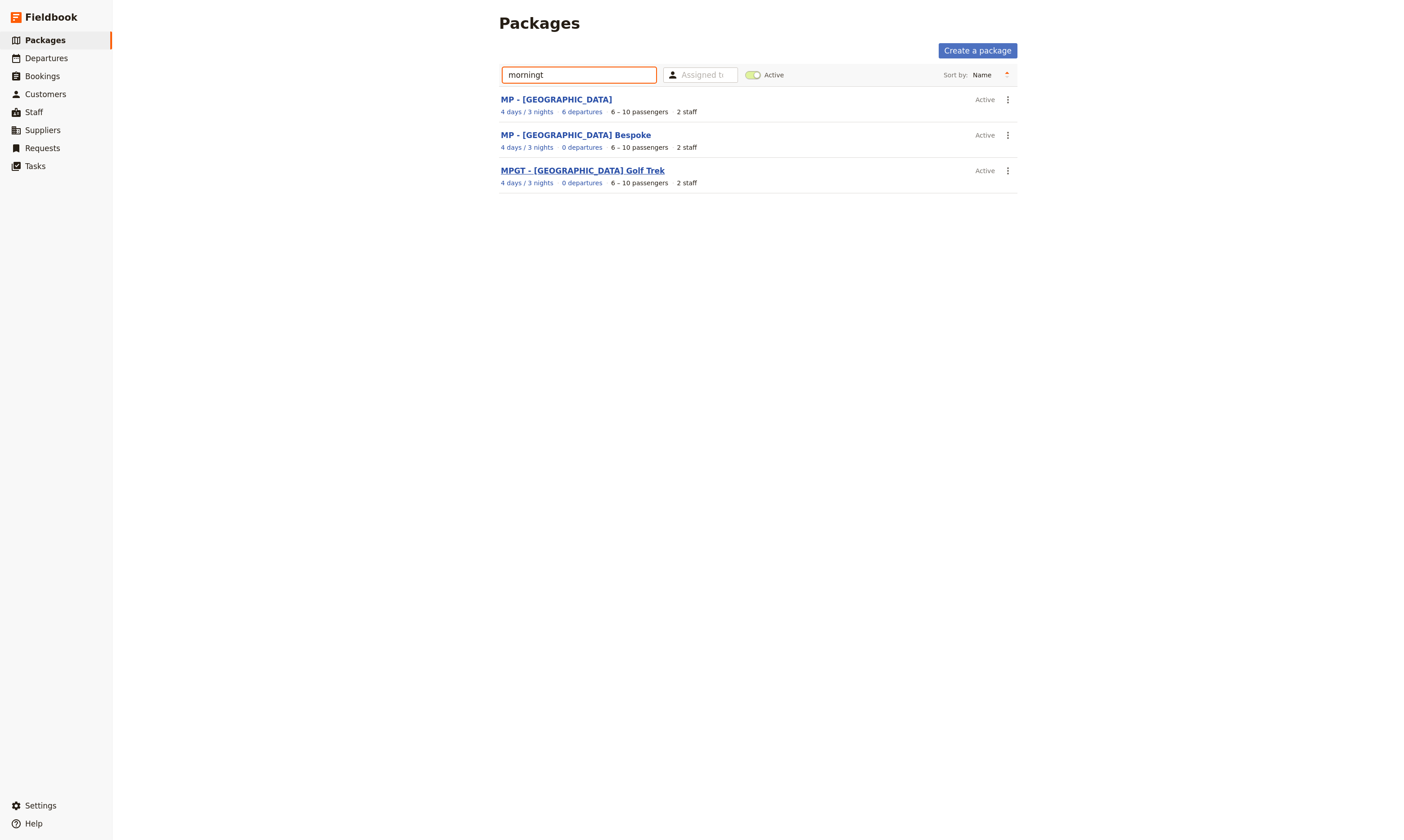
type input "morningt"
click at [573, 172] on link "MPGT - [GEOGRAPHIC_DATA] Golf Trek" at bounding box center [583, 171] width 164 height 9
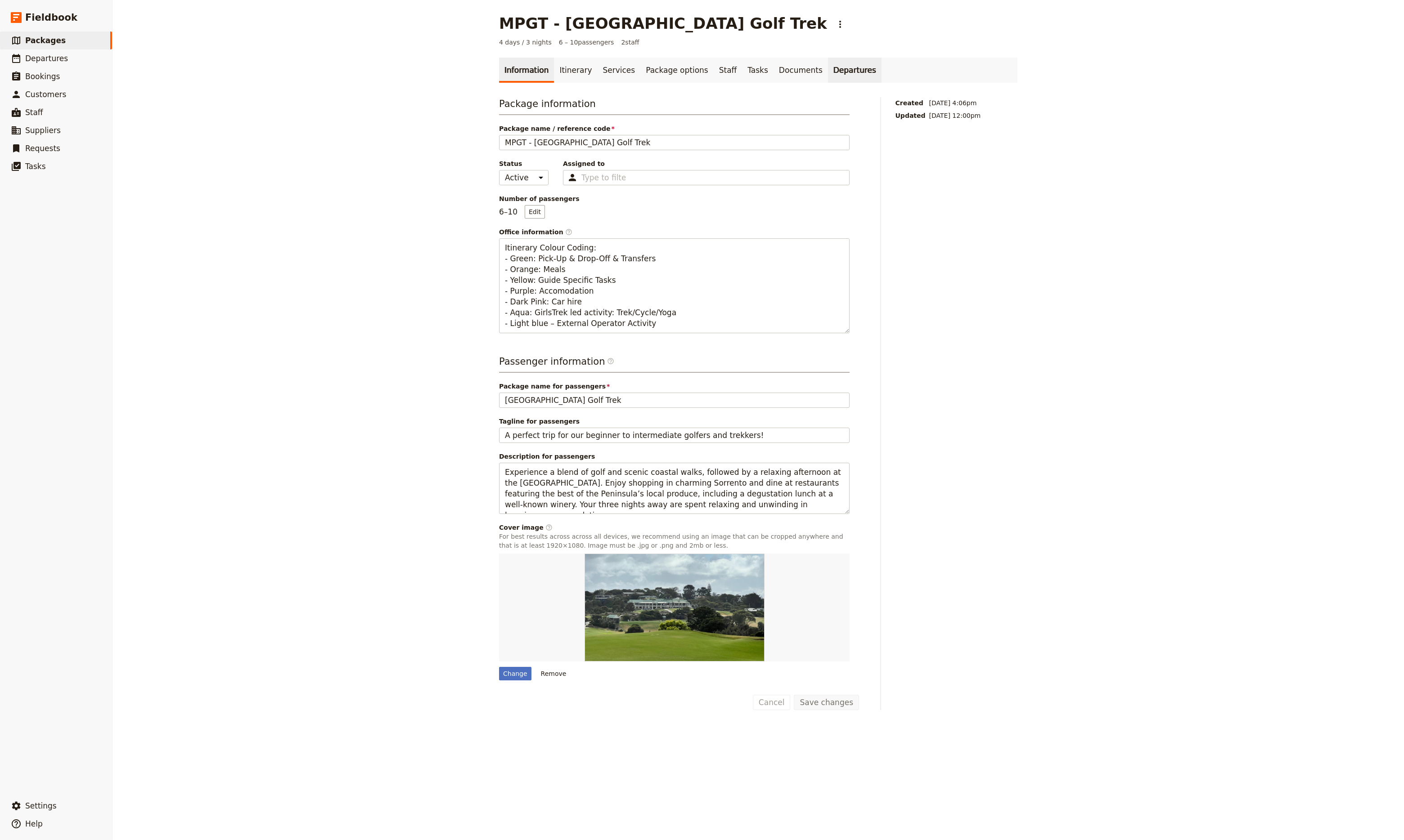
click at [830, 70] on link "Departures" at bounding box center [855, 70] width 53 height 25
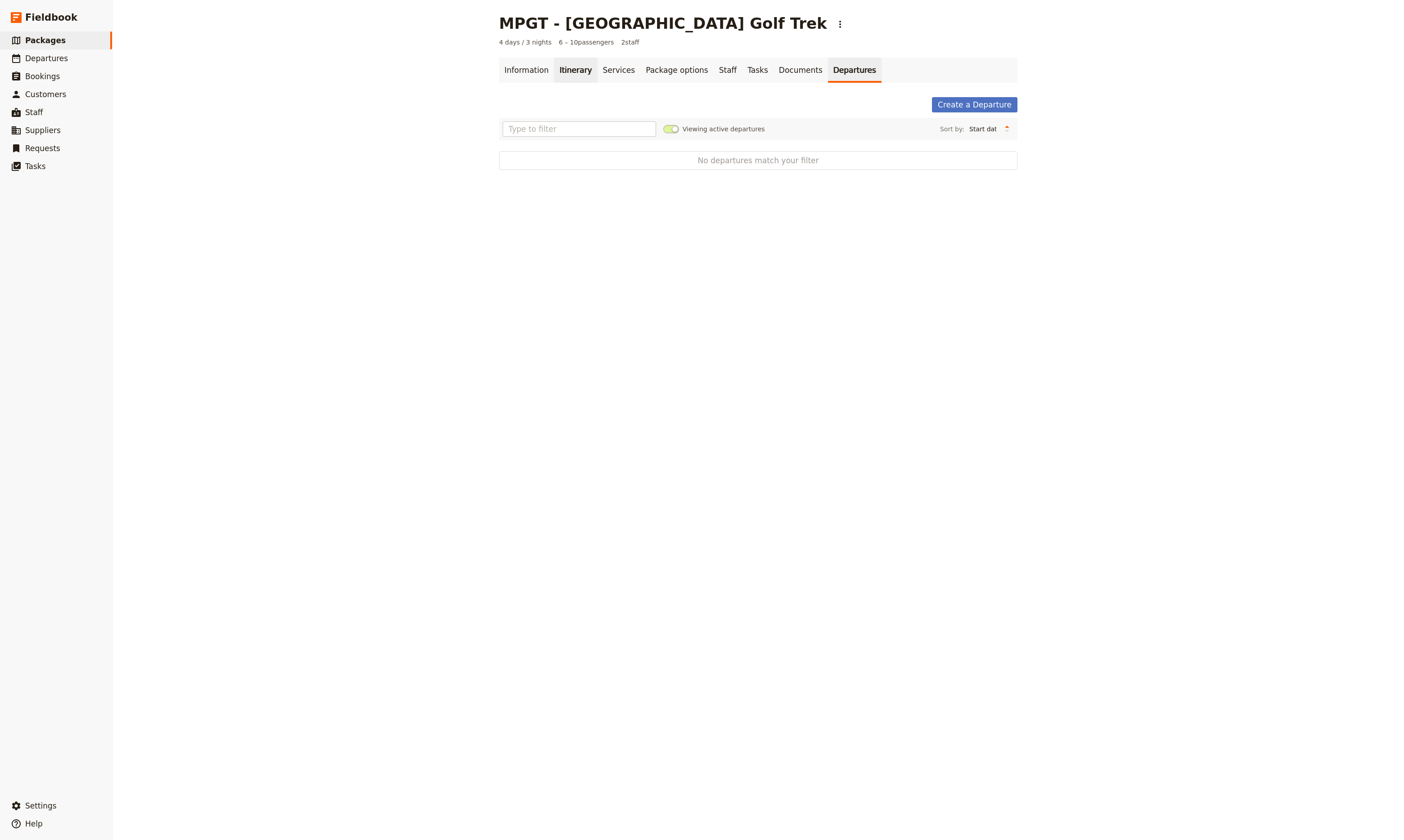
click at [570, 71] on link "Itinerary" at bounding box center [575, 70] width 43 height 25
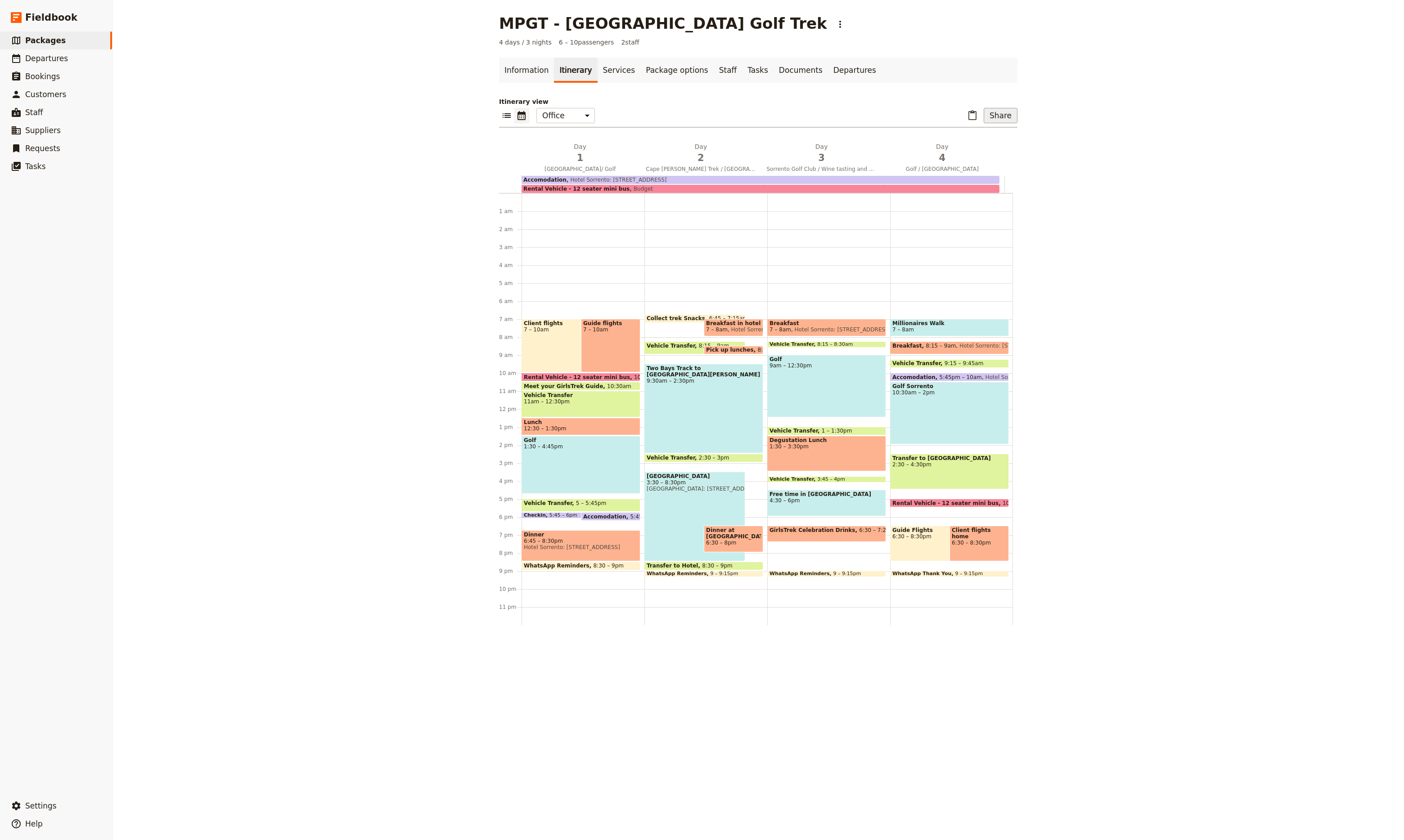
click at [1001, 113] on button "Share" at bounding box center [1001, 115] width 34 height 15
click at [973, 164] on span "Sales Brochure" at bounding box center [970, 160] width 47 height 9
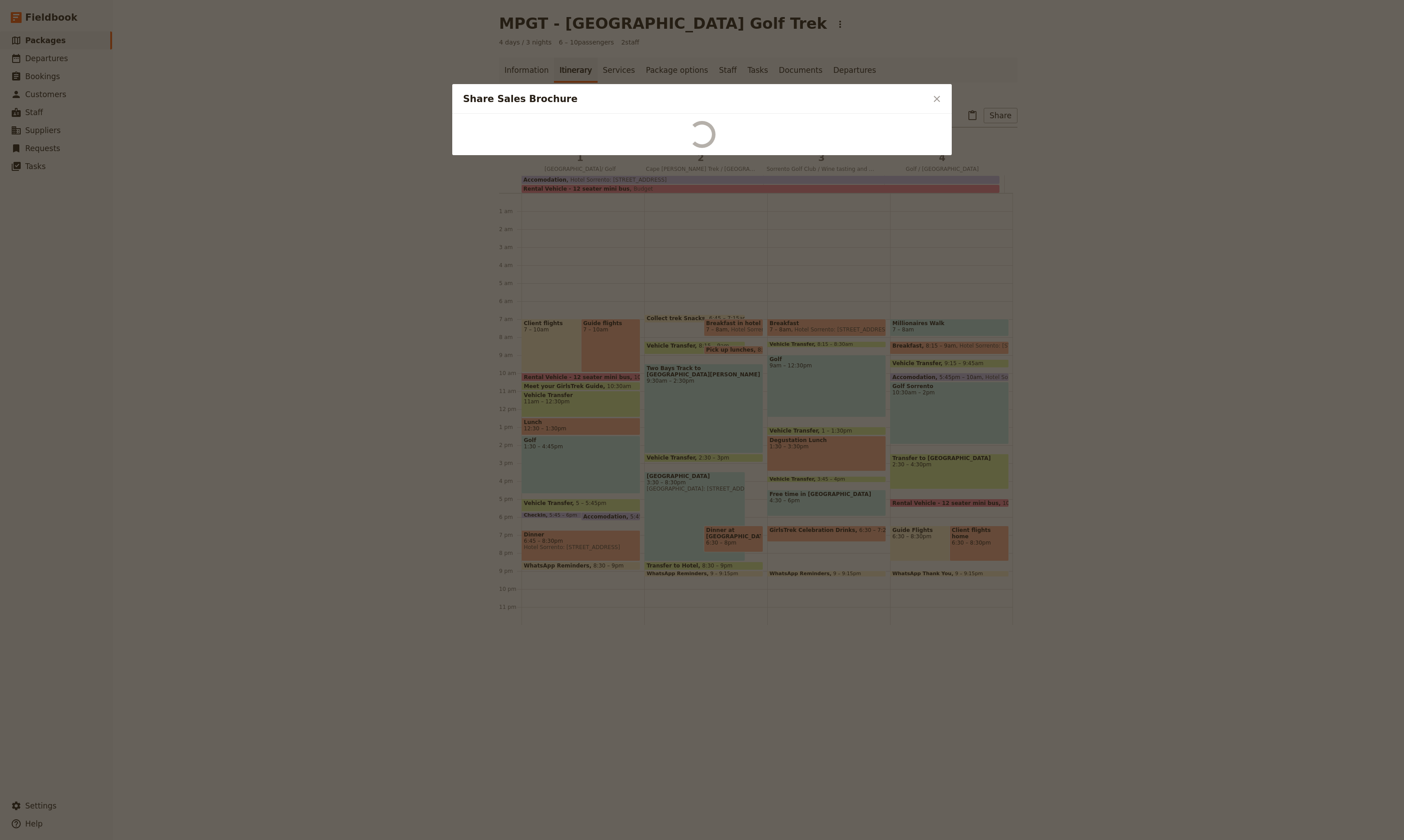
click at [973, 164] on div at bounding box center [702, 420] width 1404 height 840
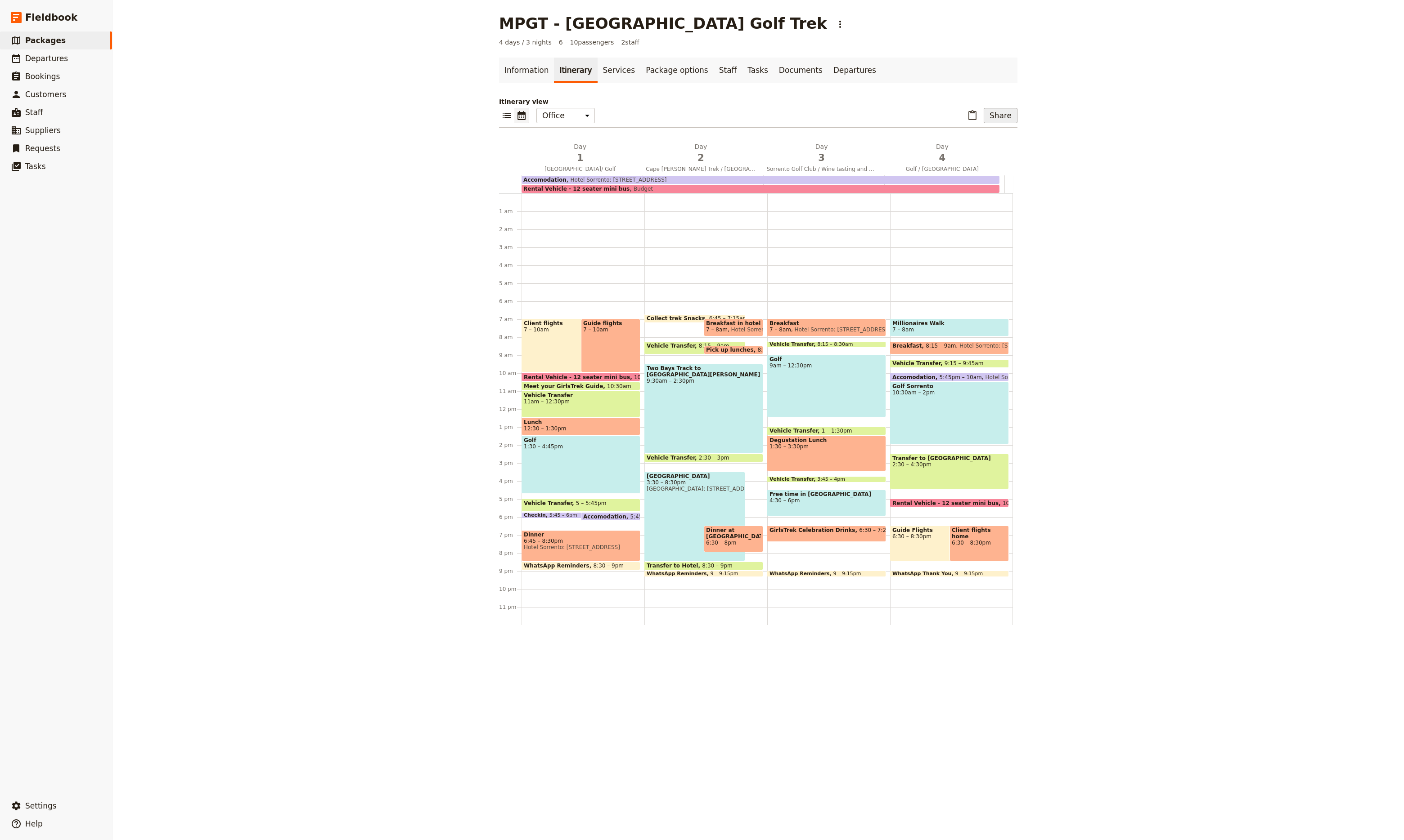
click at [999, 118] on button "Share" at bounding box center [1001, 115] width 34 height 15
click at [975, 160] on span "Sales Brochure" at bounding box center [970, 160] width 47 height 9
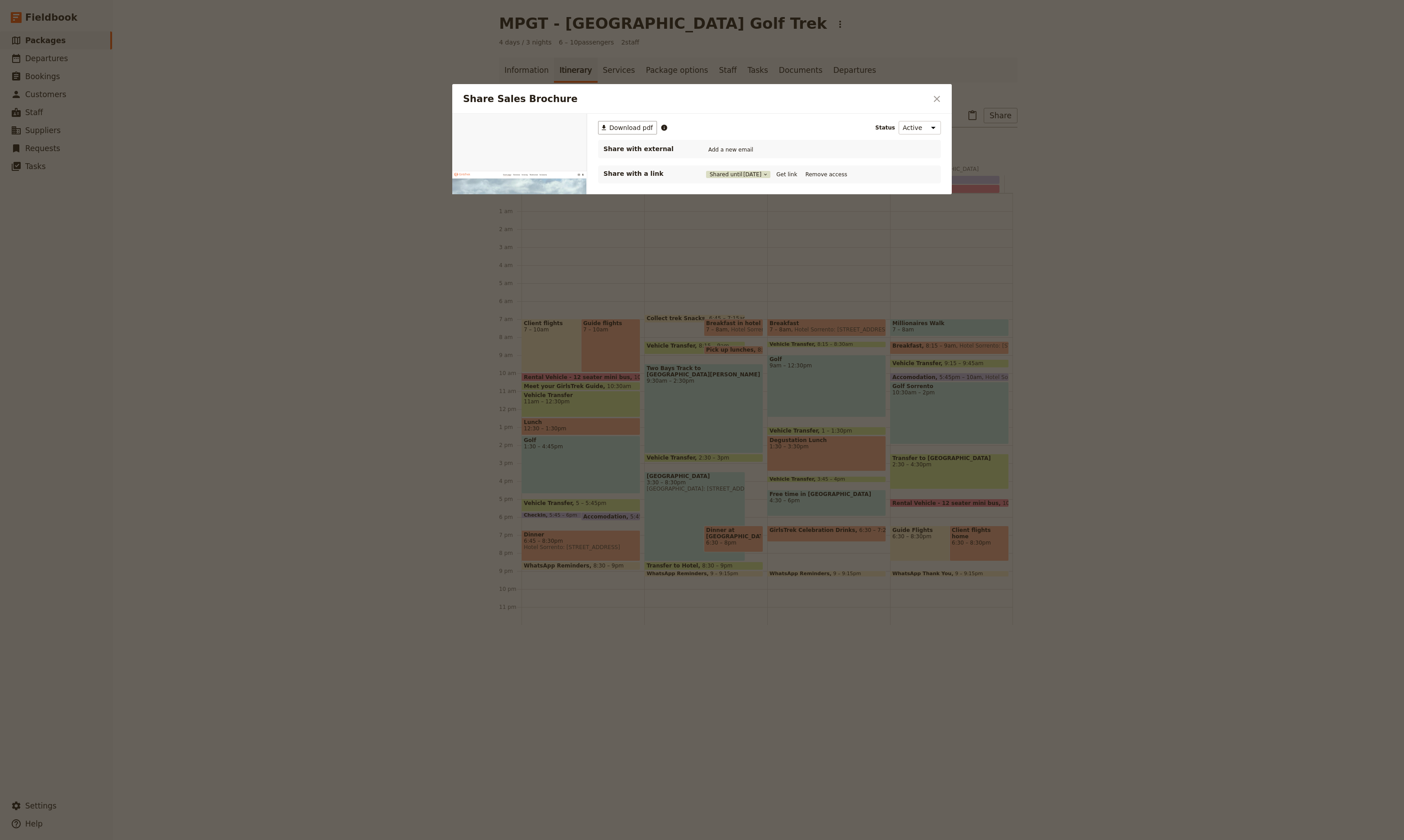
click at [755, 173] on span "[DATE]" at bounding box center [753, 174] width 19 height 7
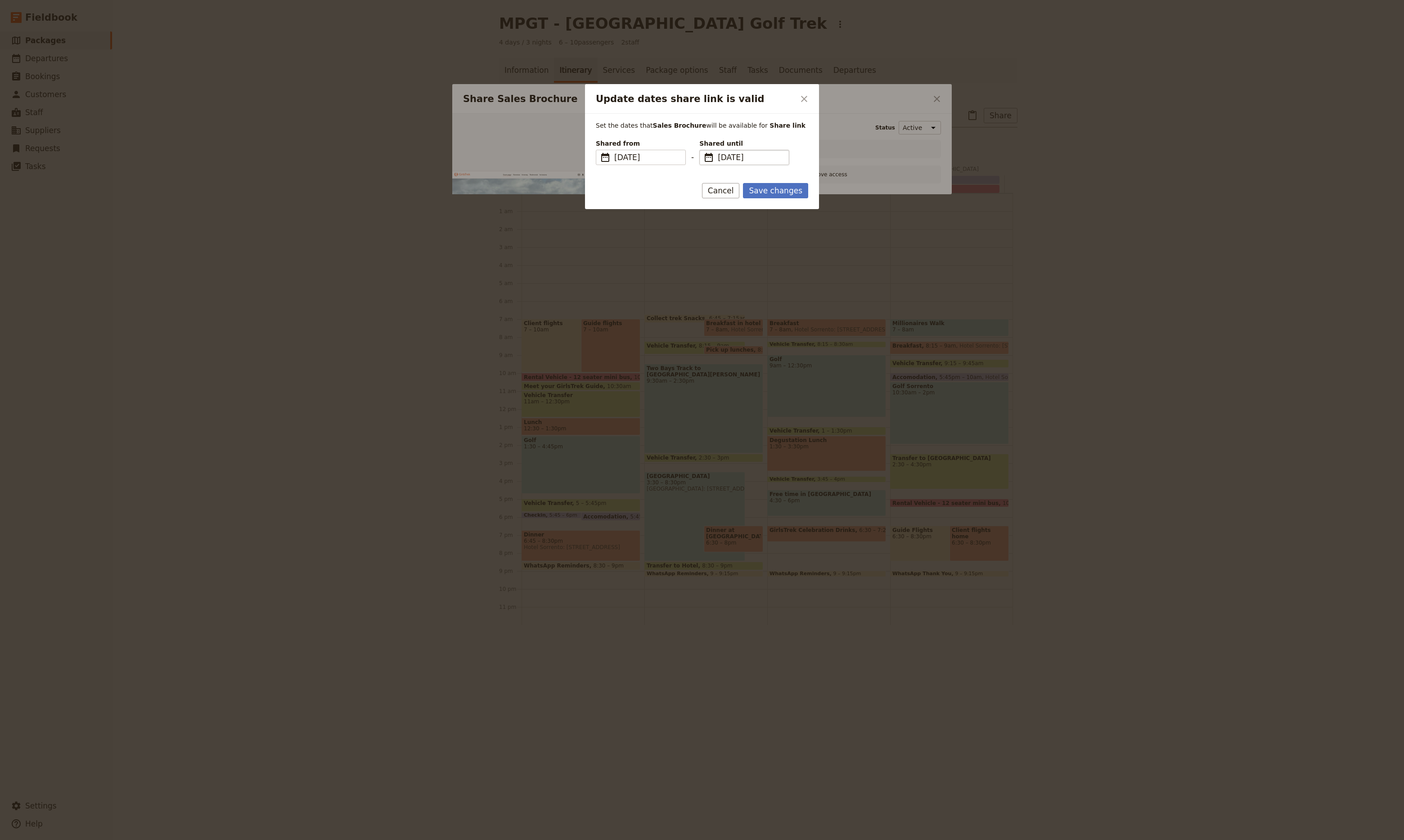
click at [713, 159] on span "​" at bounding box center [709, 157] width 11 height 11
click at [703, 150] on input "[DATE]" at bounding box center [703, 150] width 1 height 1
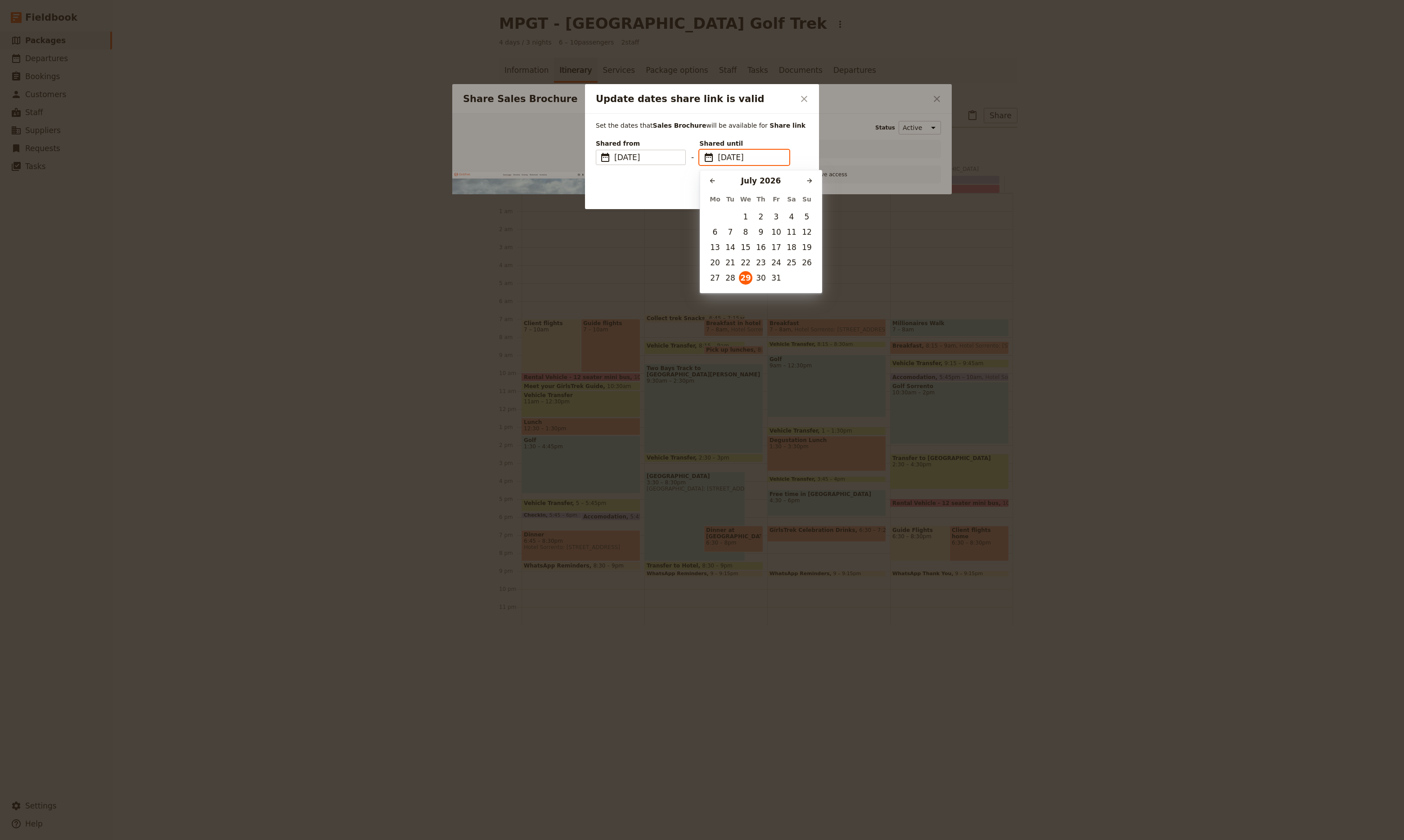
click at [761, 181] on div "[DATE]" at bounding box center [761, 181] width 84 height 11
click at [807, 182] on icon "Next month" at bounding box center [809, 180] width 7 height 7
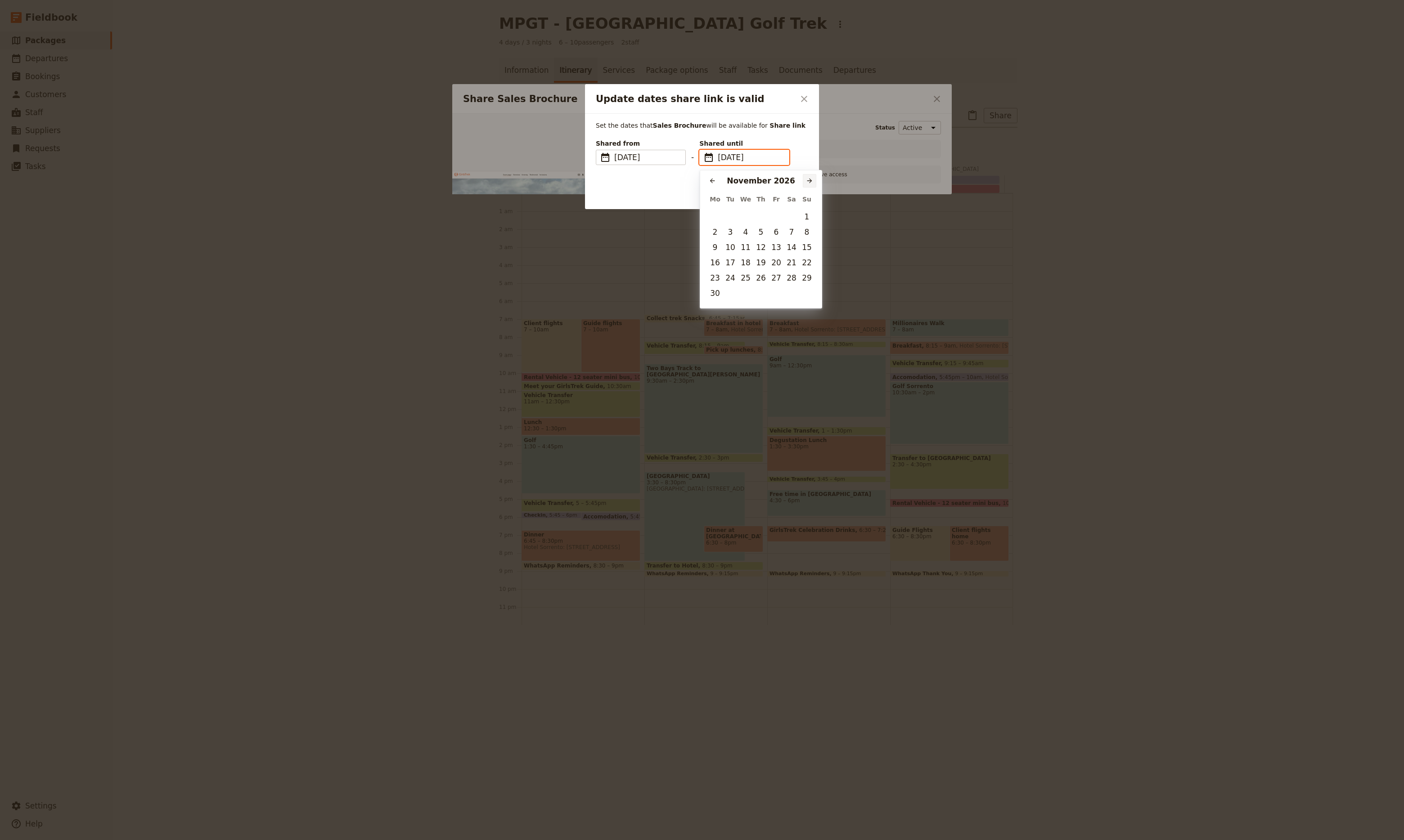
click at [807, 182] on icon "Next month" at bounding box center [809, 180] width 7 height 7
click at [760, 277] on button "31" at bounding box center [761, 278] width 14 height 14
type input "[DATE]"
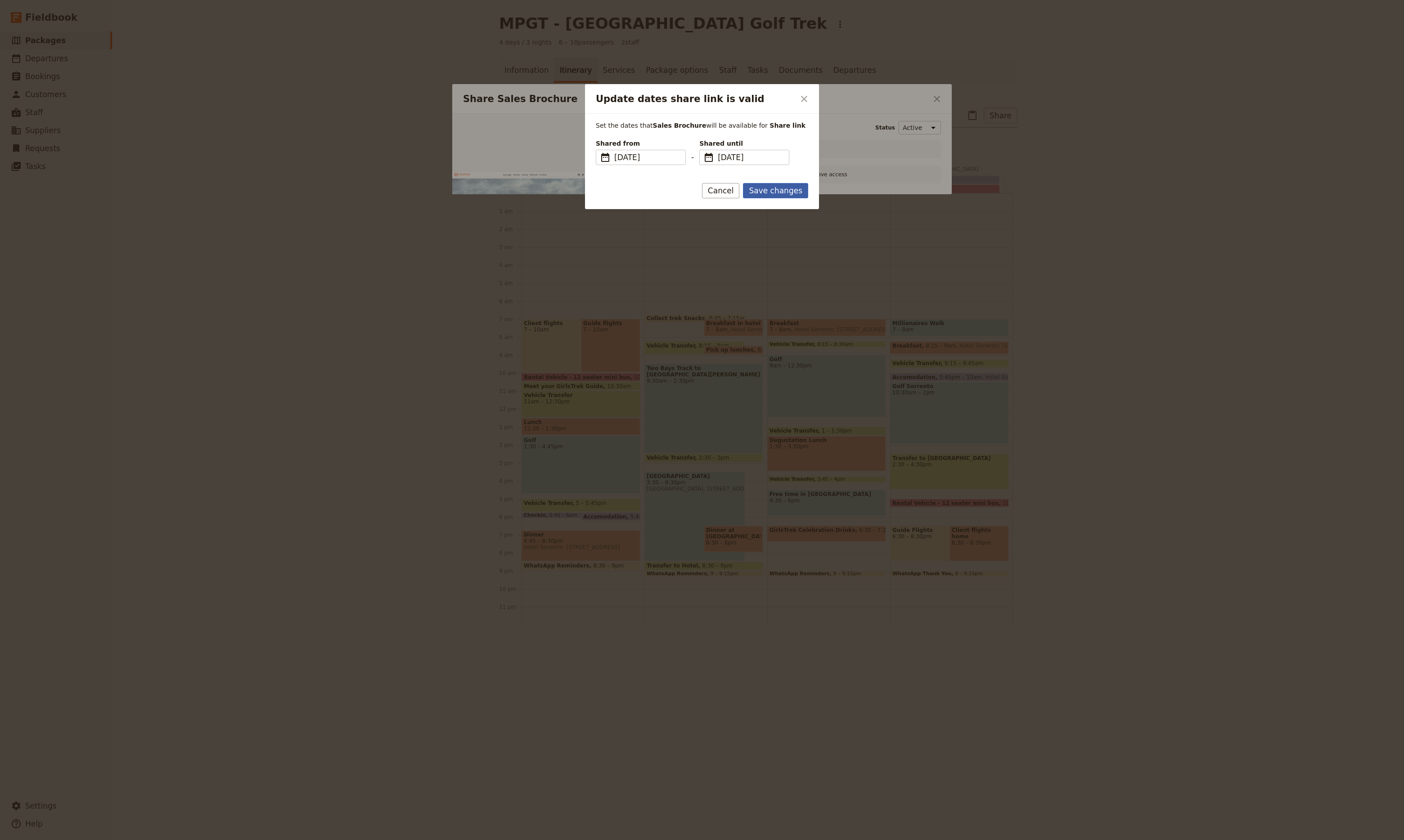
click at [786, 194] on button "Save changes" at bounding box center [776, 191] width 65 height 15
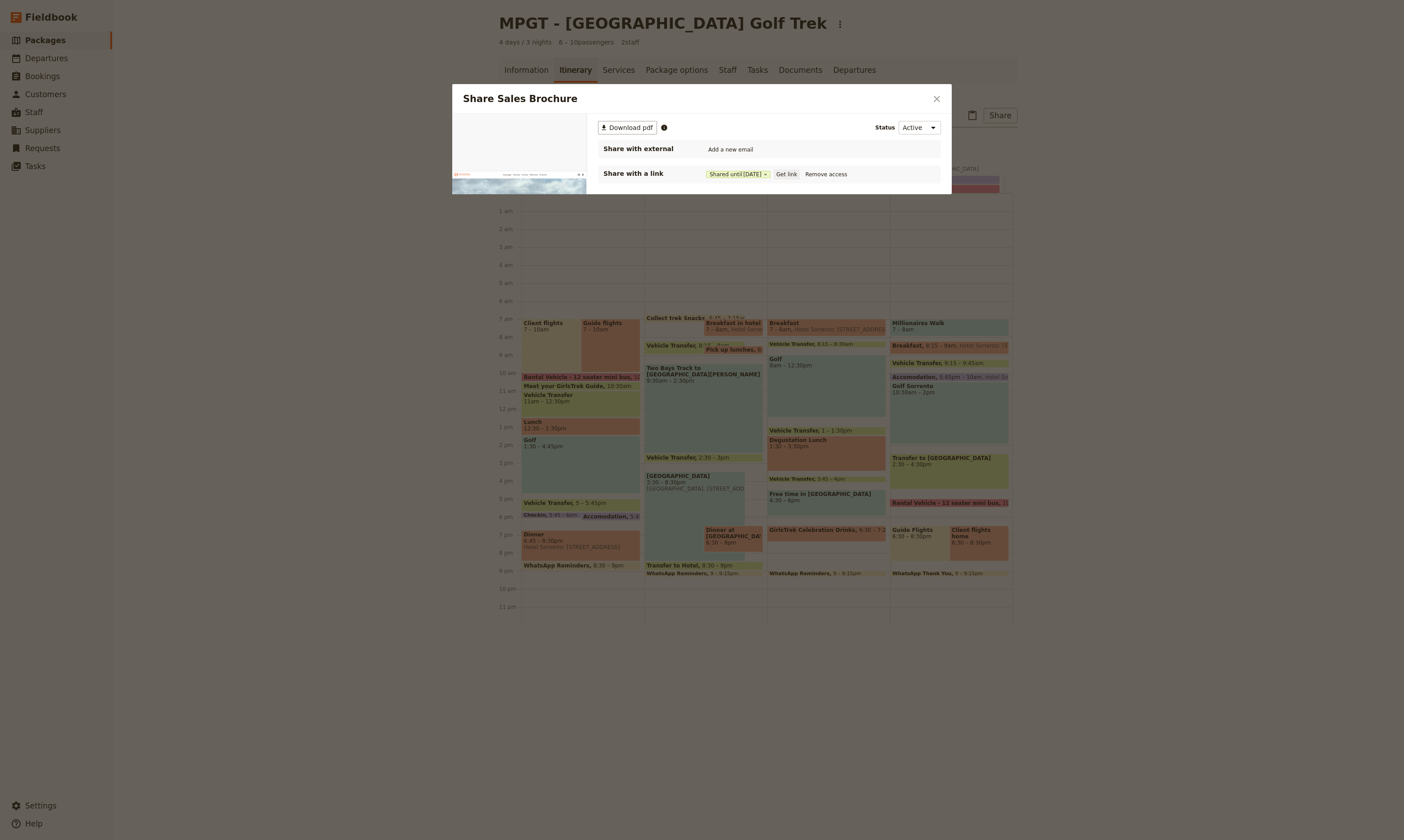
click at [792, 176] on button "Get link" at bounding box center [786, 174] width 25 height 10
click at [939, 100] on icon "Close dialog" at bounding box center [937, 99] width 11 height 11
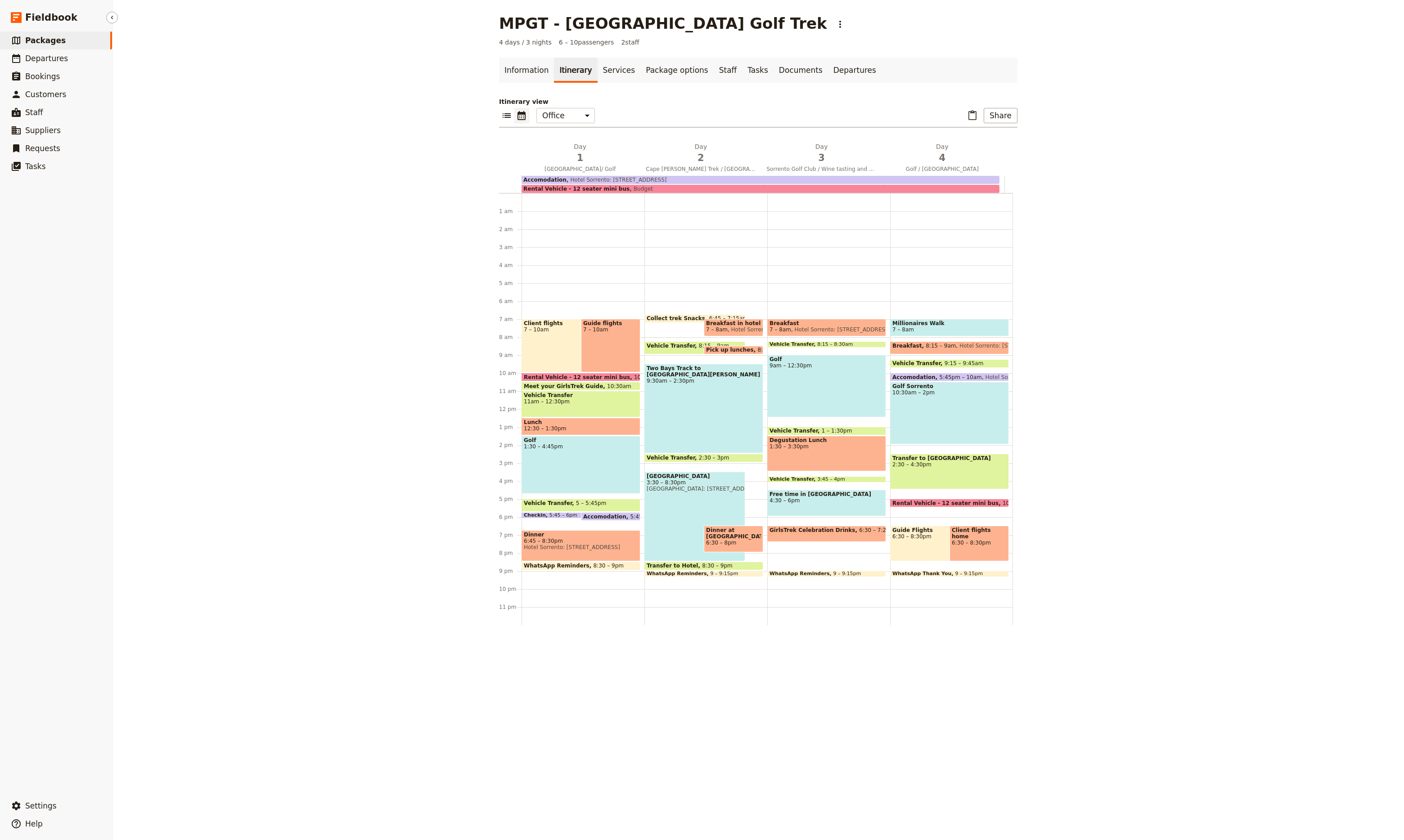
click at [54, 40] on span "Packages" at bounding box center [45, 40] width 40 height 9
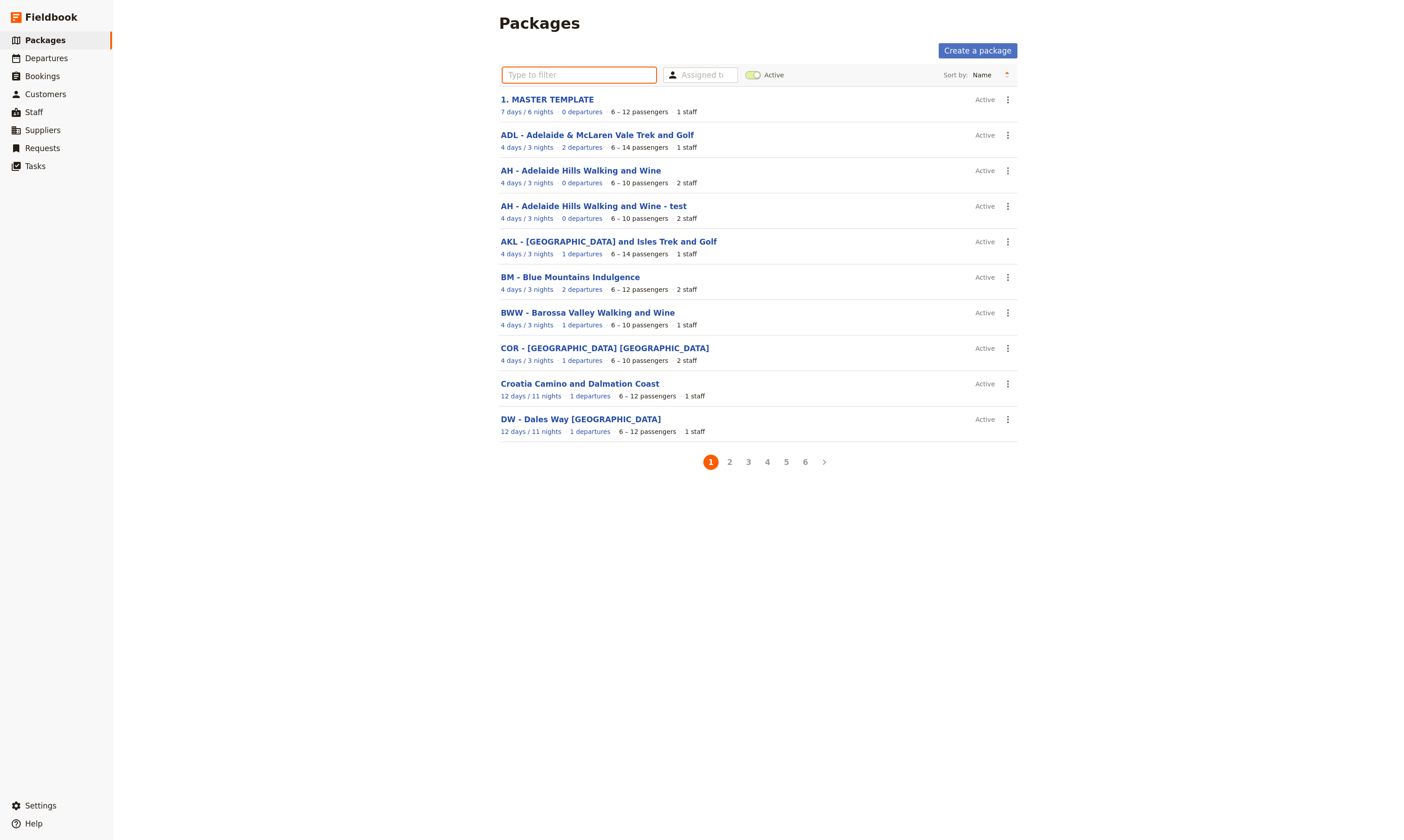
click at [538, 69] on input "text" at bounding box center [579, 75] width 154 height 15
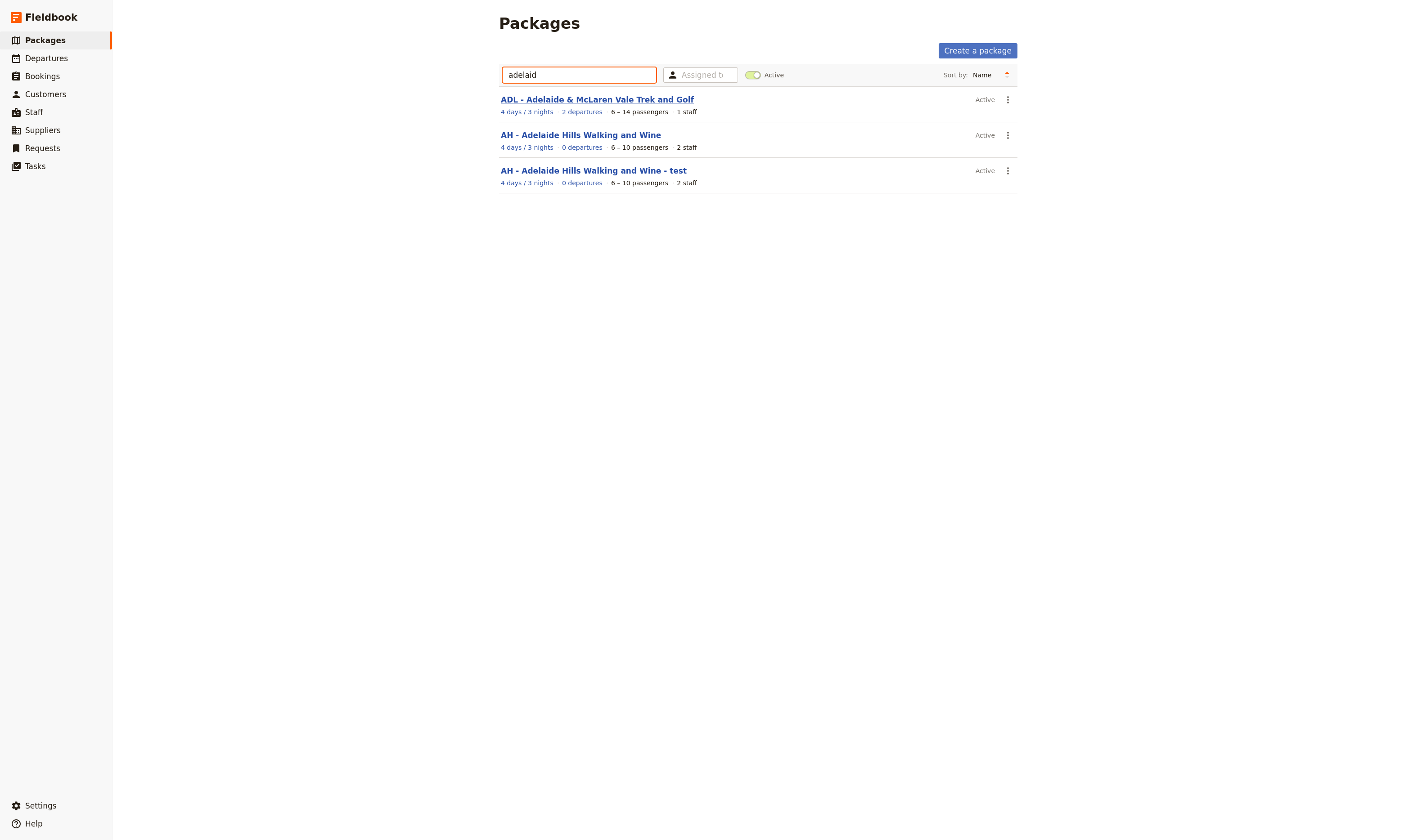
type input "adelaid"
click at [561, 101] on link "ADL - Adelaide & McLaren Vale Trek and Golf" at bounding box center [597, 100] width 193 height 9
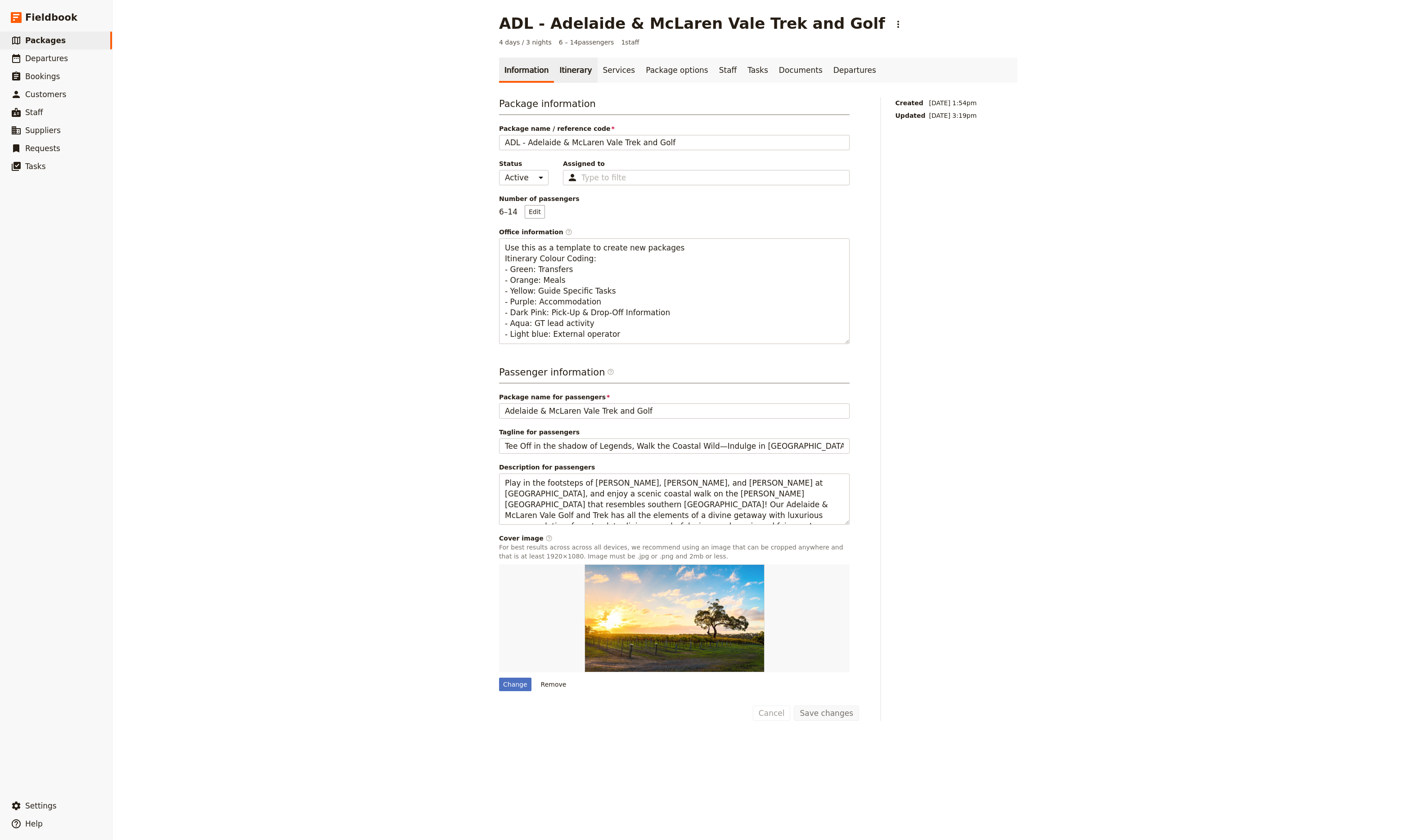
click at [568, 66] on link "Itinerary" at bounding box center [575, 70] width 43 height 25
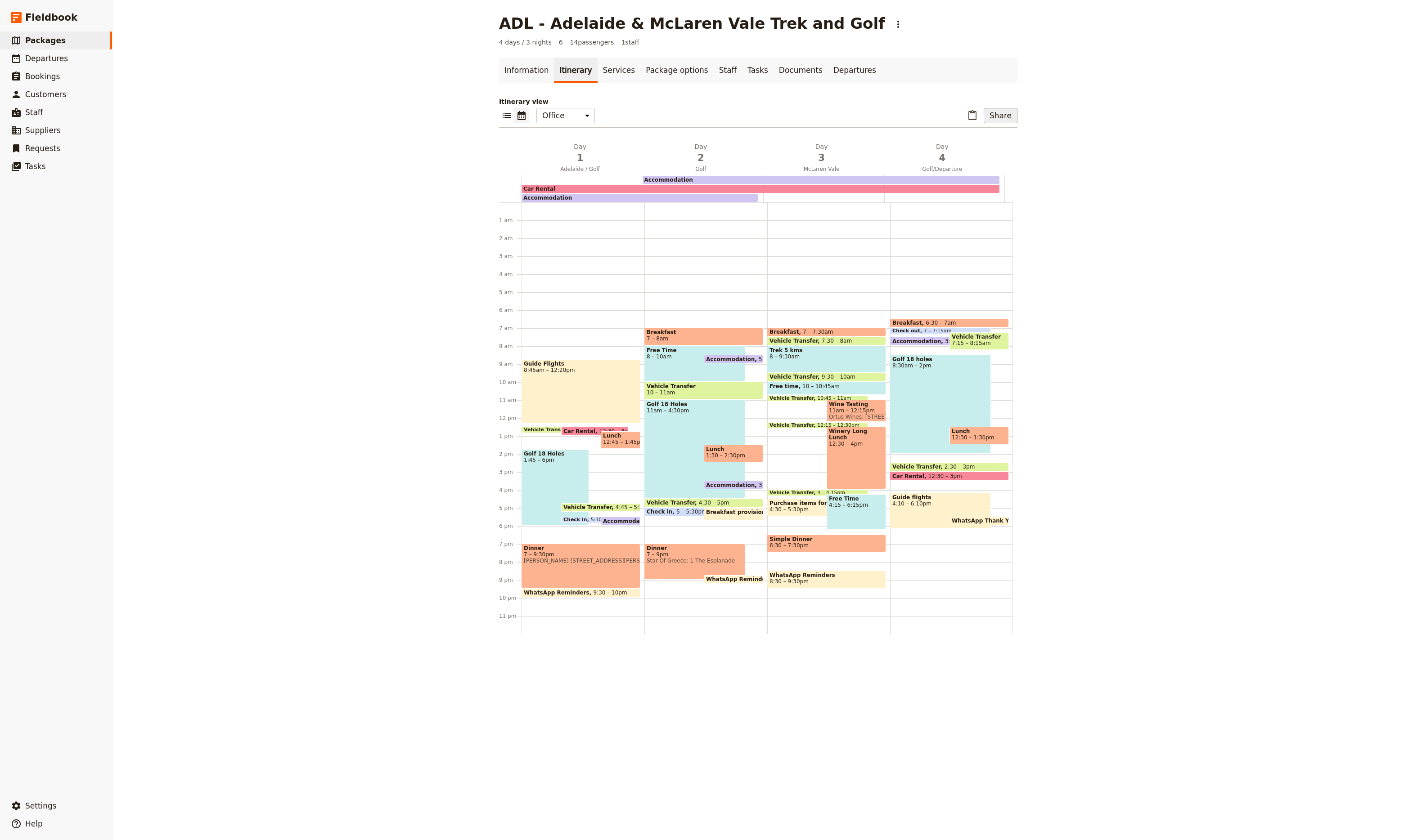
click at [1000, 119] on button "Share" at bounding box center [1001, 115] width 34 height 15
click at [993, 151] on span "Passenger itinerary" at bounding box center [977, 148] width 60 height 9
click at [993, 151] on icon "Delete day Golf/Departure" at bounding box center [994, 147] width 9 height 9
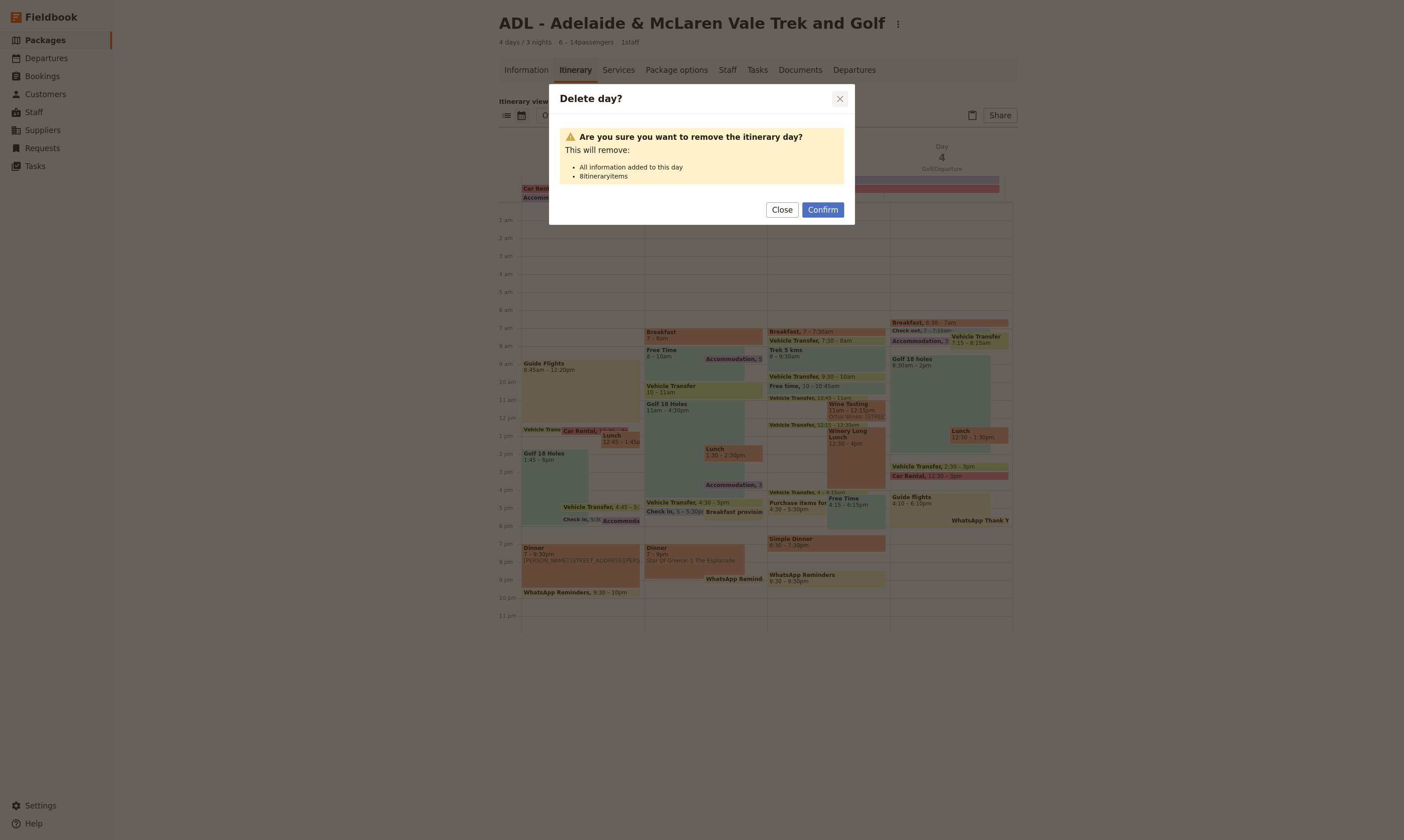
click at [846, 94] on button "​" at bounding box center [840, 99] width 15 height 15
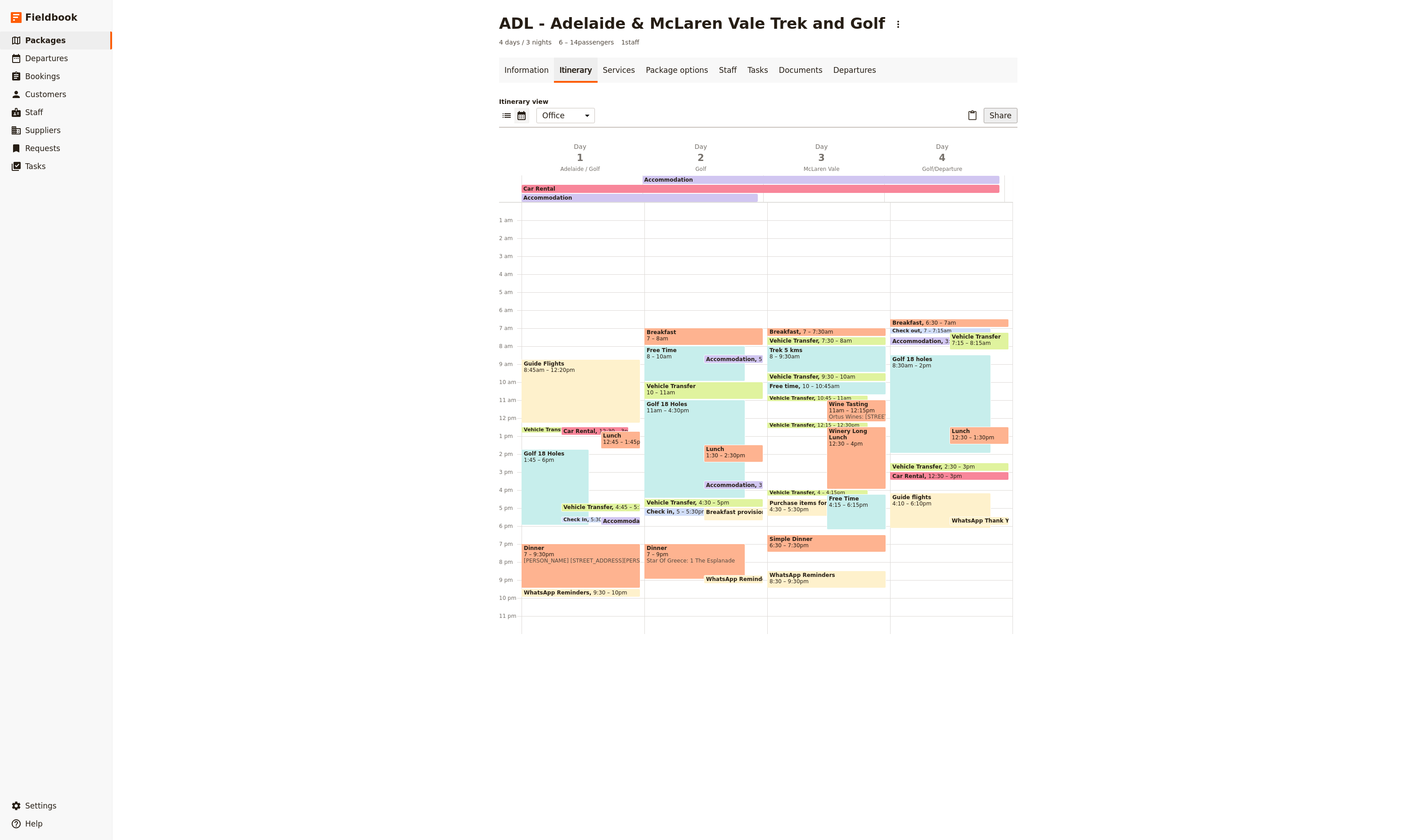
click at [997, 115] on button "Share" at bounding box center [1001, 115] width 34 height 15
click at [988, 159] on span "Sales Brochure" at bounding box center [970, 160] width 47 height 9
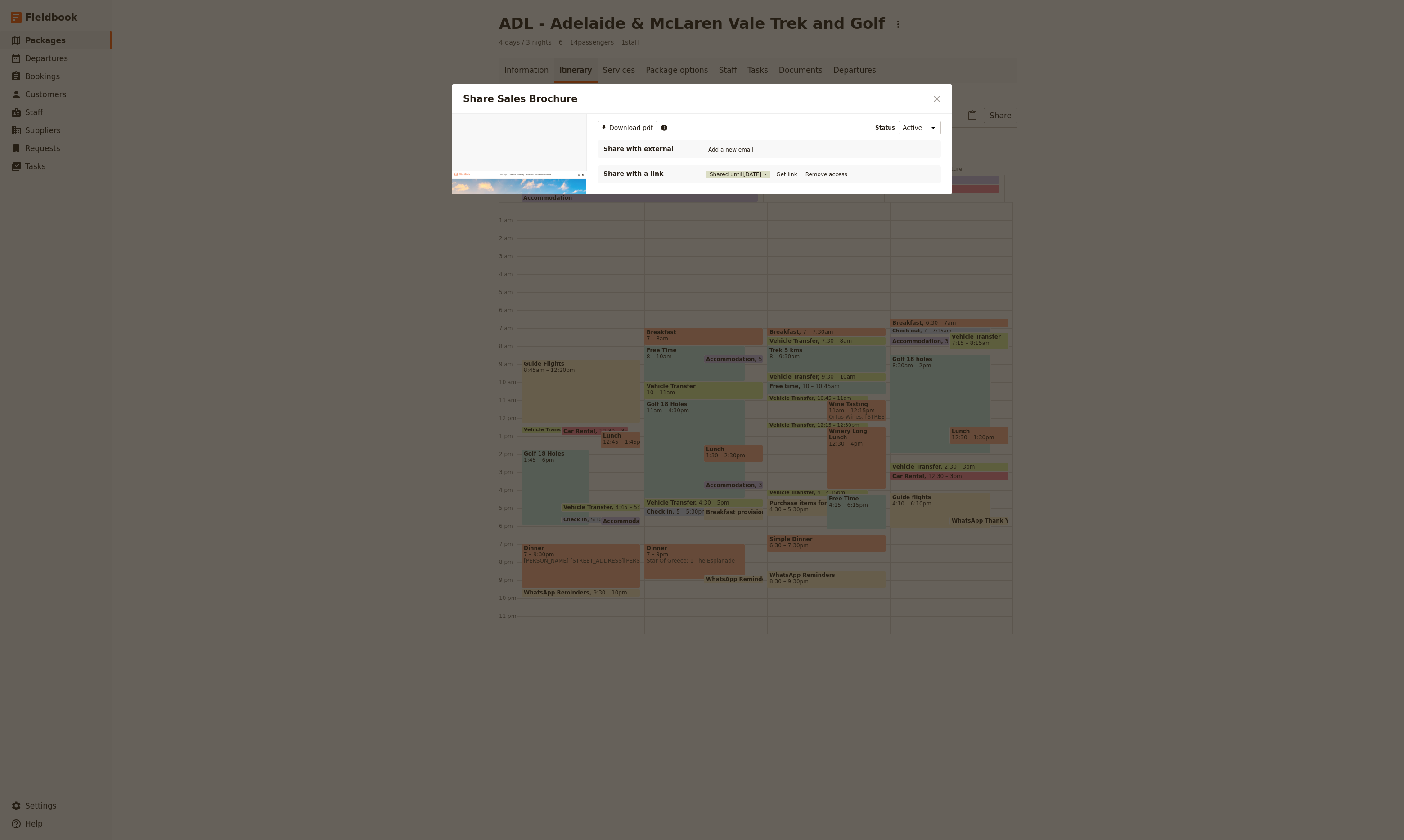
click at [747, 172] on span "[DATE]" at bounding box center [753, 174] width 19 height 7
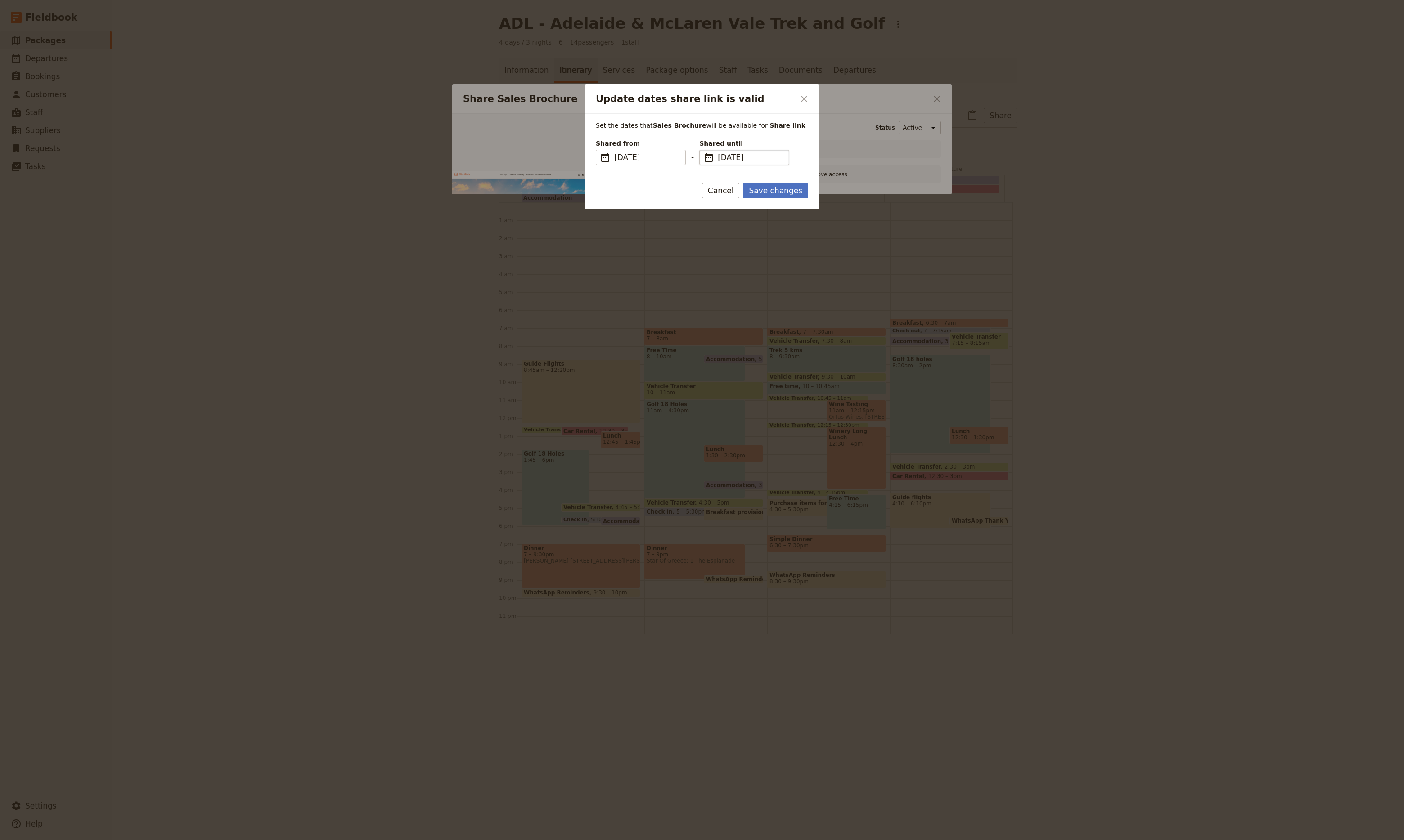
click at [747, 156] on span "[DATE]" at bounding box center [751, 157] width 66 height 11
click at [703, 150] on input "[DATE]" at bounding box center [703, 150] width 1 height 1
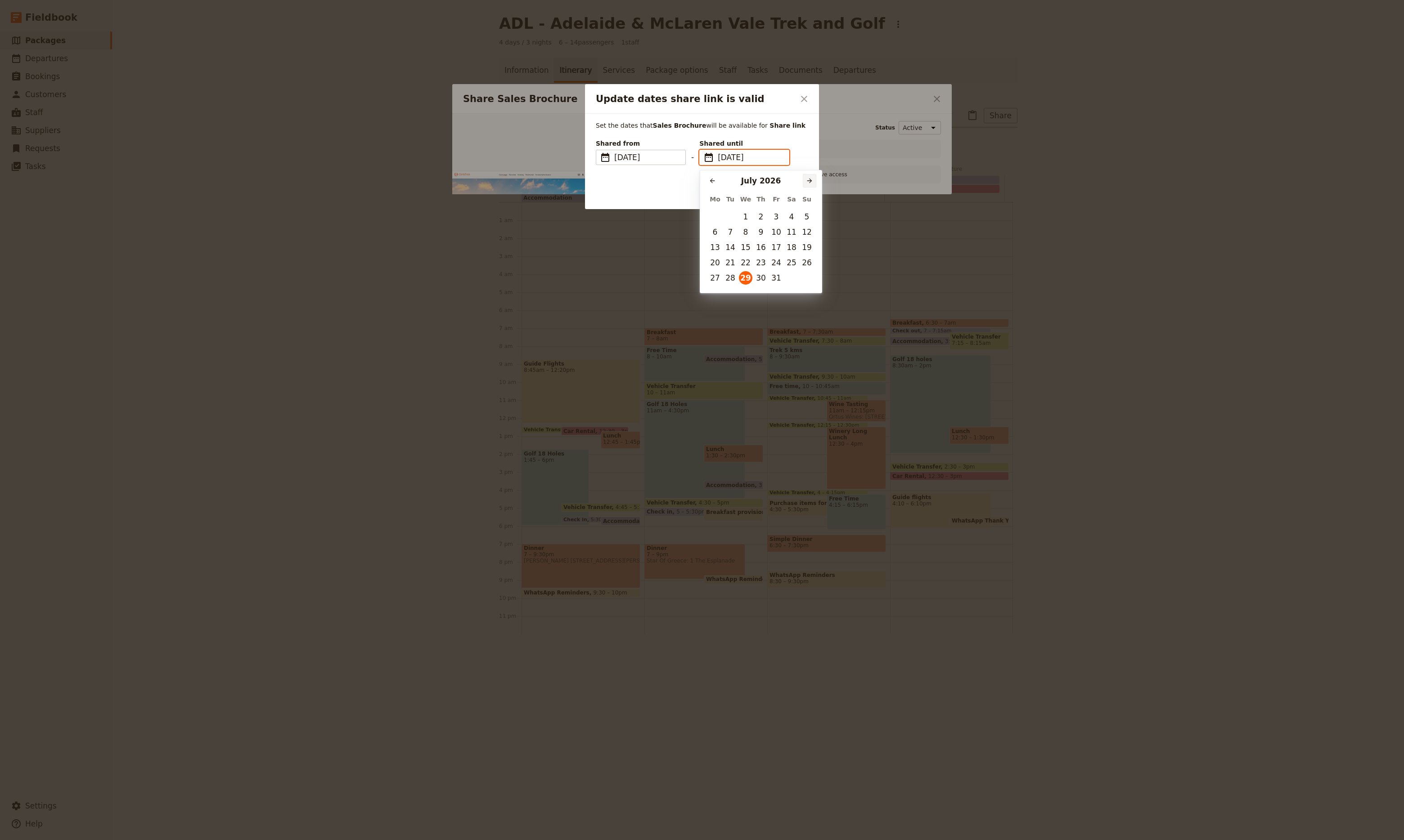
click at [811, 185] on icon "Next month" at bounding box center [809, 180] width 7 height 7
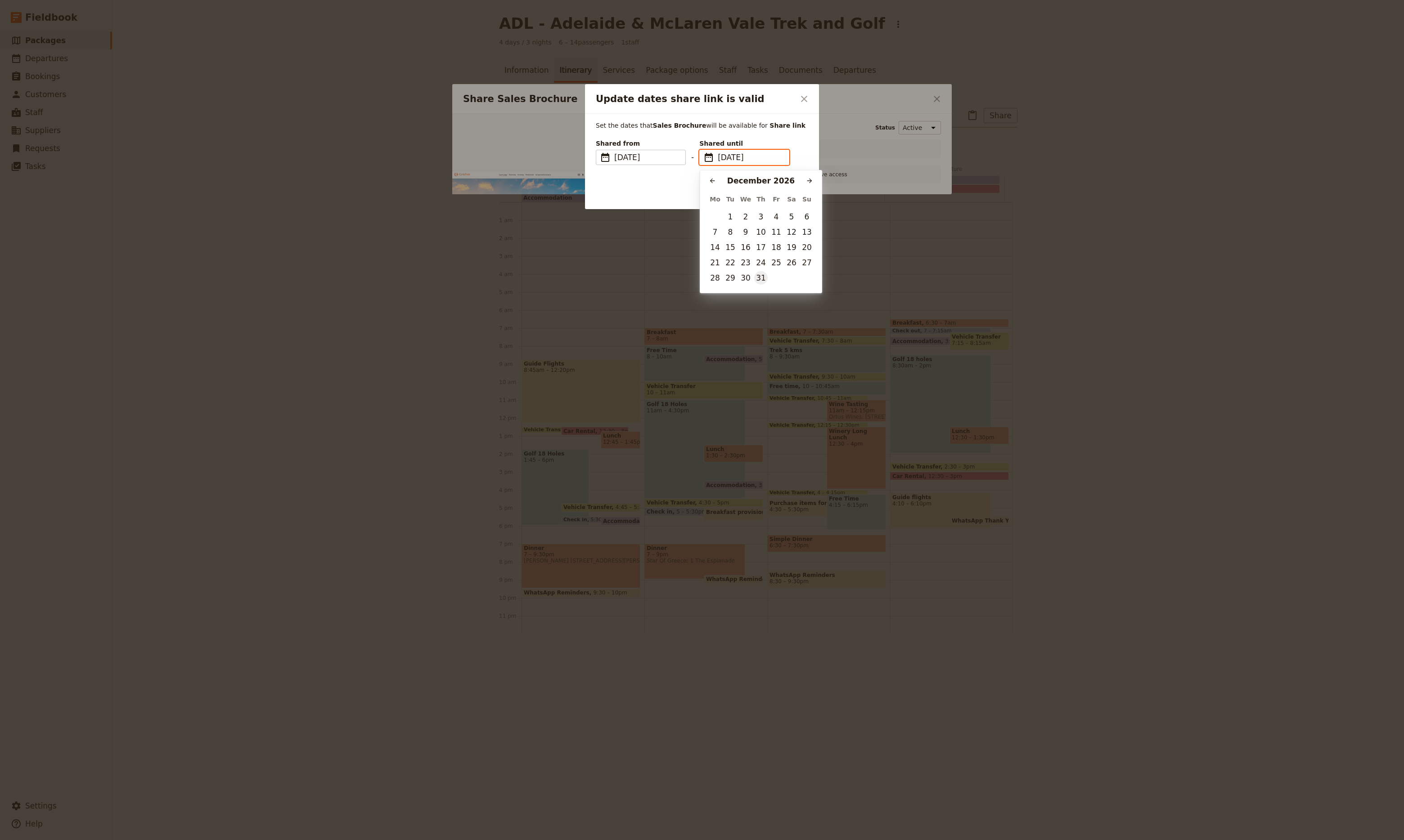
click at [765, 277] on button "31" at bounding box center [761, 278] width 14 height 14
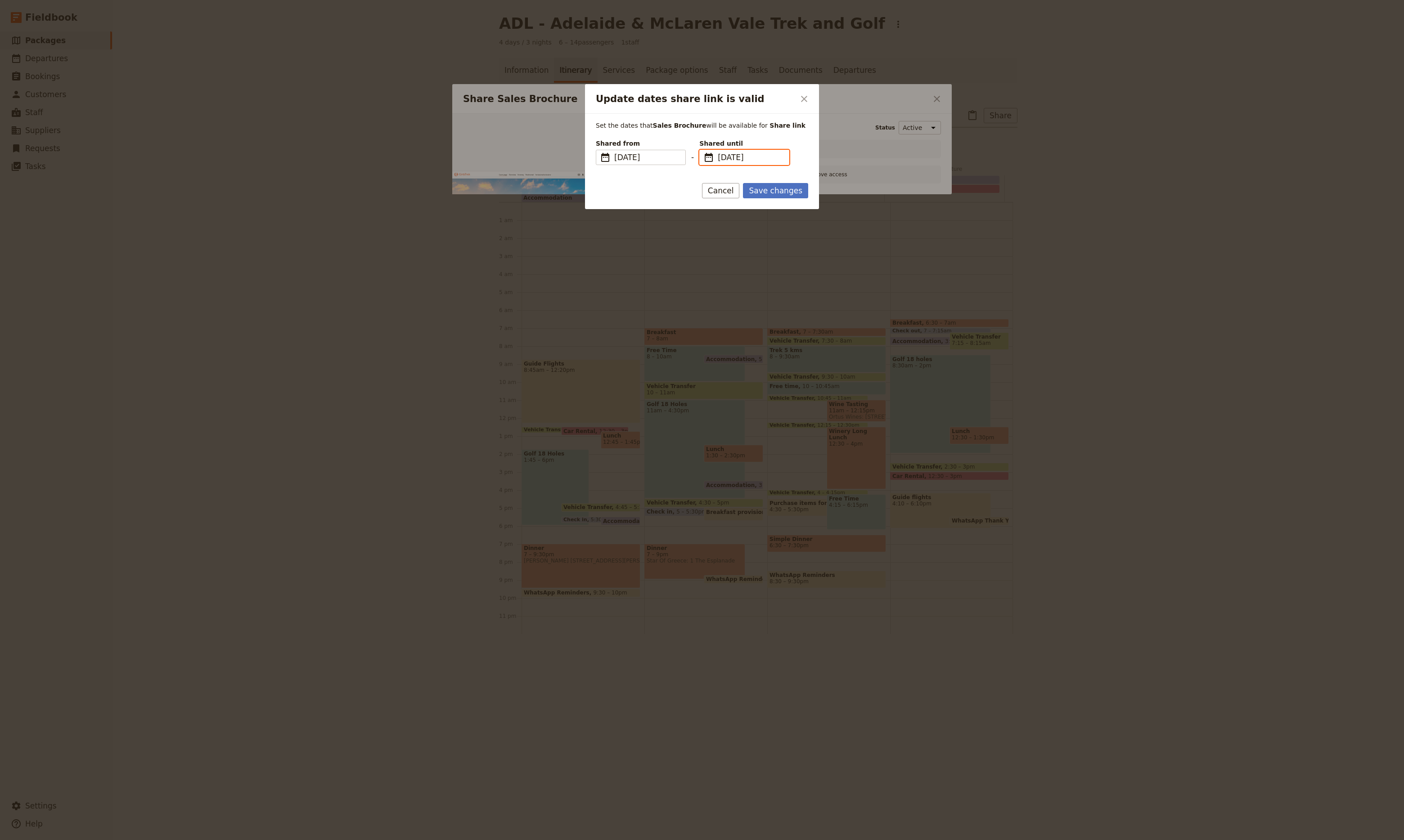
type input "[DATE]"
click at [780, 191] on button "Save changes" at bounding box center [776, 191] width 65 height 15
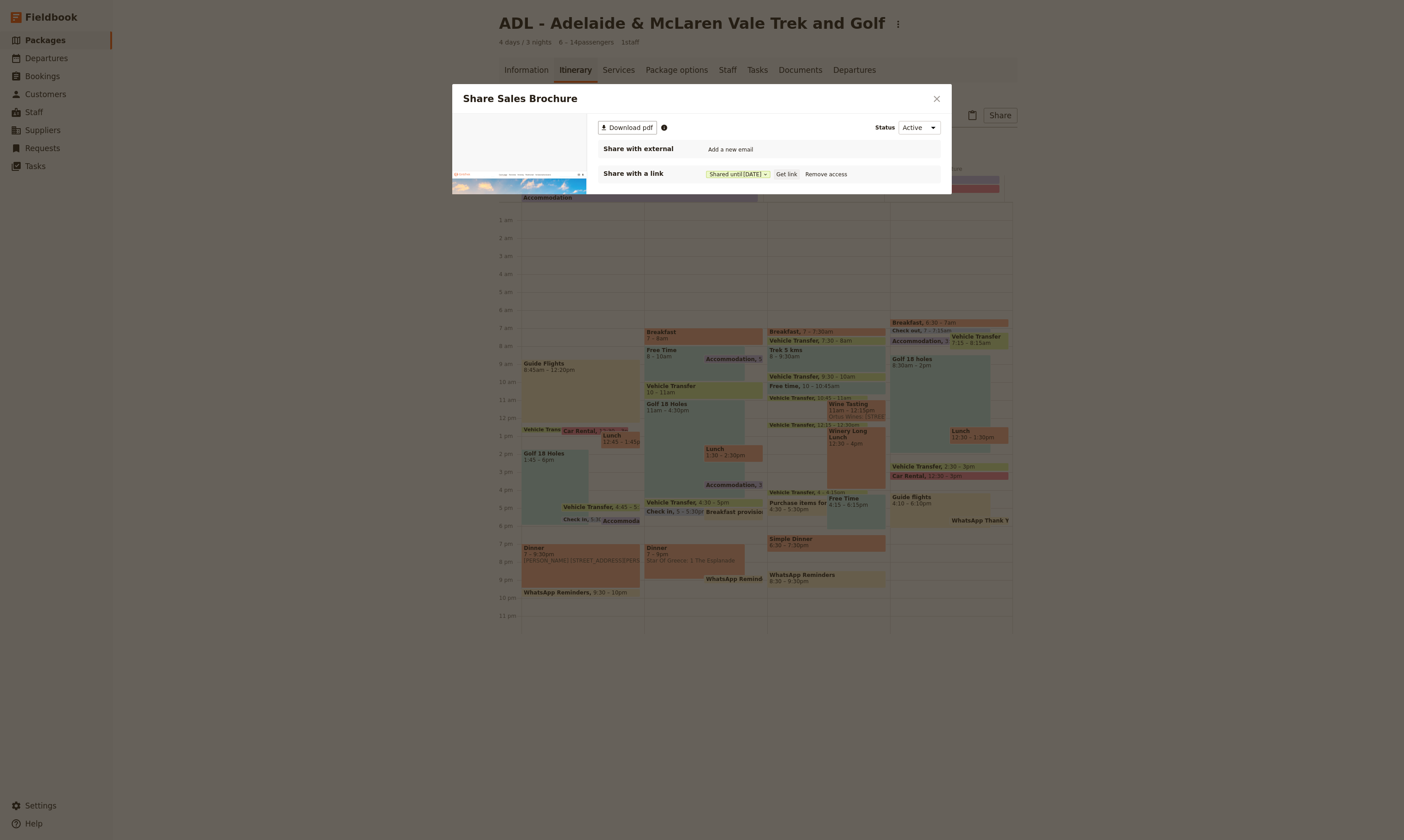
click at [796, 175] on button "Get link" at bounding box center [786, 174] width 25 height 10
